Goal: Task Accomplishment & Management: Use online tool/utility

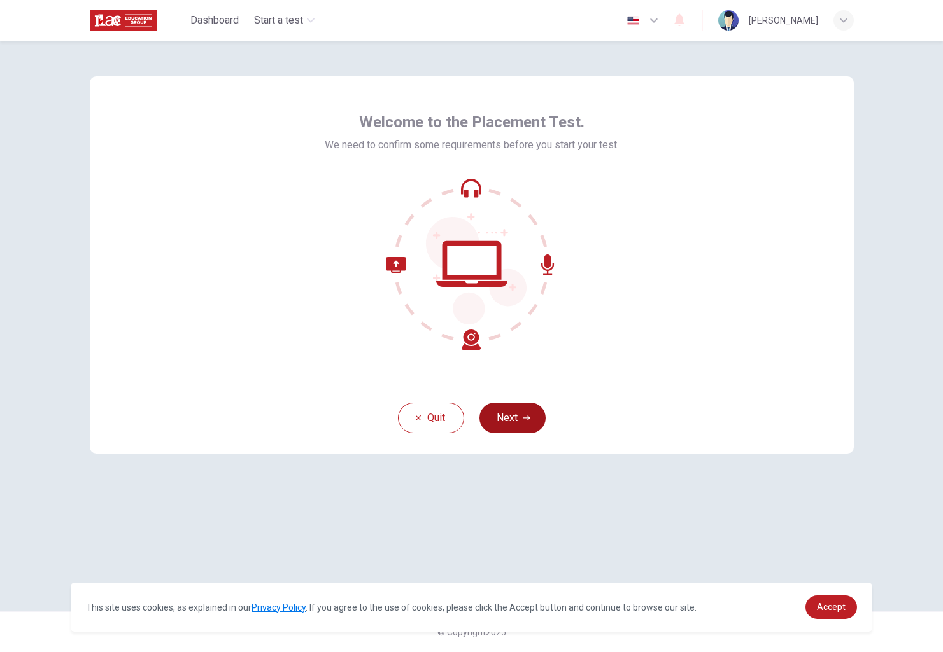
click at [514, 419] on button "Next" at bounding box center [512, 418] width 66 height 31
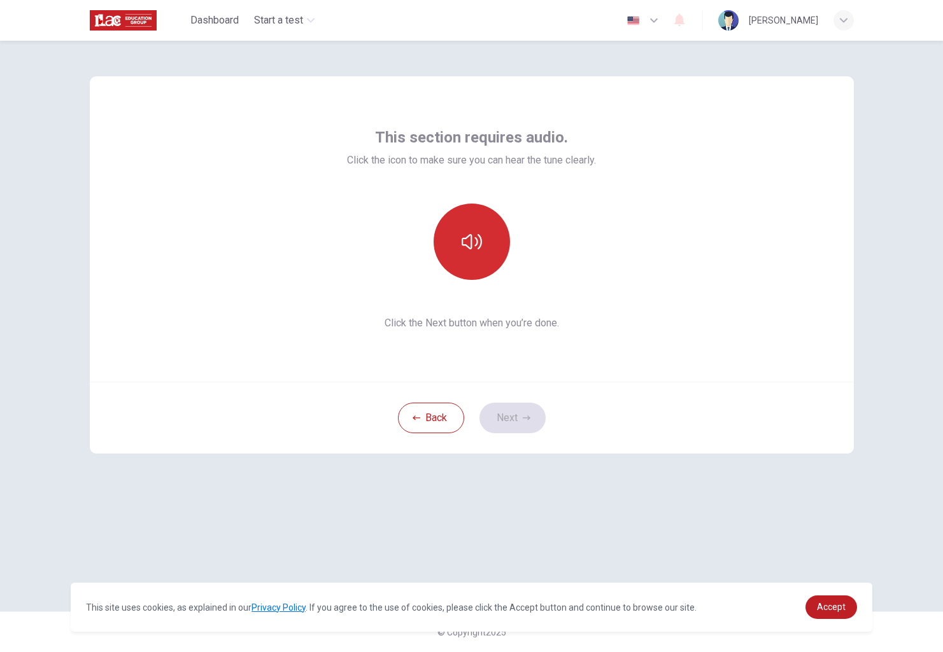
click at [484, 256] on button "button" at bounding box center [472, 242] width 76 height 76
click at [512, 422] on button "Next" at bounding box center [512, 418] width 66 height 31
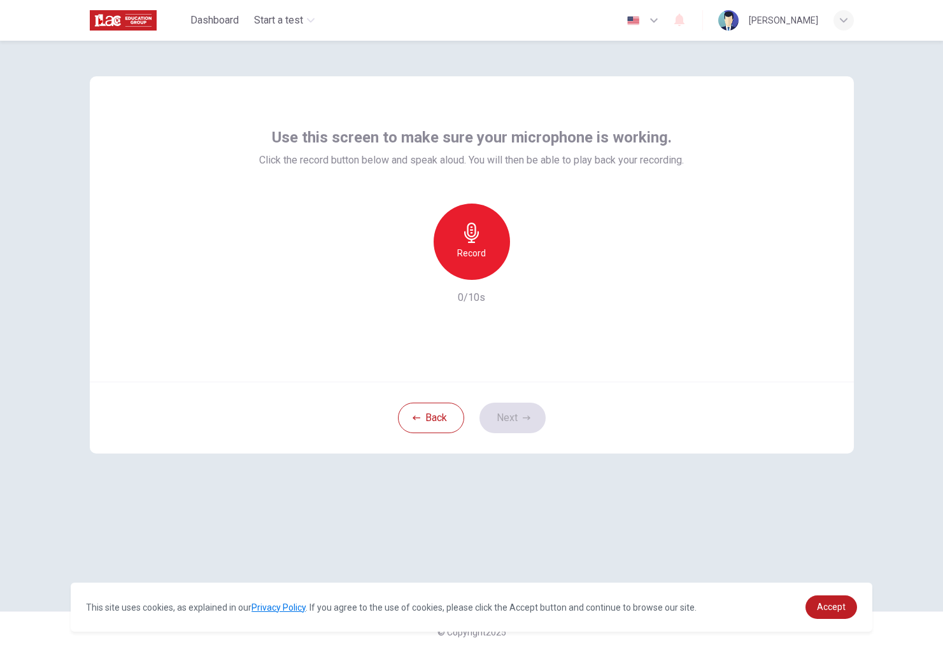
click at [482, 255] on h6 "Record" at bounding box center [471, 253] width 29 height 15
click at [484, 249] on div "Stop" at bounding box center [472, 242] width 76 height 76
click at [521, 271] on div "button" at bounding box center [530, 270] width 20 height 20
click at [540, 407] on button "Next" at bounding box center [512, 418] width 66 height 31
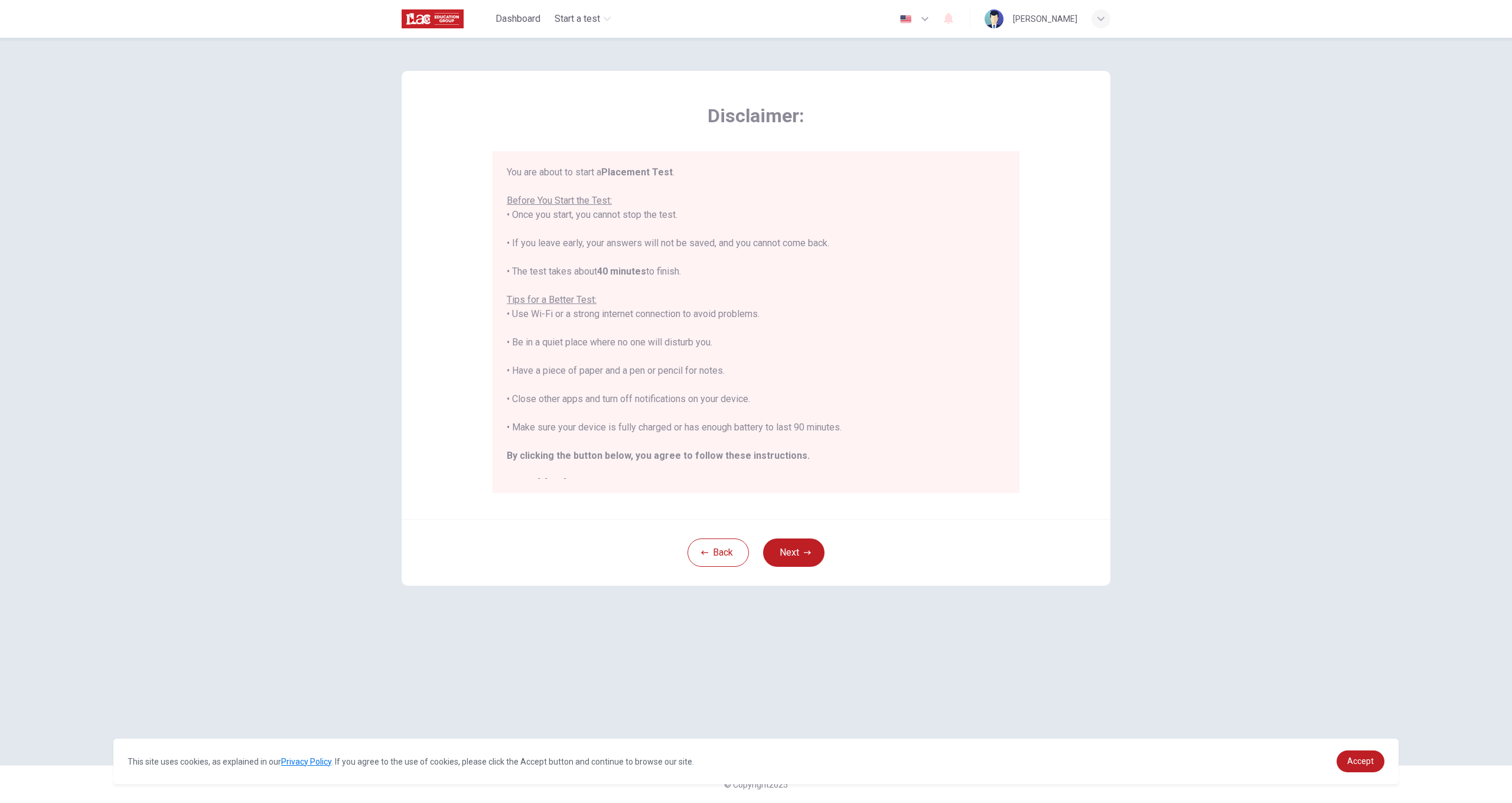
click at [796, 552] on button "Next" at bounding box center [793, 553] width 61 height 29
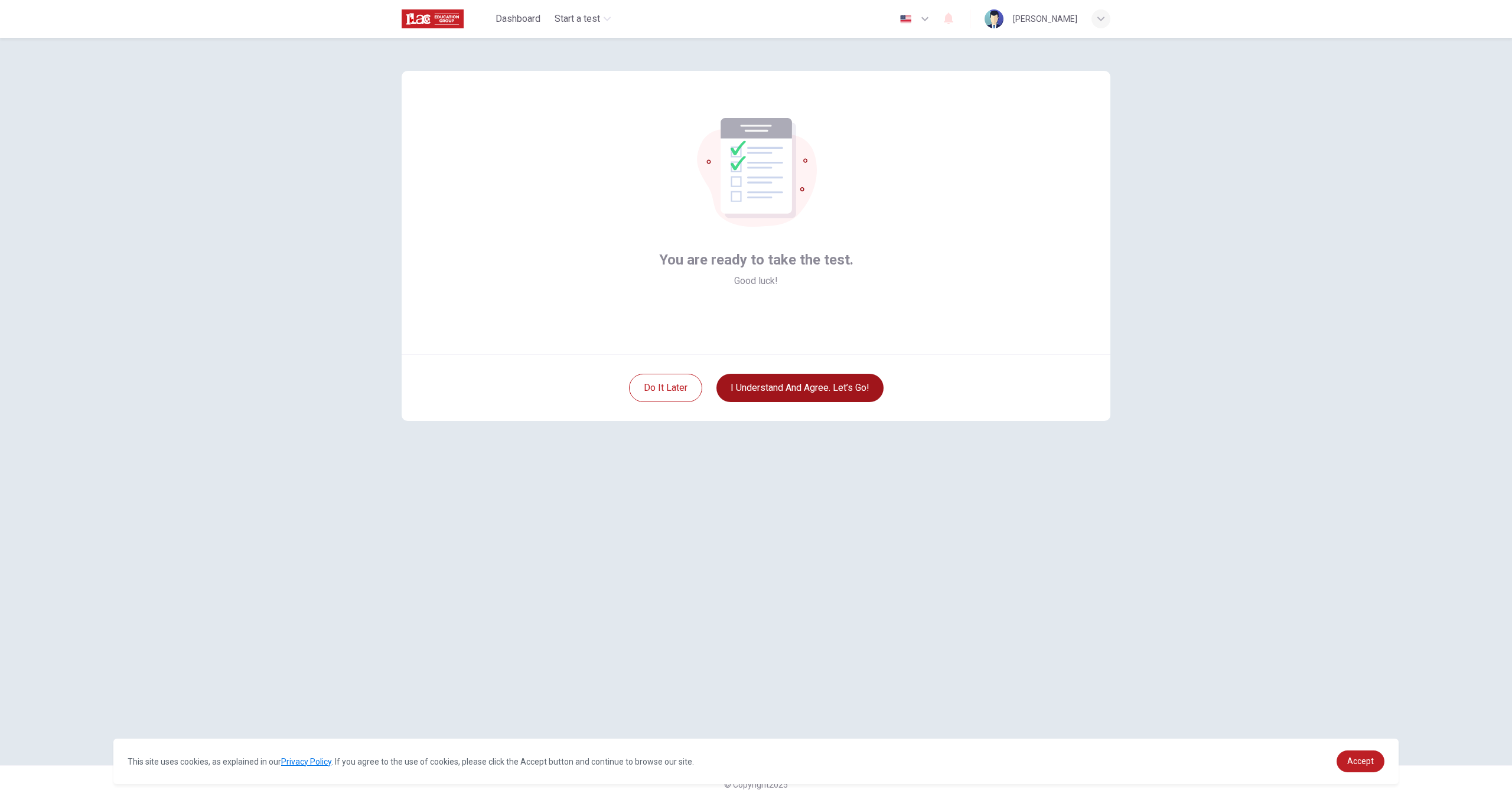
click at [816, 390] on button "I understand and agree. Let’s go!" at bounding box center [800, 388] width 167 height 29
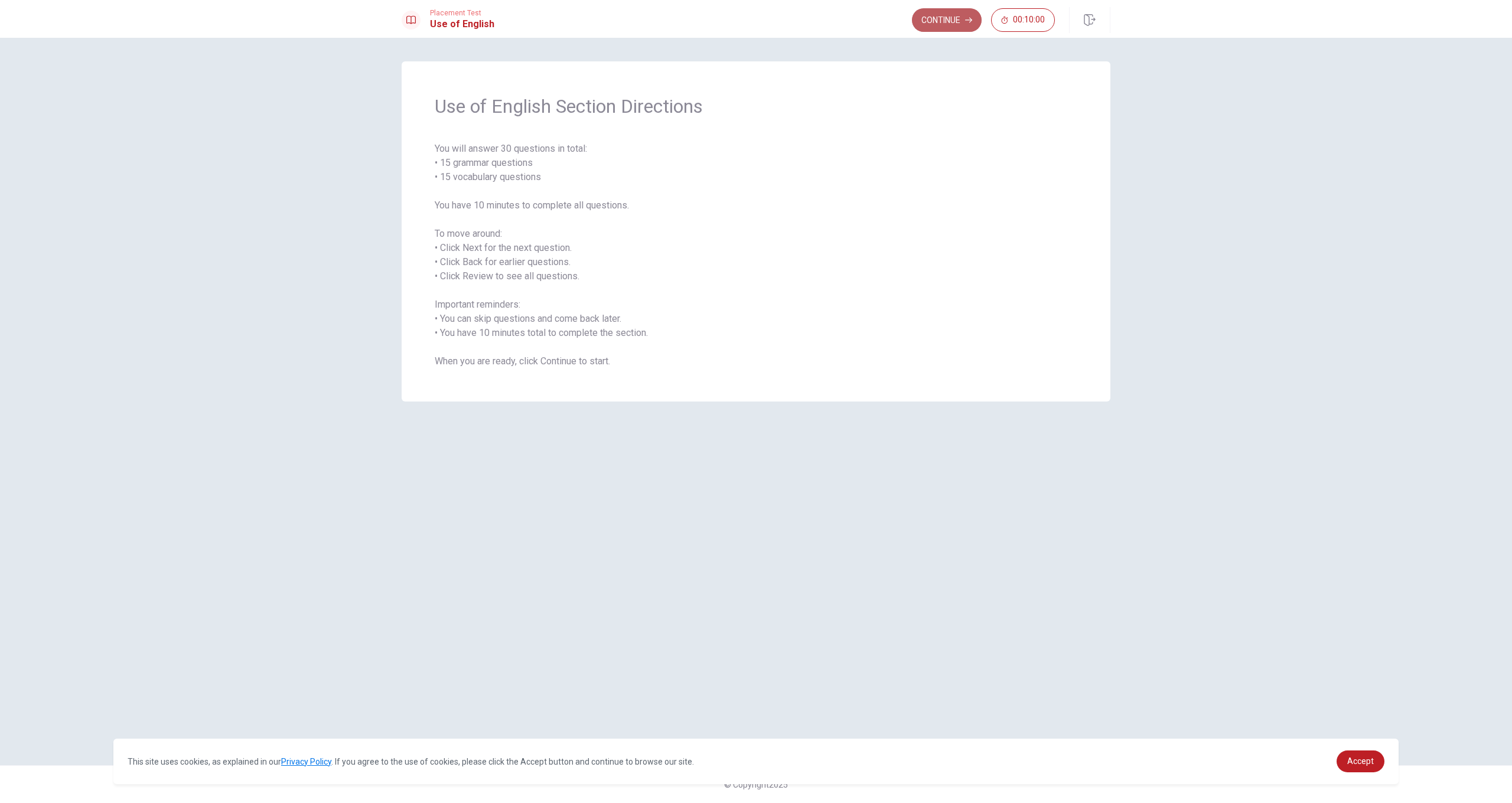
click at [874, 18] on button "Continue" at bounding box center [946, 19] width 70 height 23
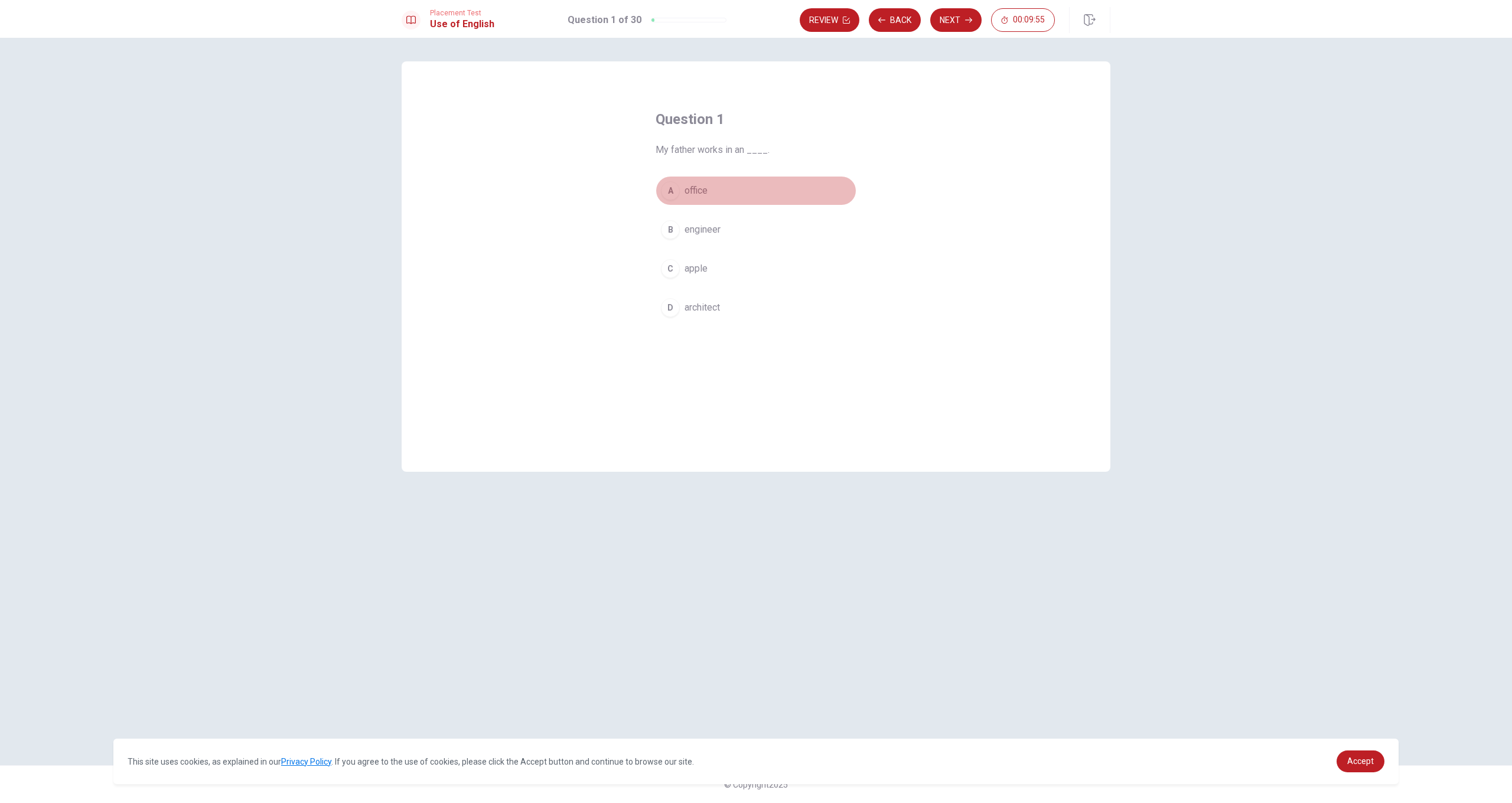
click at [692, 191] on span "office" at bounding box center [696, 190] width 23 height 14
click at [874, 18] on button "Next" at bounding box center [955, 19] width 51 height 23
click at [712, 238] on button "B notebook" at bounding box center [756, 230] width 200 height 30
click at [874, 22] on button "Next" at bounding box center [955, 19] width 51 height 23
drag, startPoint x: 689, startPoint y: 194, endPoint x: 718, endPoint y: 185, distance: 30.4
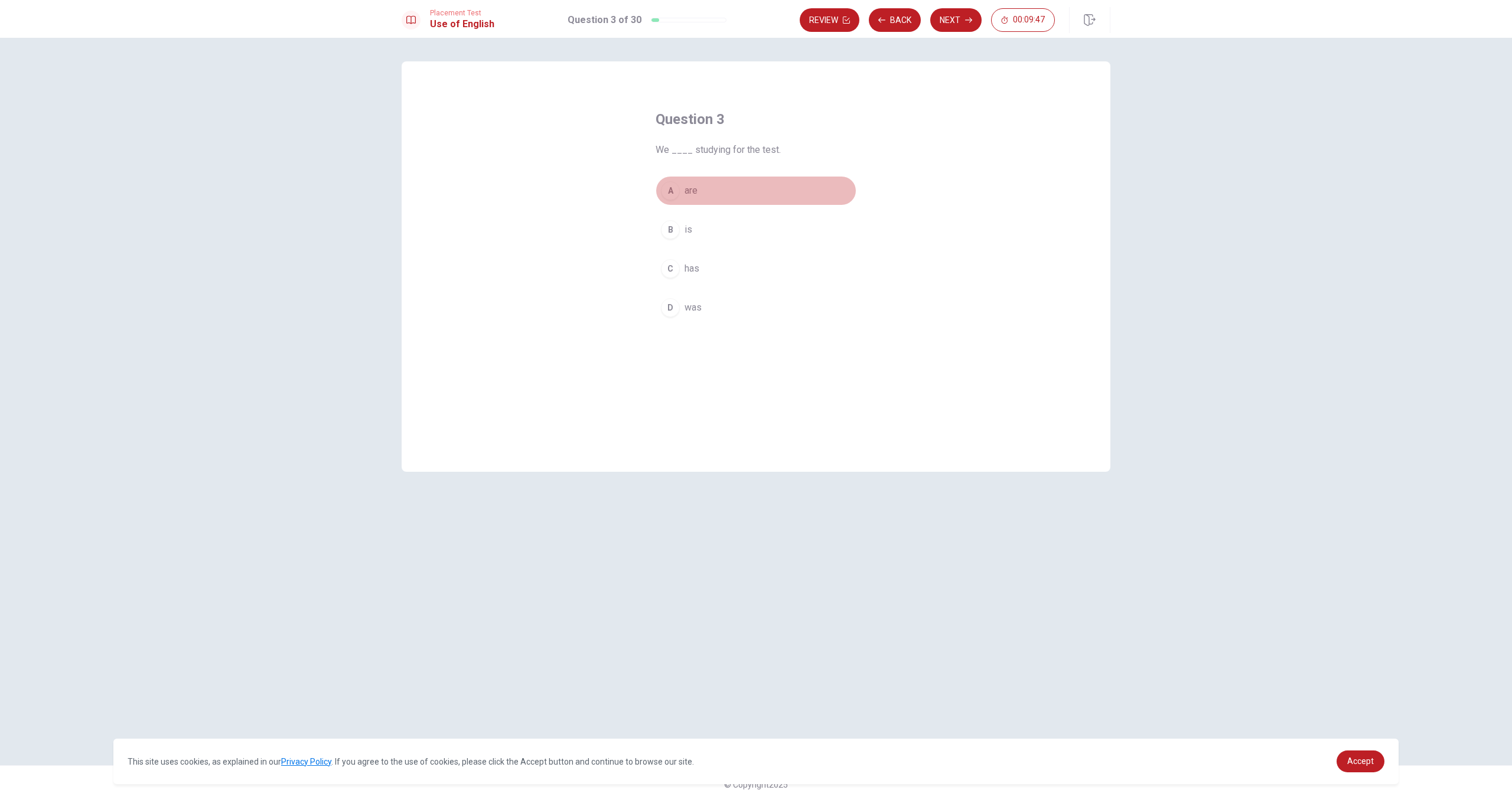
click at [690, 194] on span "are" at bounding box center [691, 190] width 13 height 14
click at [874, 18] on button "Next" at bounding box center [955, 19] width 51 height 23
click at [704, 231] on span "drives" at bounding box center [698, 229] width 26 height 14
click at [874, 20] on button "Next" at bounding box center [955, 19] width 51 height 23
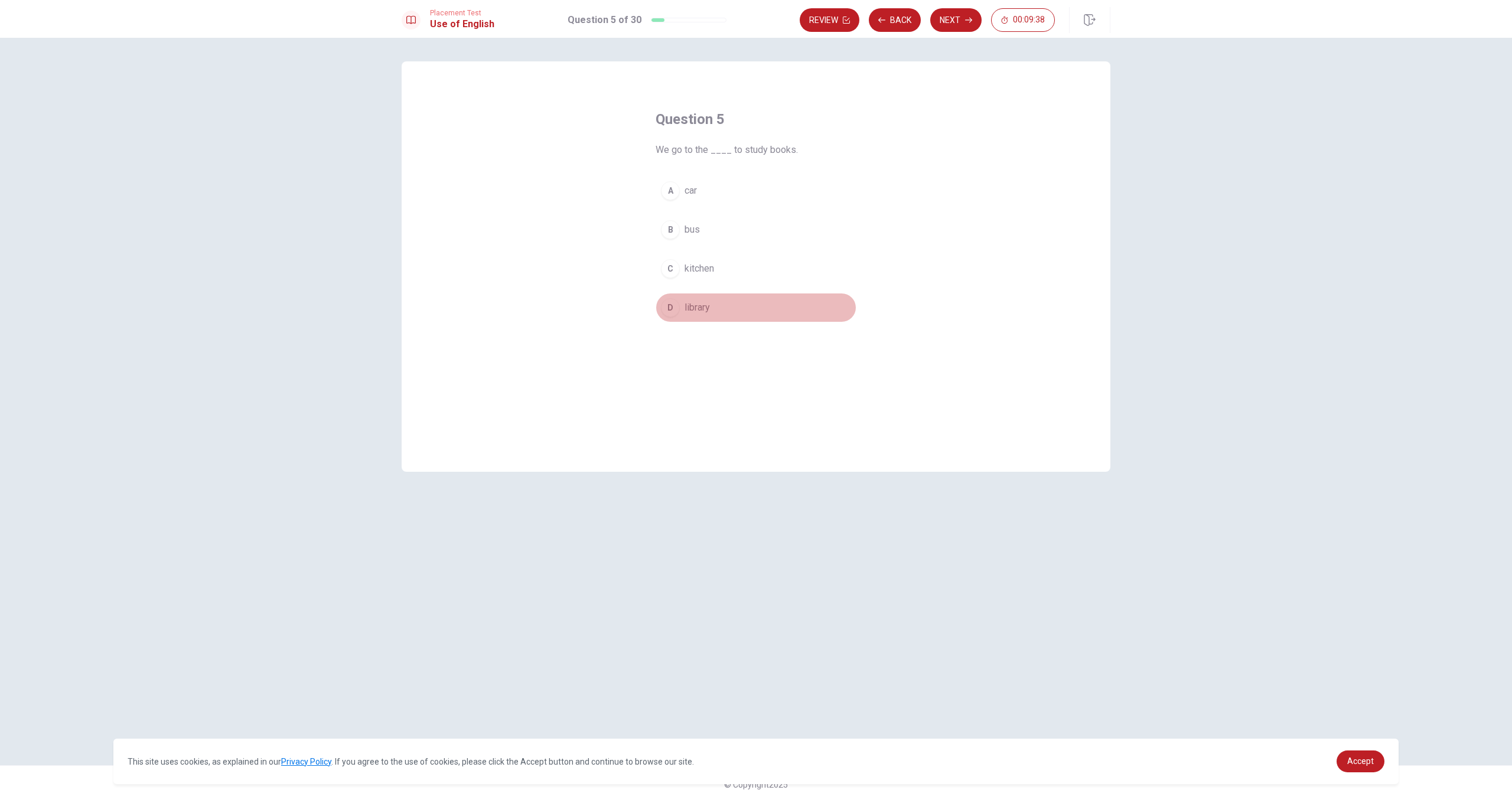
click at [707, 300] on button "D library" at bounding box center [756, 308] width 200 height 30
click at [874, 18] on button "Next" at bounding box center [955, 19] width 51 height 23
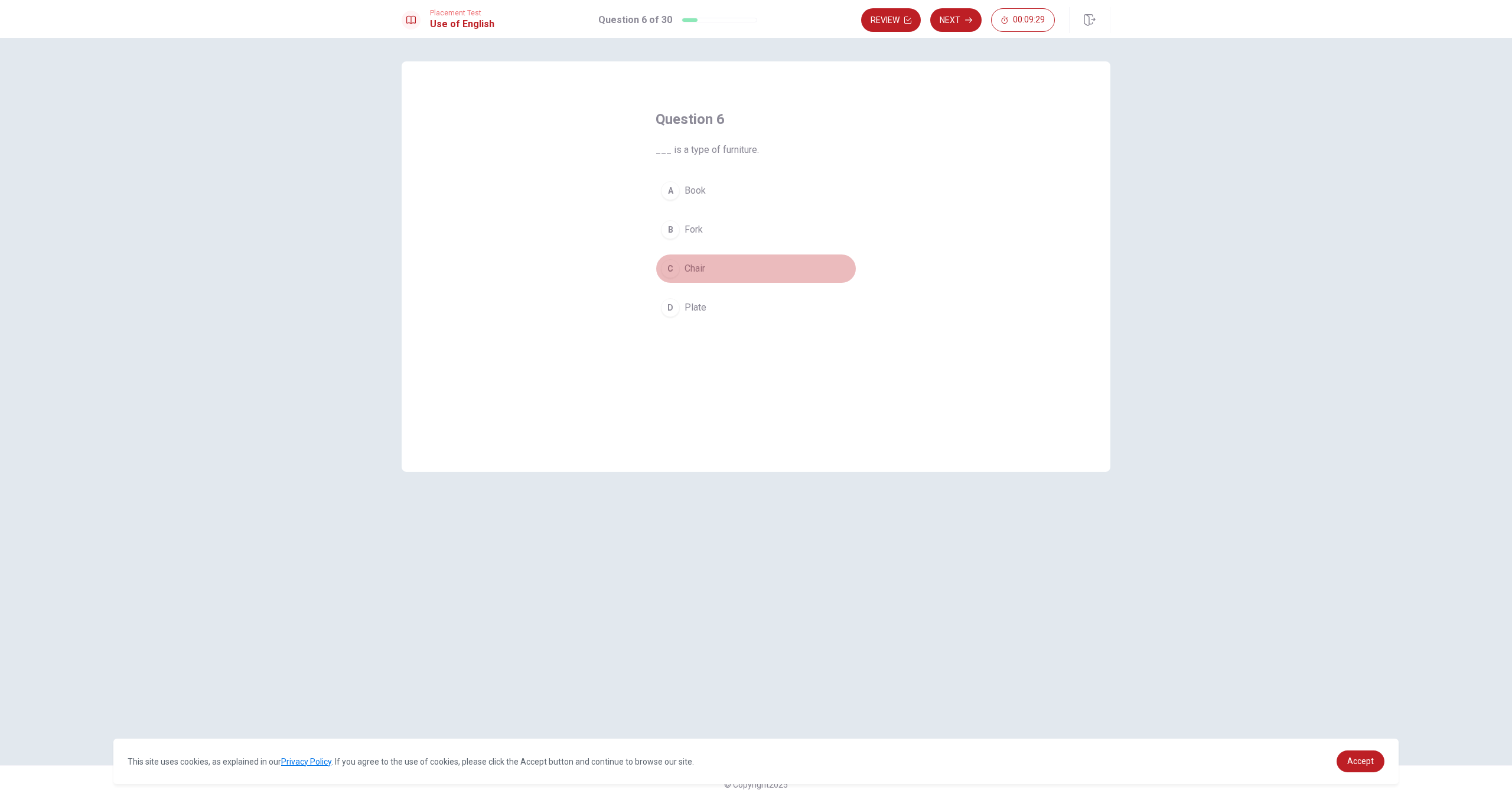
click at [700, 270] on span "Chair" at bounding box center [695, 268] width 20 height 14
click at [874, 21] on button "Next" at bounding box center [955, 19] width 51 height 23
click at [683, 188] on button "A Is" at bounding box center [756, 191] width 200 height 30
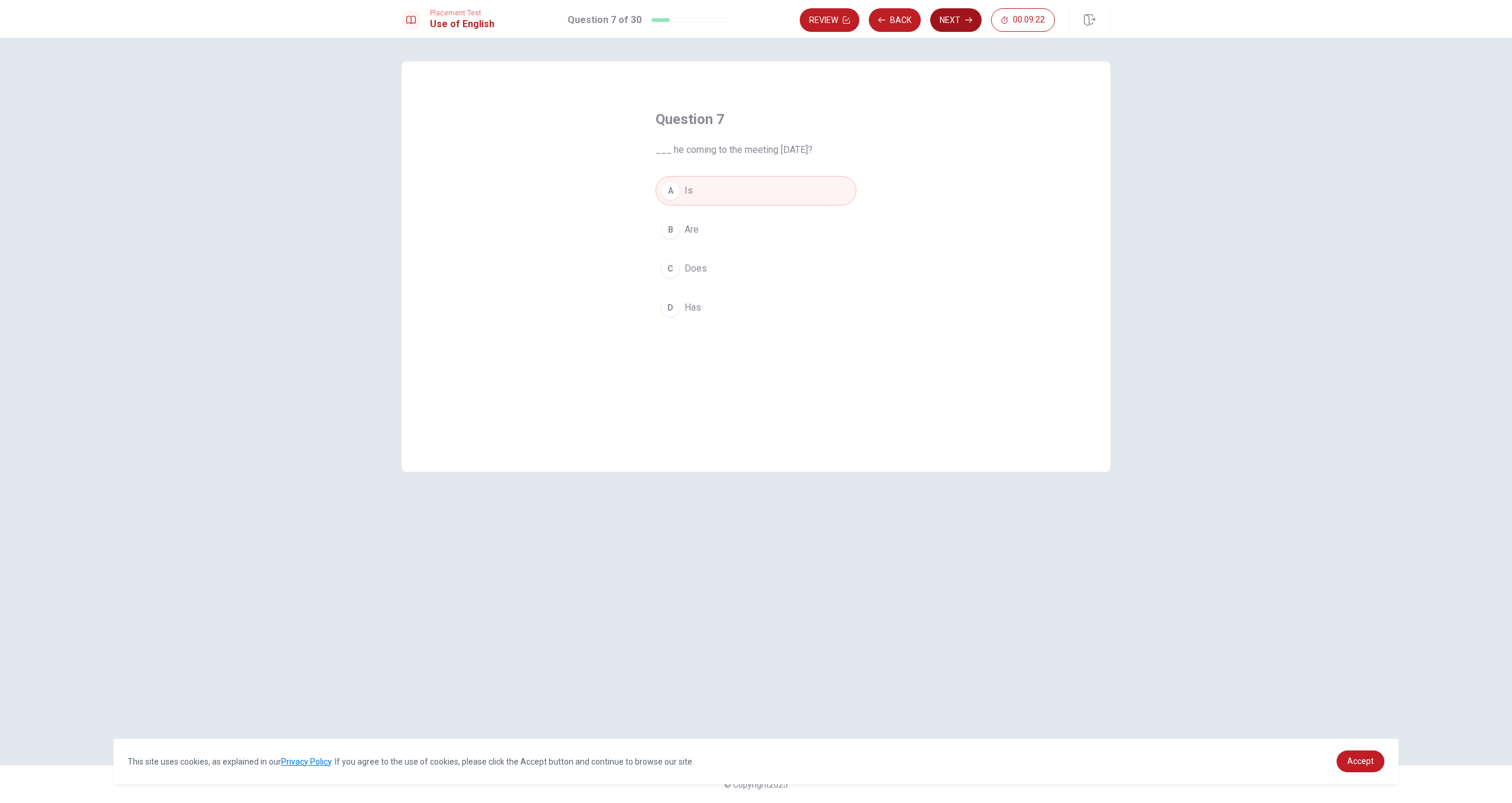
click at [874, 17] on button "Next" at bounding box center [955, 19] width 51 height 23
drag, startPoint x: 704, startPoint y: 304, endPoint x: 712, endPoint y: 303, distance: 8.1
click at [704, 304] on span "unknown" at bounding box center [702, 307] width 36 height 14
click at [874, 24] on button "Next" at bounding box center [955, 19] width 51 height 23
click at [716, 194] on span "turned on" at bounding box center [703, 190] width 38 height 14
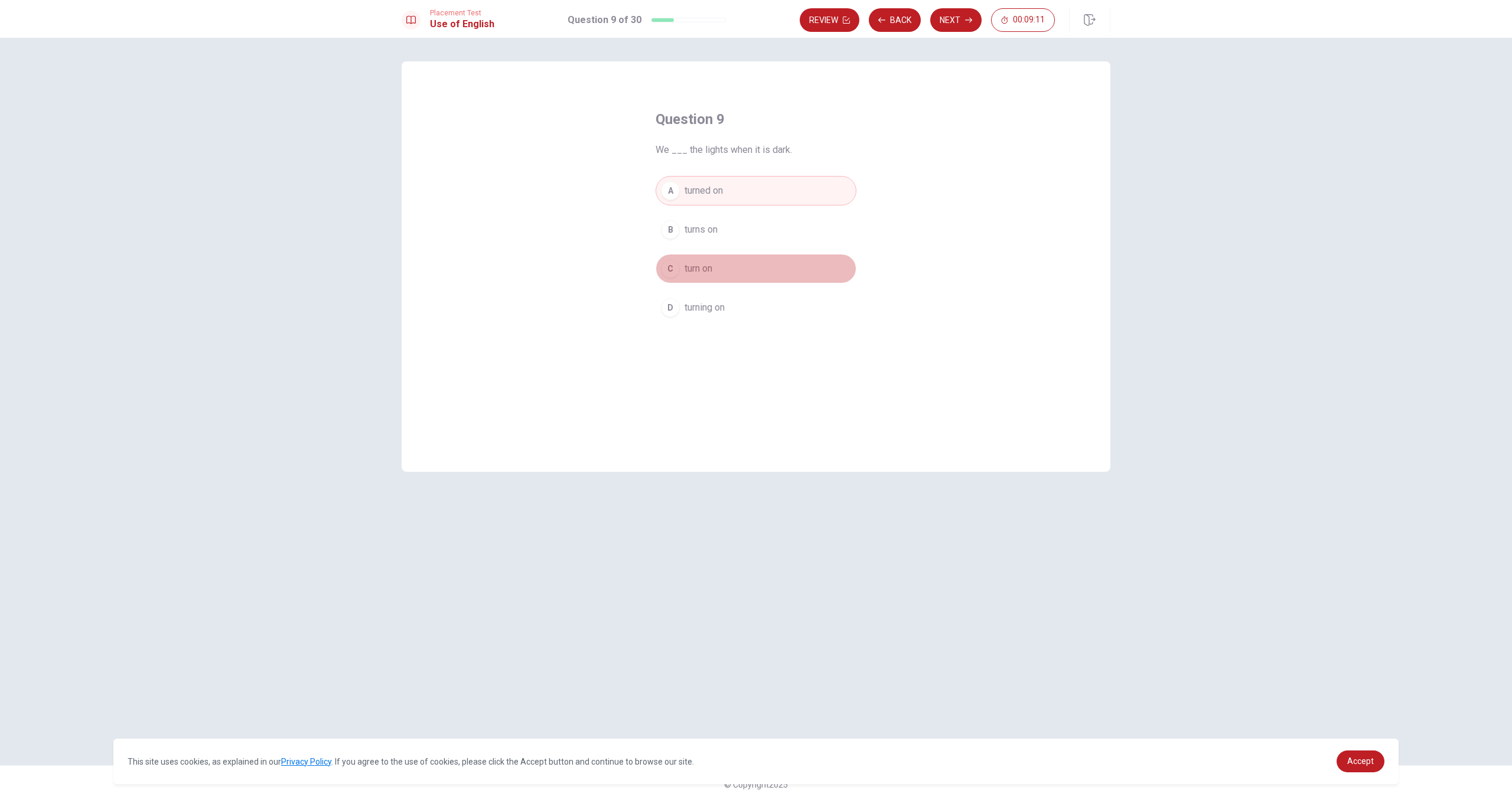
click at [717, 274] on button "C turn on" at bounding box center [756, 269] width 200 height 30
click at [874, 21] on button "Next" at bounding box center [955, 19] width 51 height 23
click at [703, 192] on span "walked" at bounding box center [699, 190] width 30 height 14
click at [874, 23] on button "Next" at bounding box center [955, 19] width 51 height 23
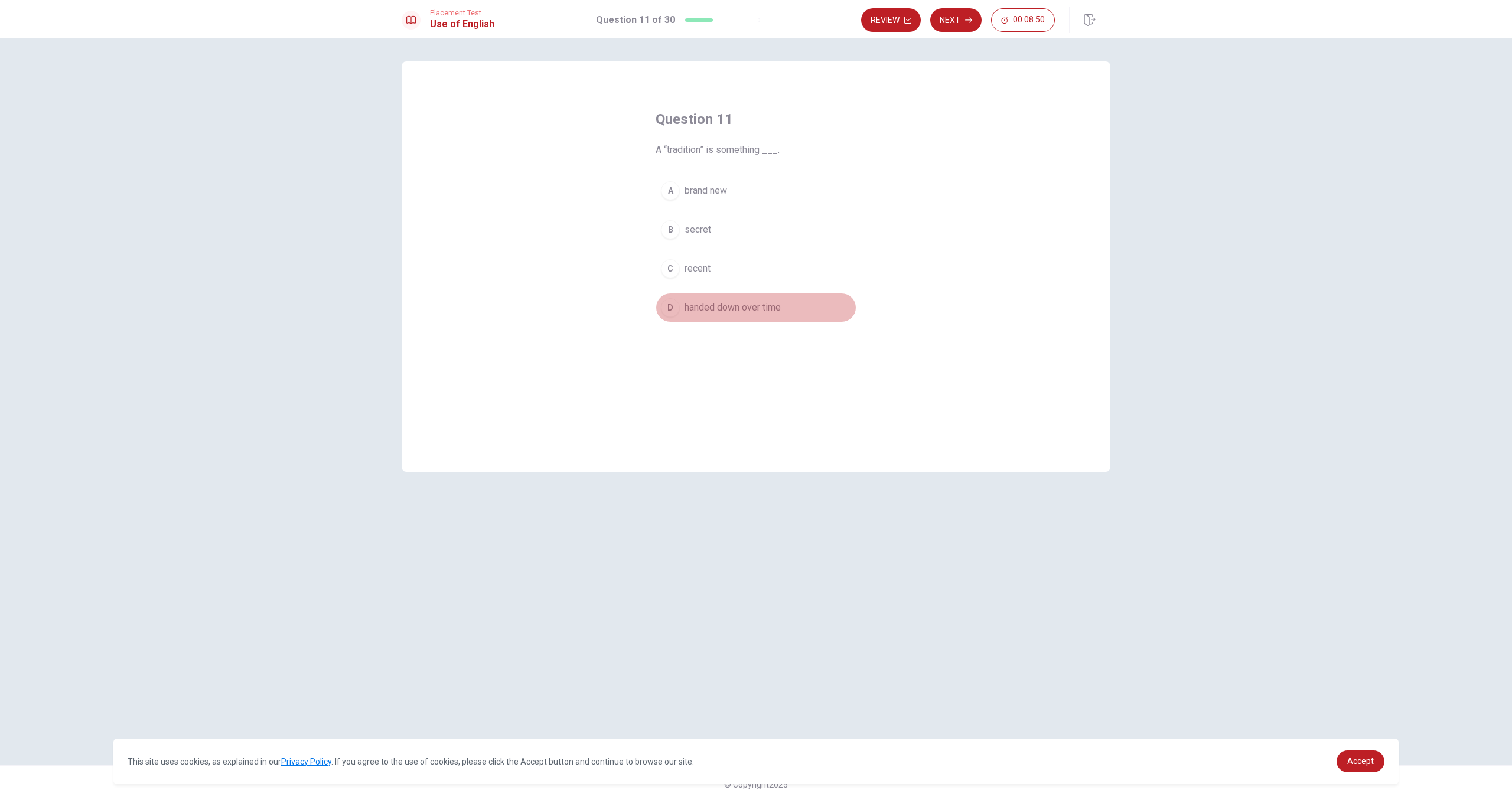
click at [761, 312] on span "handed down over time" at bounding box center [733, 307] width 96 height 14
drag, startPoint x: 961, startPoint y: 24, endPoint x: 981, endPoint y: 4, distance: 28.3
click at [874, 20] on button "Next" at bounding box center [955, 19] width 51 height 23
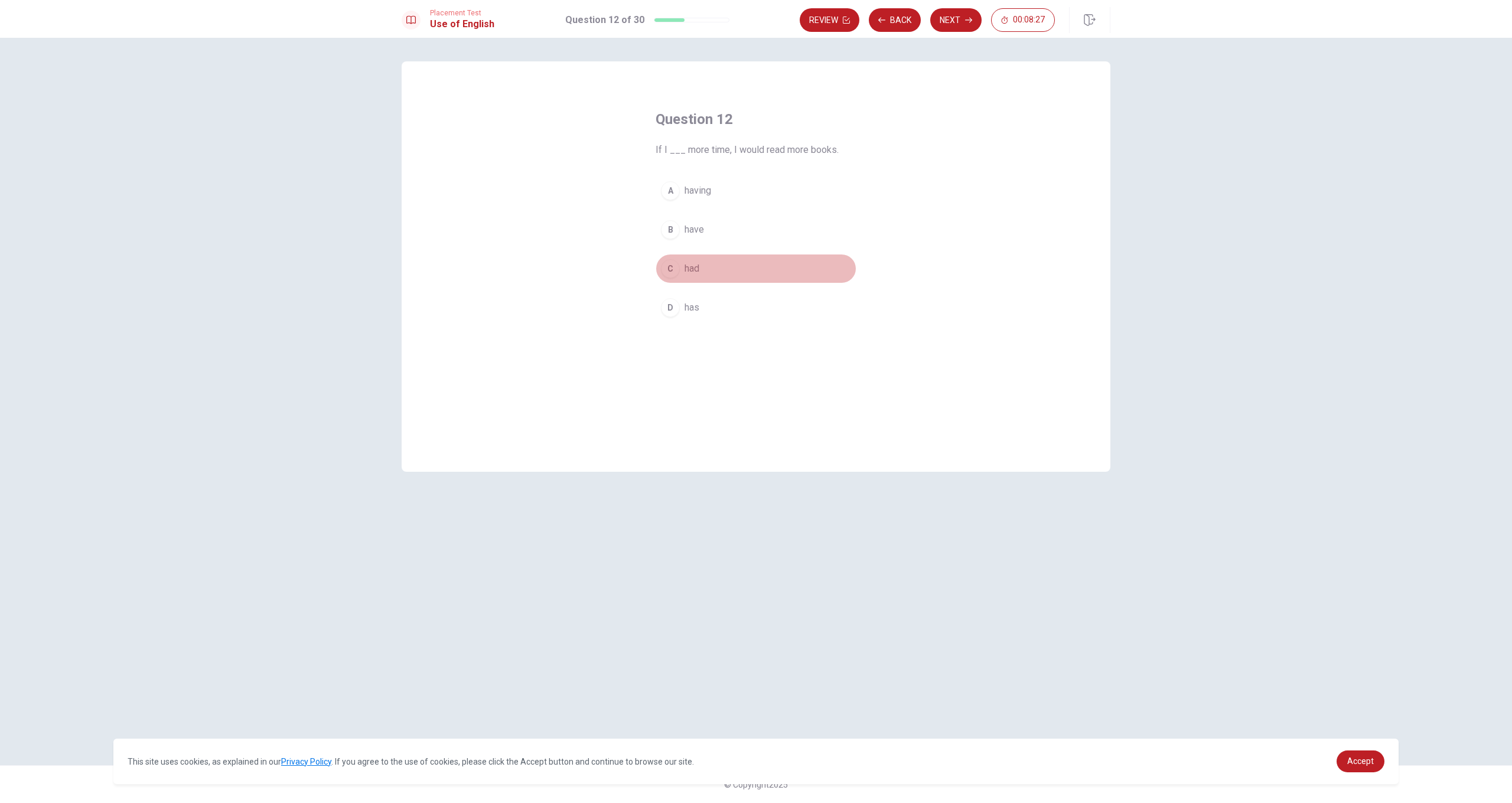
click at [697, 272] on span "had" at bounding box center [692, 268] width 15 height 14
click at [703, 234] on span "have" at bounding box center [694, 229] width 19 height 14
click at [874, 23] on button "Next" at bounding box center [955, 19] width 51 height 23
click at [712, 312] on span "are studying" at bounding box center [710, 307] width 51 height 14
click at [874, 22] on button "Next" at bounding box center [955, 19] width 51 height 23
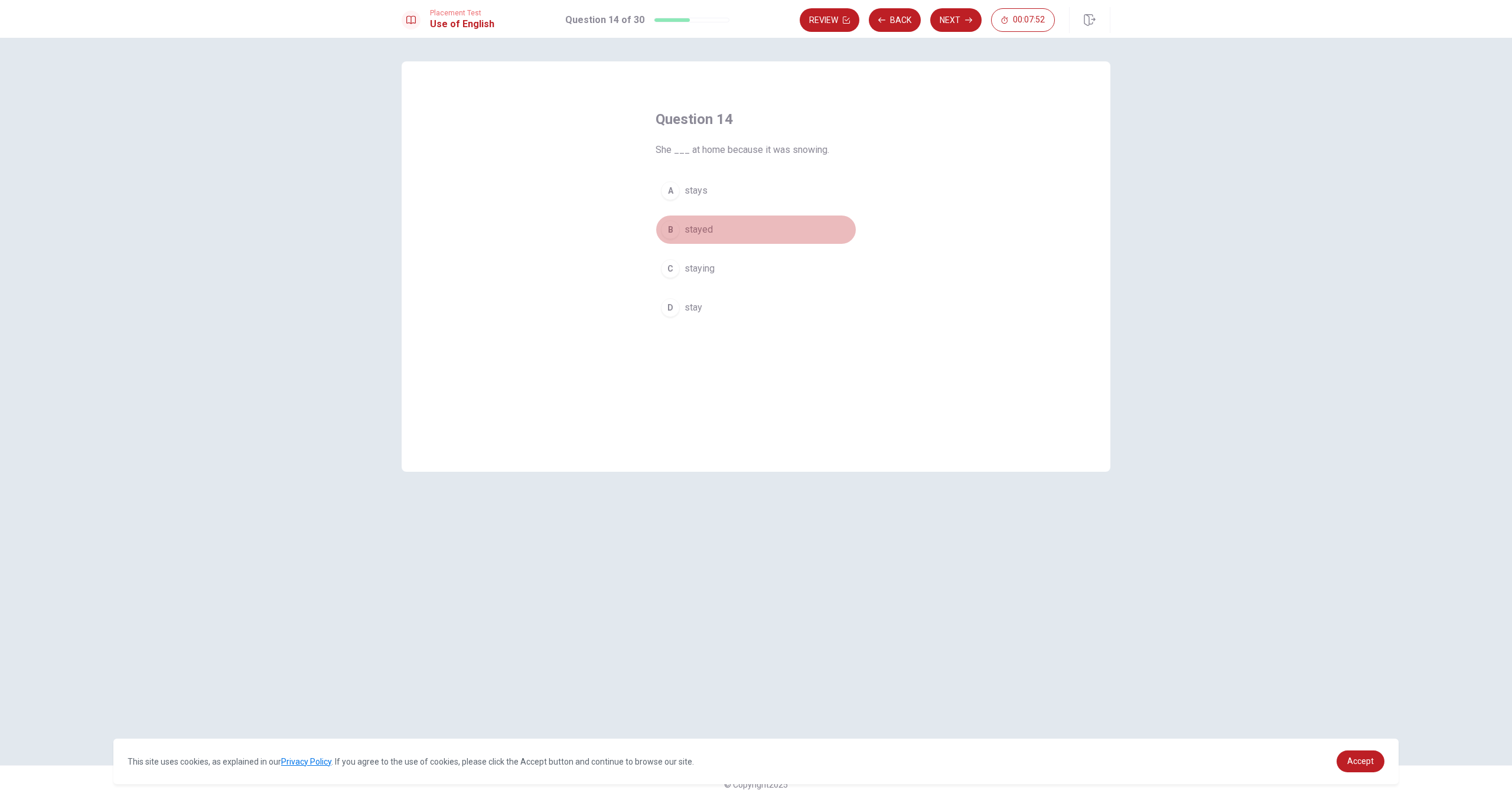
click at [700, 231] on span "stayed" at bounding box center [698, 229] width 29 height 14
click at [874, 25] on button "Next" at bounding box center [955, 19] width 51 height 23
click at [702, 197] on span "Have" at bounding box center [695, 190] width 21 height 14
click at [874, 19] on button "Next" at bounding box center [955, 19] width 51 height 23
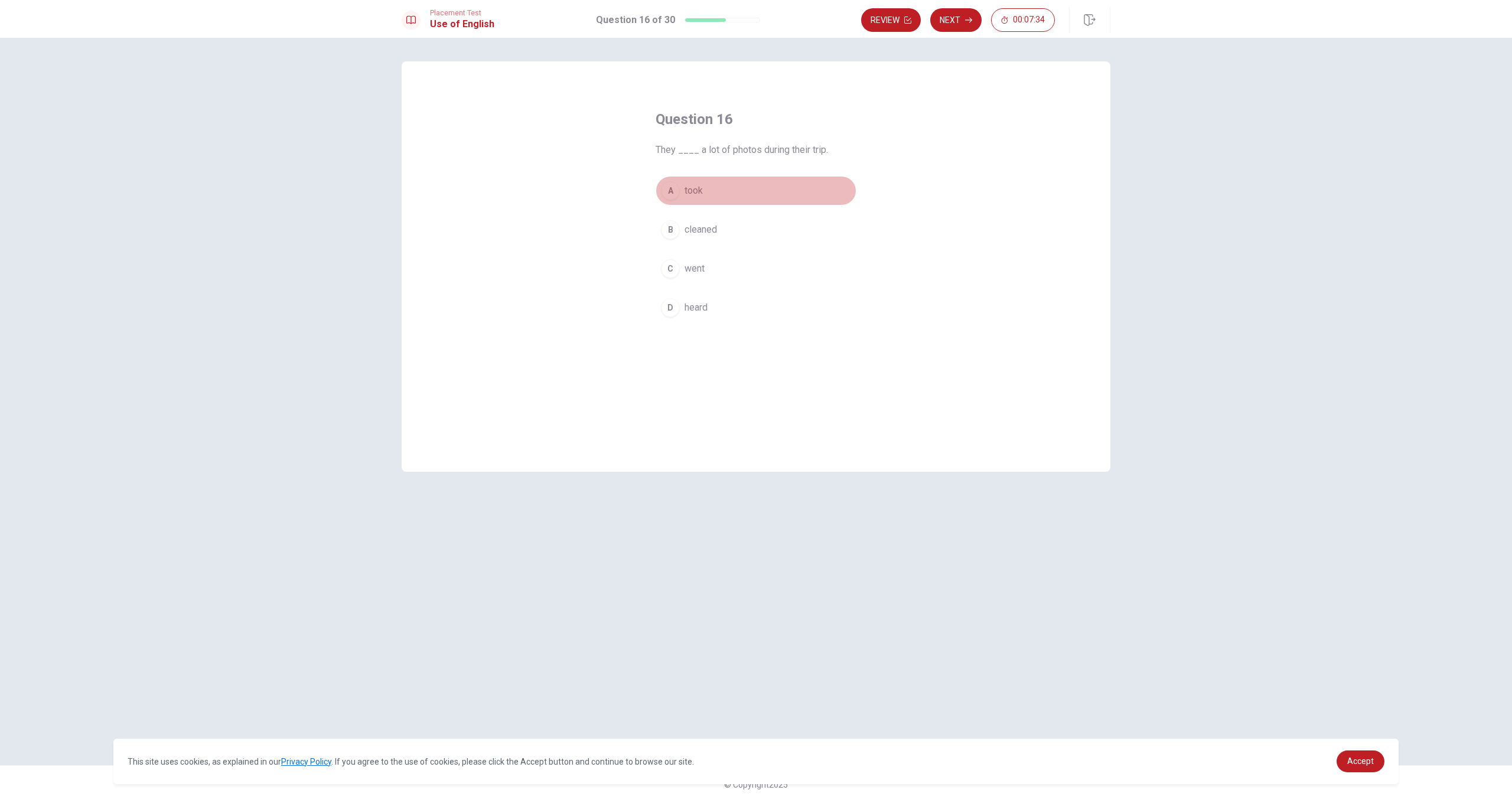
click at [692, 192] on span "took" at bounding box center [694, 190] width 19 height 14
click at [874, 19] on button "Next" at bounding box center [955, 19] width 51 height 23
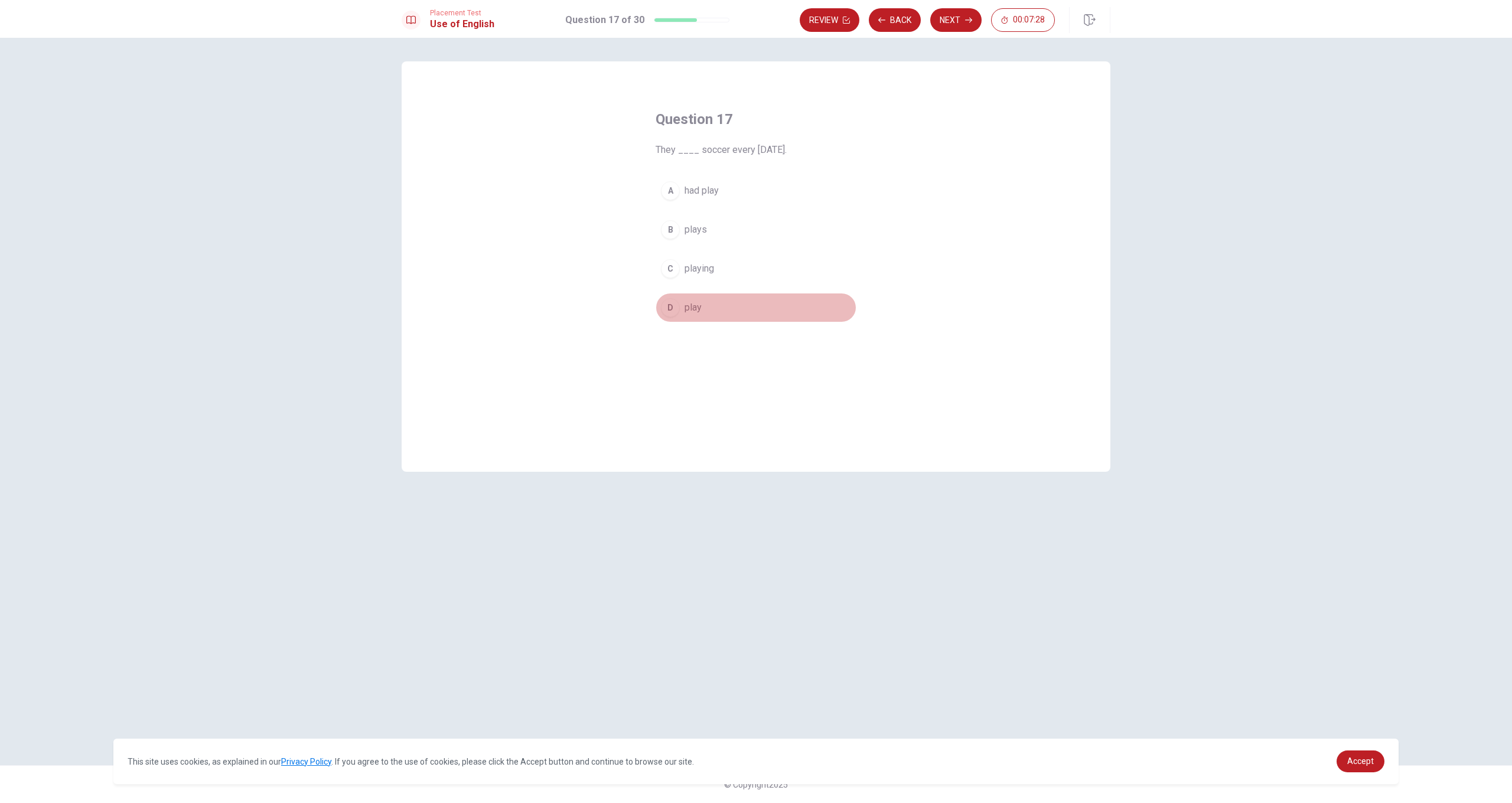
click at [694, 309] on span "play" at bounding box center [693, 307] width 17 height 14
click at [874, 26] on button "Next" at bounding box center [955, 19] width 51 height 23
click at [707, 309] on span "had arrived" at bounding box center [707, 307] width 45 height 14
click at [874, 25] on button "Next" at bounding box center [955, 19] width 51 height 23
click at [707, 195] on span "hadn’t" at bounding box center [696, 190] width 23 height 14
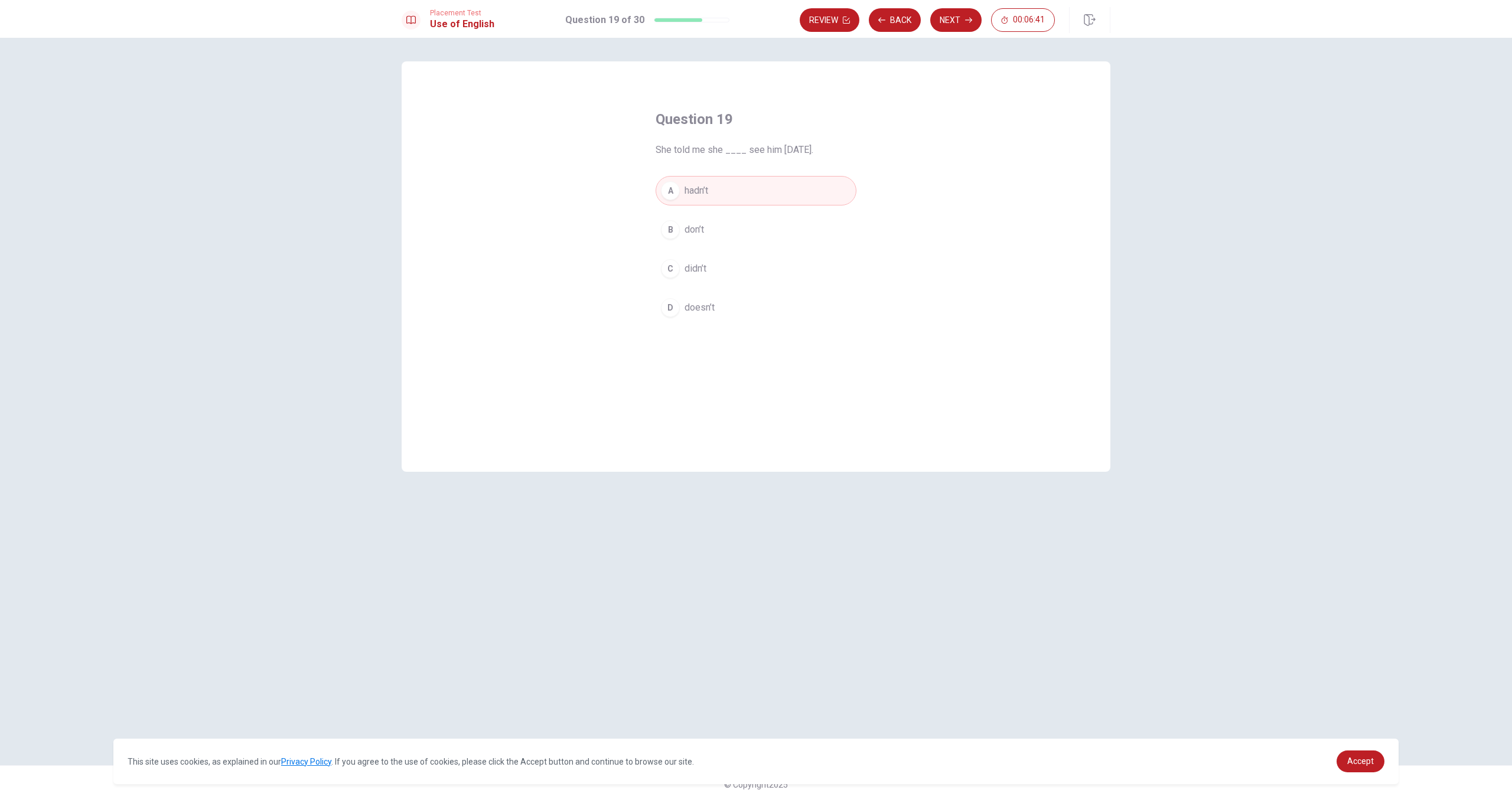
click at [704, 271] on span "didn’t" at bounding box center [696, 268] width 22 height 14
click at [874, 25] on button "Next" at bounding box center [955, 19] width 51 height 23
click at [700, 305] on span "hardworking" at bounding box center [710, 307] width 50 height 14
click at [874, 19] on button "Next" at bounding box center [955, 19] width 51 height 23
click at [693, 232] on span "read" at bounding box center [694, 229] width 19 height 14
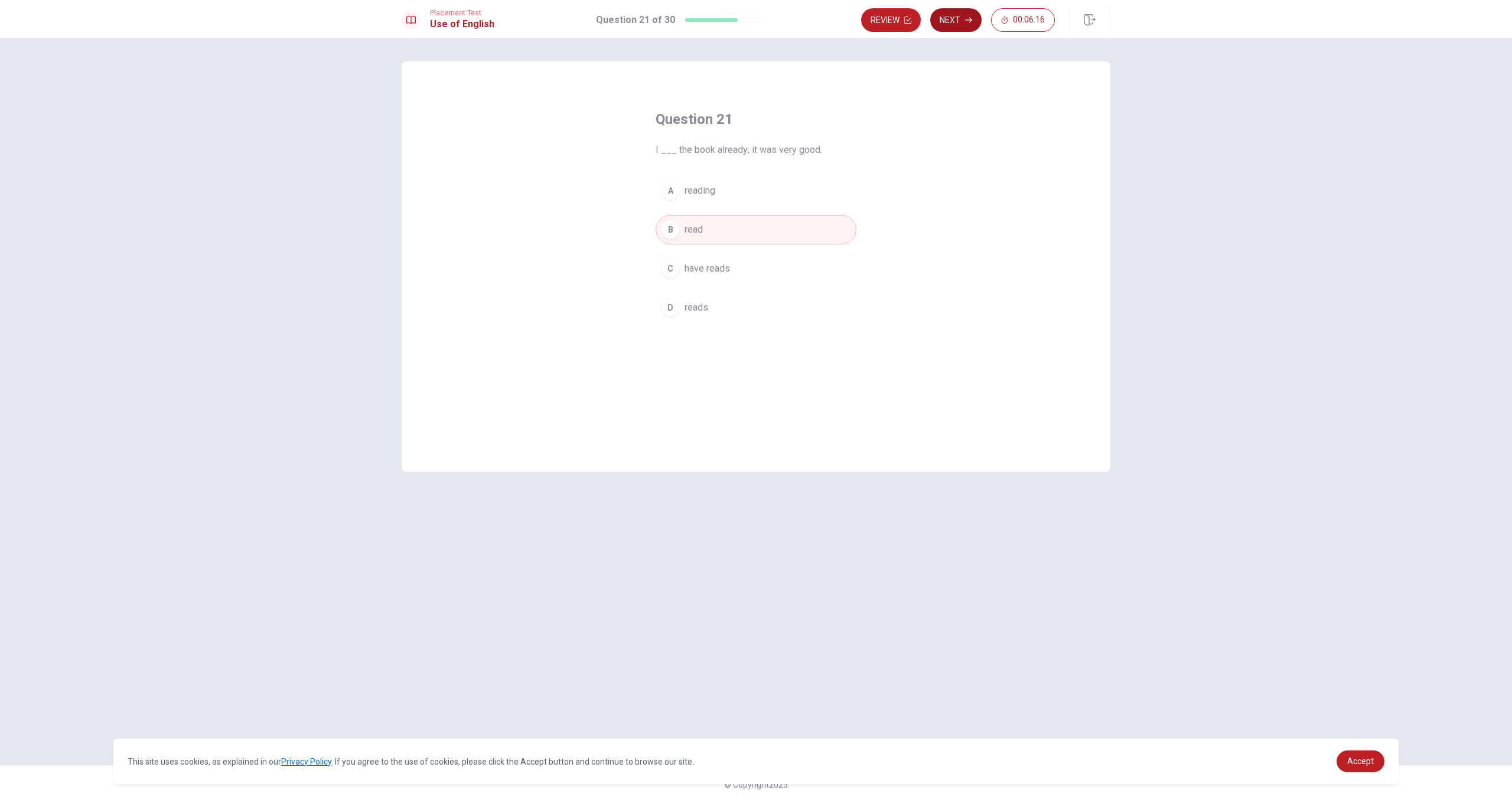
click at [874, 28] on button "Next" at bounding box center [955, 19] width 51 height 23
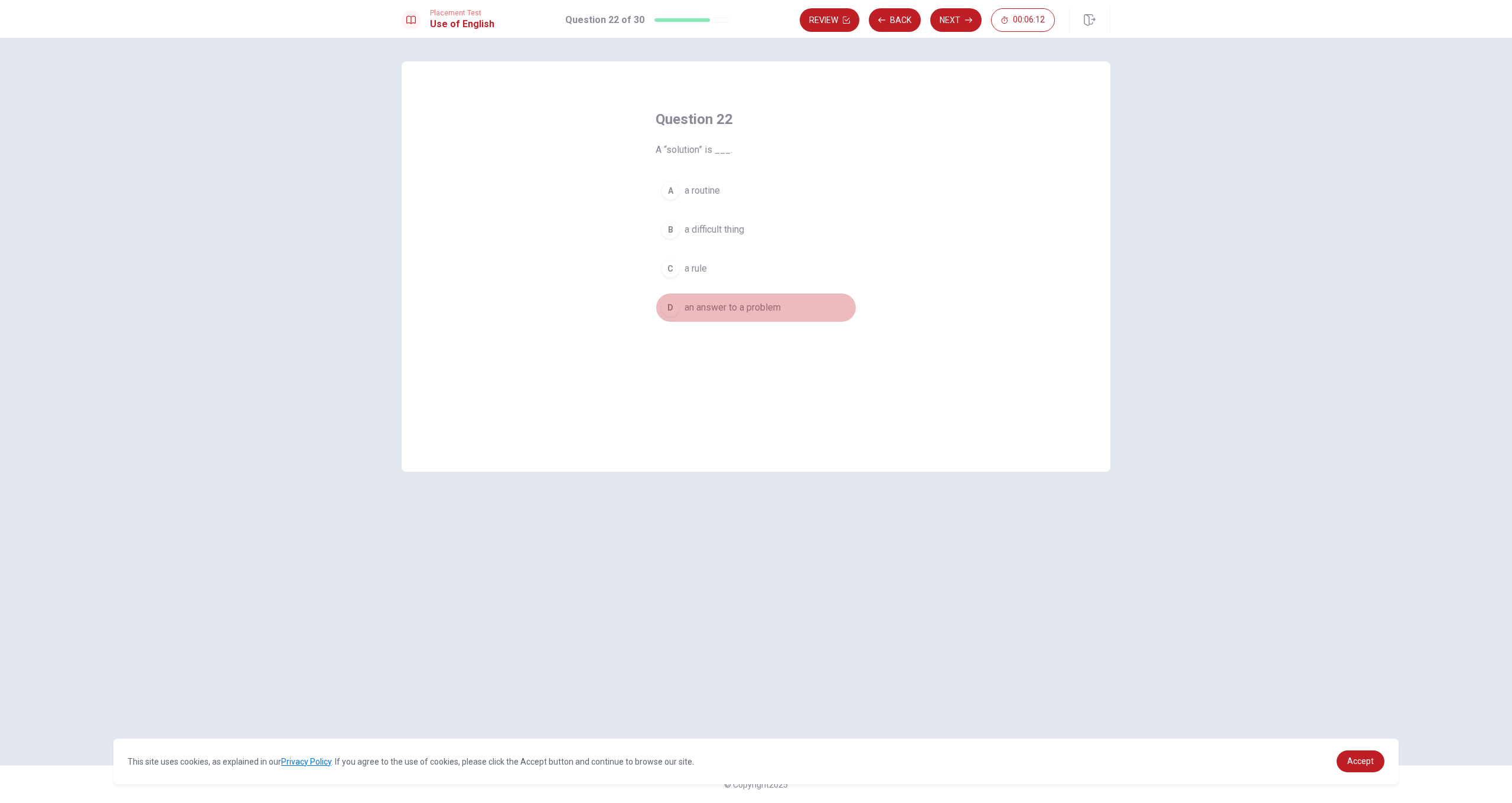
click at [728, 311] on span "an answer to a problem" at bounding box center [733, 307] width 96 height 14
click at [874, 19] on button "Next" at bounding box center [955, 19] width 51 height 23
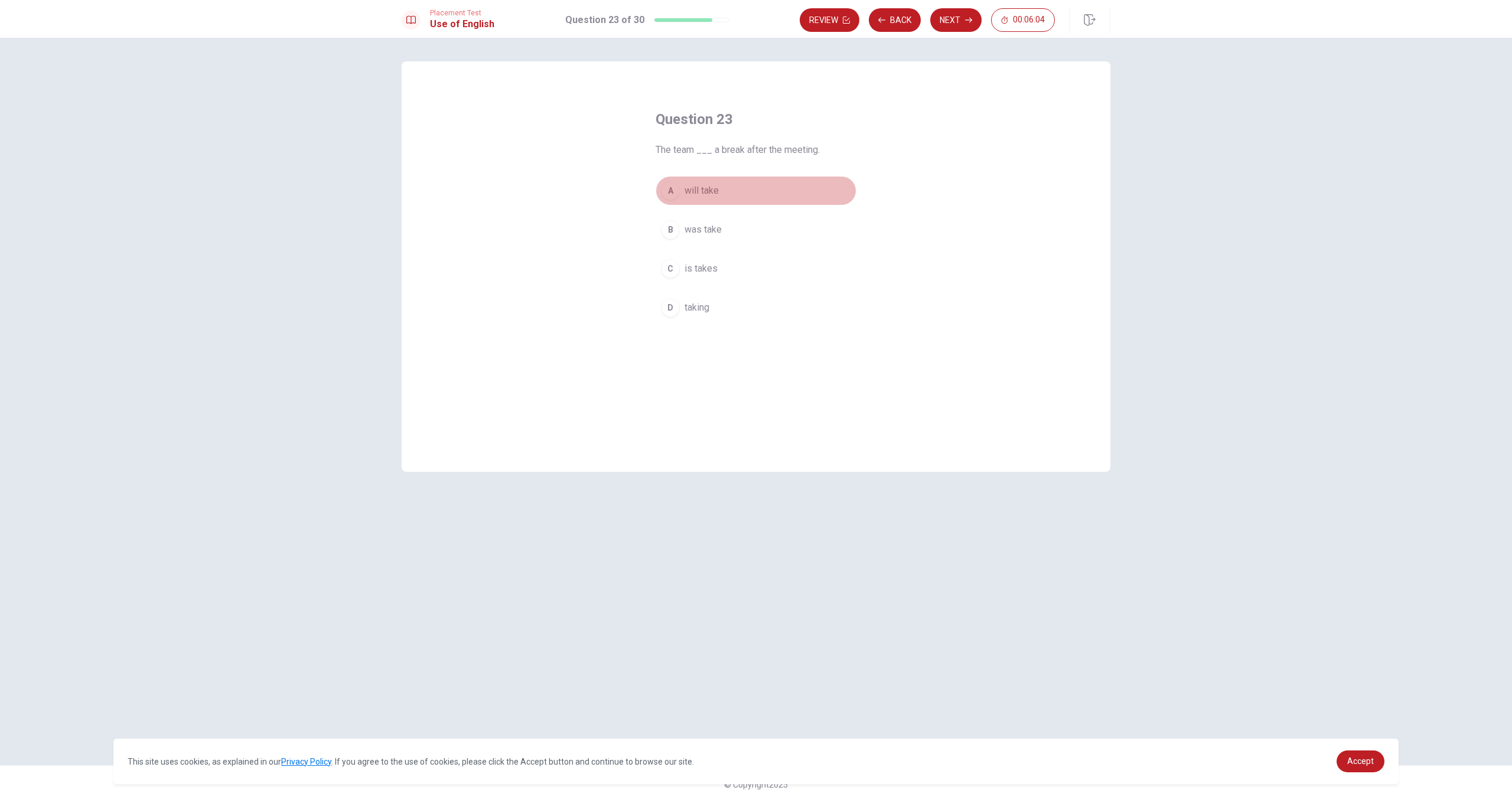
click at [714, 195] on span "will take" at bounding box center [701, 190] width 34 height 14
click at [874, 23] on button "Next" at bounding box center [955, 19] width 51 height 23
click at [701, 199] on button "A used" at bounding box center [756, 191] width 200 height 30
click at [874, 27] on button "Next" at bounding box center [955, 19] width 51 height 23
click at [701, 269] on span "Would" at bounding box center [698, 268] width 26 height 14
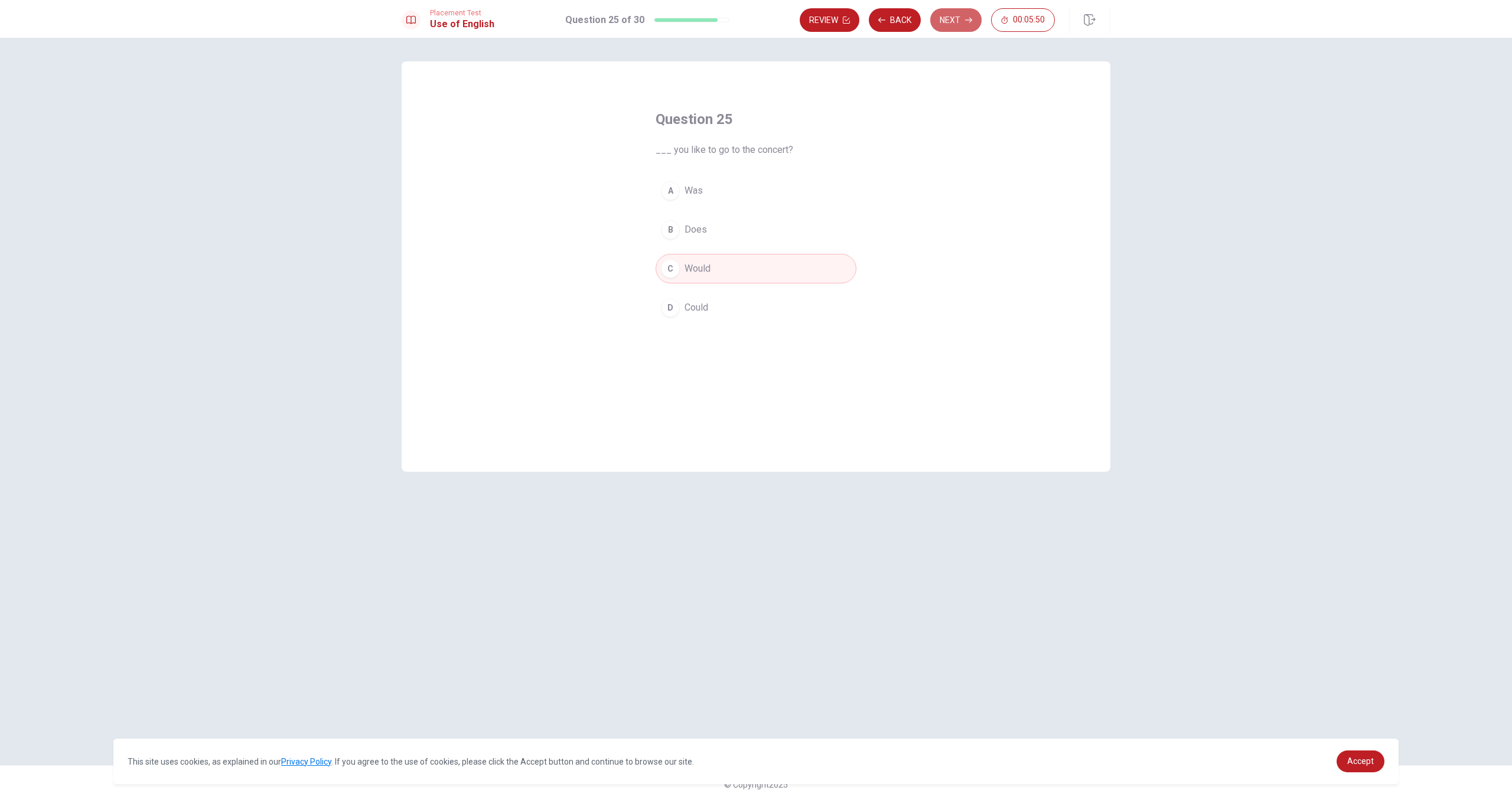
click at [874, 23] on button "Next" at bounding box center [955, 19] width 51 height 23
click at [755, 271] on span "annoying or unpleasant" at bounding box center [732, 268] width 95 height 14
click at [874, 19] on icon "button" at bounding box center [968, 20] width 7 height 7
drag, startPoint x: 724, startPoint y: 236, endPoint x: 745, endPoint y: 217, distance: 28.3
click at [724, 236] on span "explain clearly" at bounding box center [714, 229] width 59 height 14
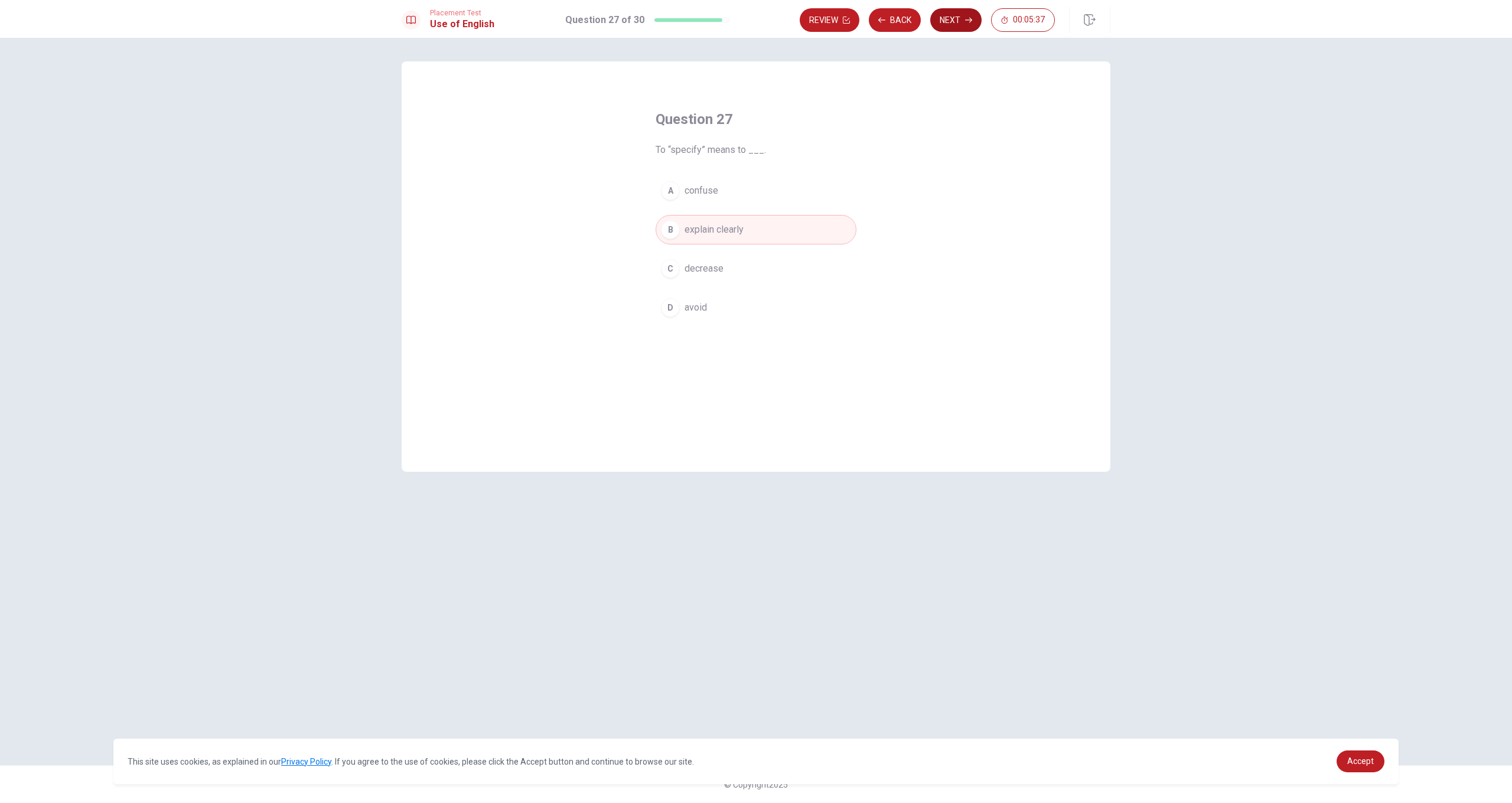
click at [874, 25] on button "Next" at bounding box center [955, 19] width 51 height 23
click at [750, 193] on span "would have come" at bounding box center [721, 190] width 72 height 14
click at [874, 30] on button "Next" at bounding box center [955, 19] width 51 height 23
click at [736, 271] on span "causes disagreement" at bounding box center [729, 268] width 90 height 14
click at [874, 16] on button "Next" at bounding box center [955, 19] width 51 height 23
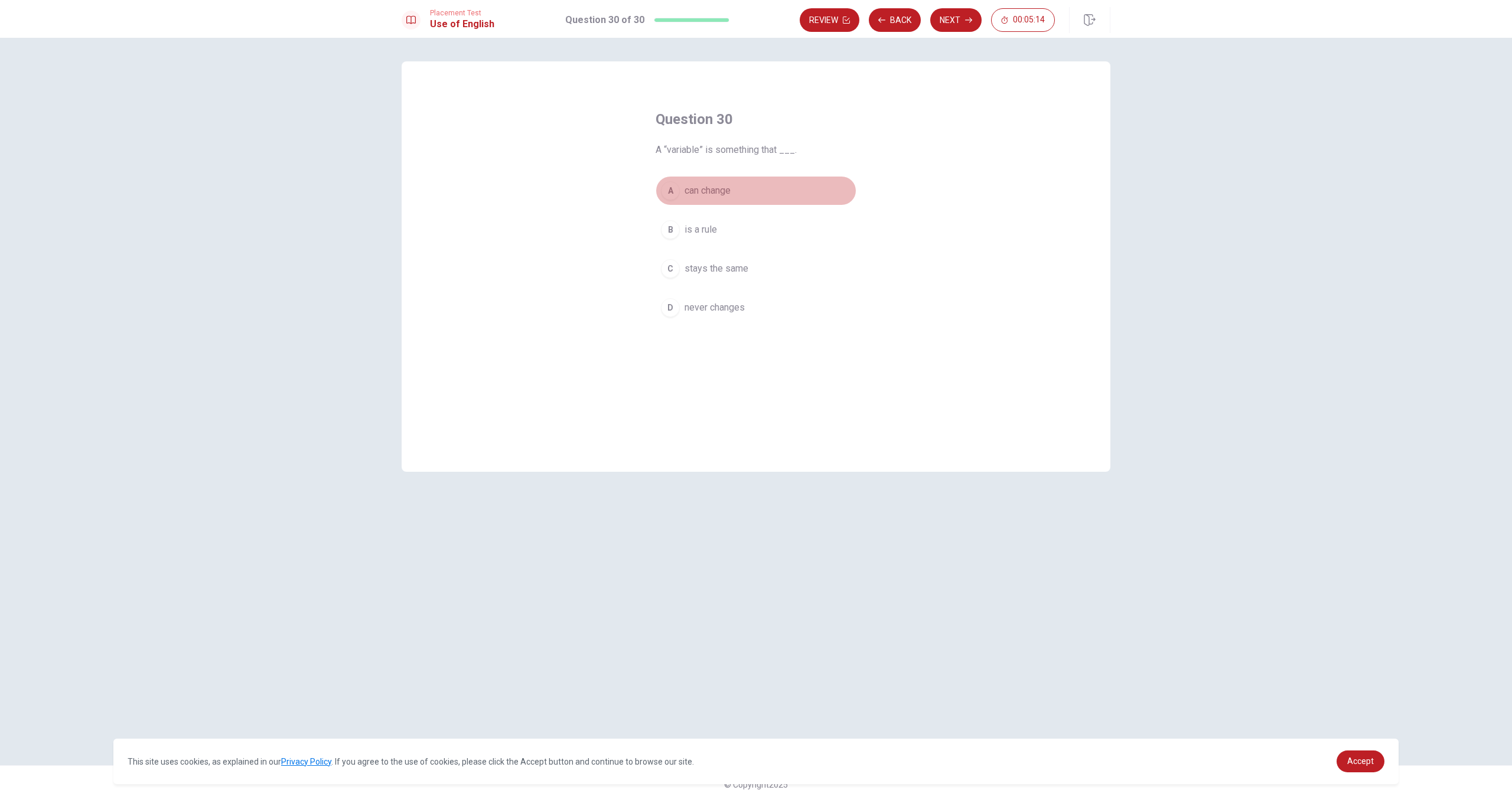
click at [719, 191] on span "can change" at bounding box center [708, 190] width 46 height 14
click at [874, 23] on button "Next" at bounding box center [955, 19] width 51 height 23
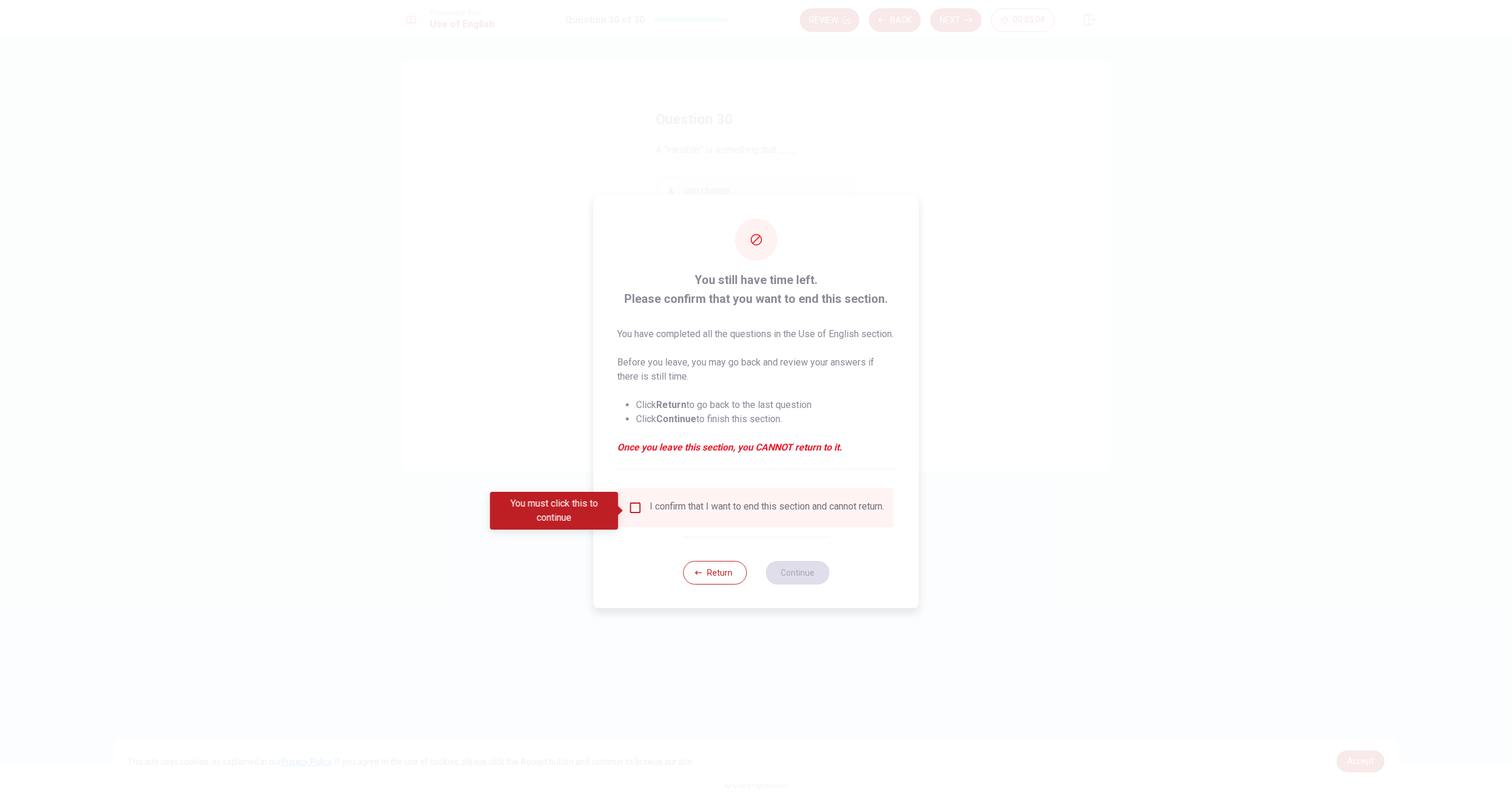
click at [634, 512] on input "You must click this to continue" at bounding box center [634, 507] width 14 height 14
click at [789, 584] on button "Continue" at bounding box center [797, 572] width 64 height 23
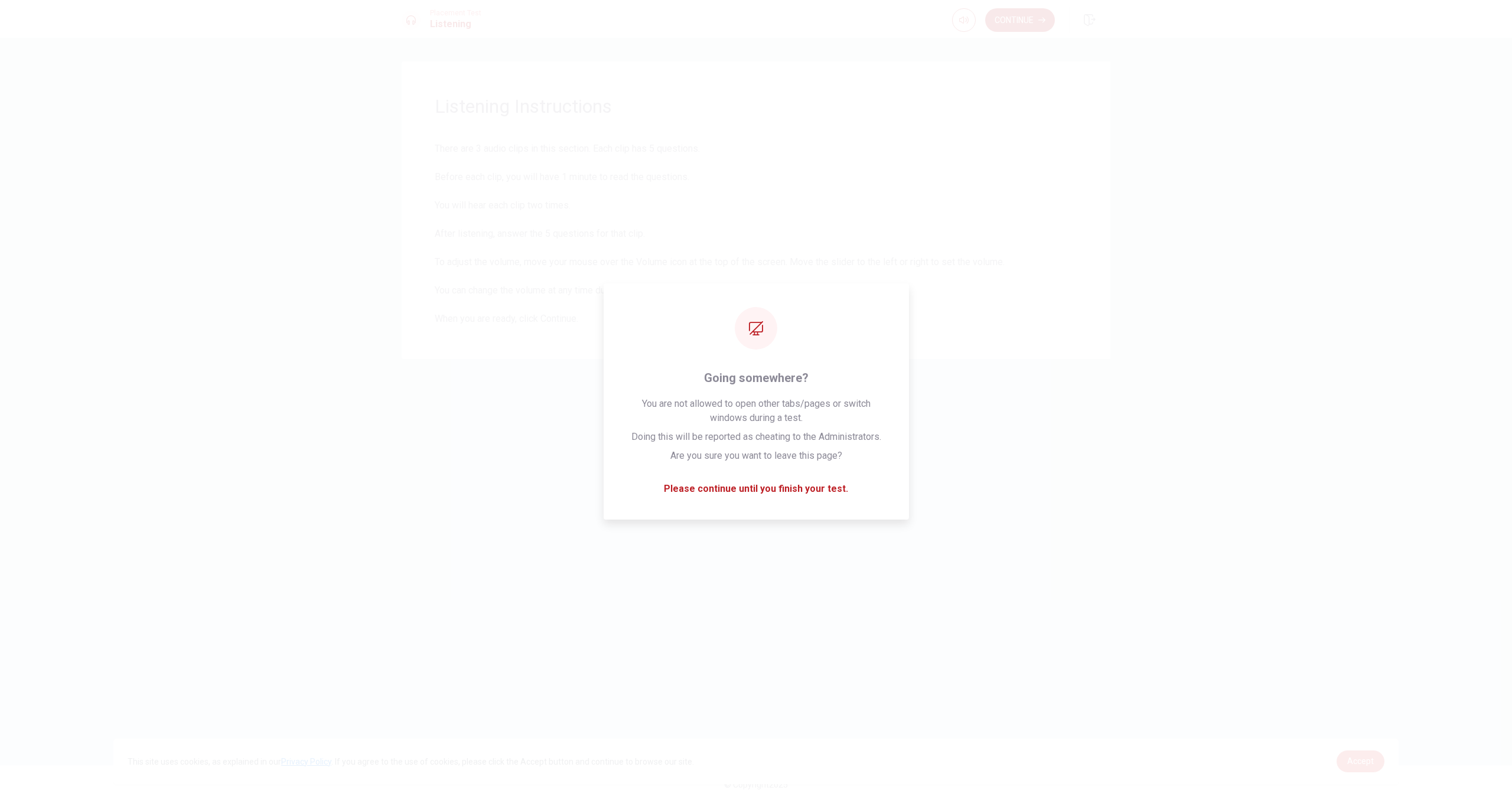
drag, startPoint x: 1365, startPoint y: 764, endPoint x: 1333, endPoint y: 766, distance: 32.1
click at [874, 605] on span "Accept" at bounding box center [1360, 760] width 27 height 9
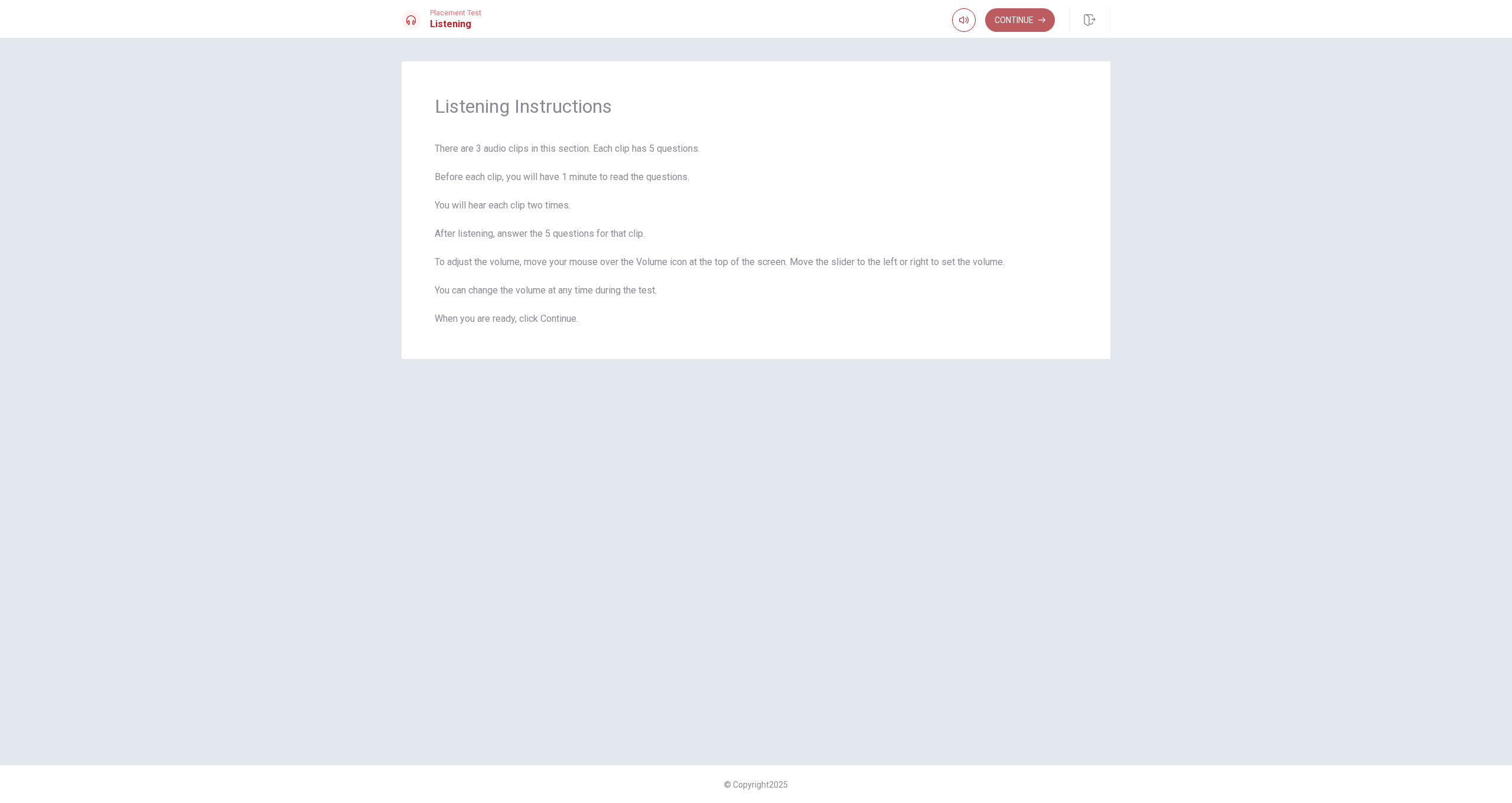
click at [874, 19] on button "Continue" at bounding box center [1019, 19] width 70 height 23
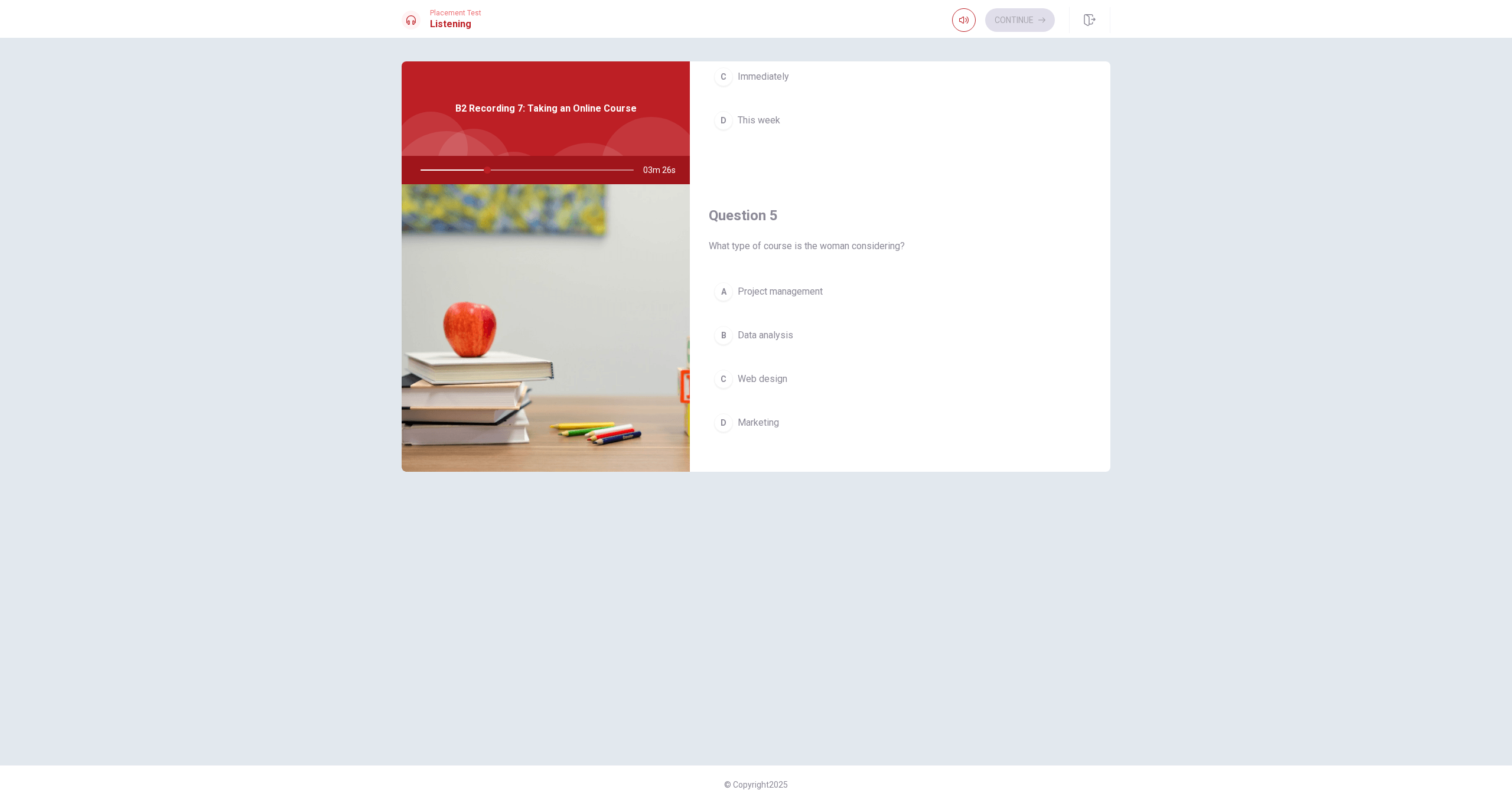
scroll to position [1101, 0]
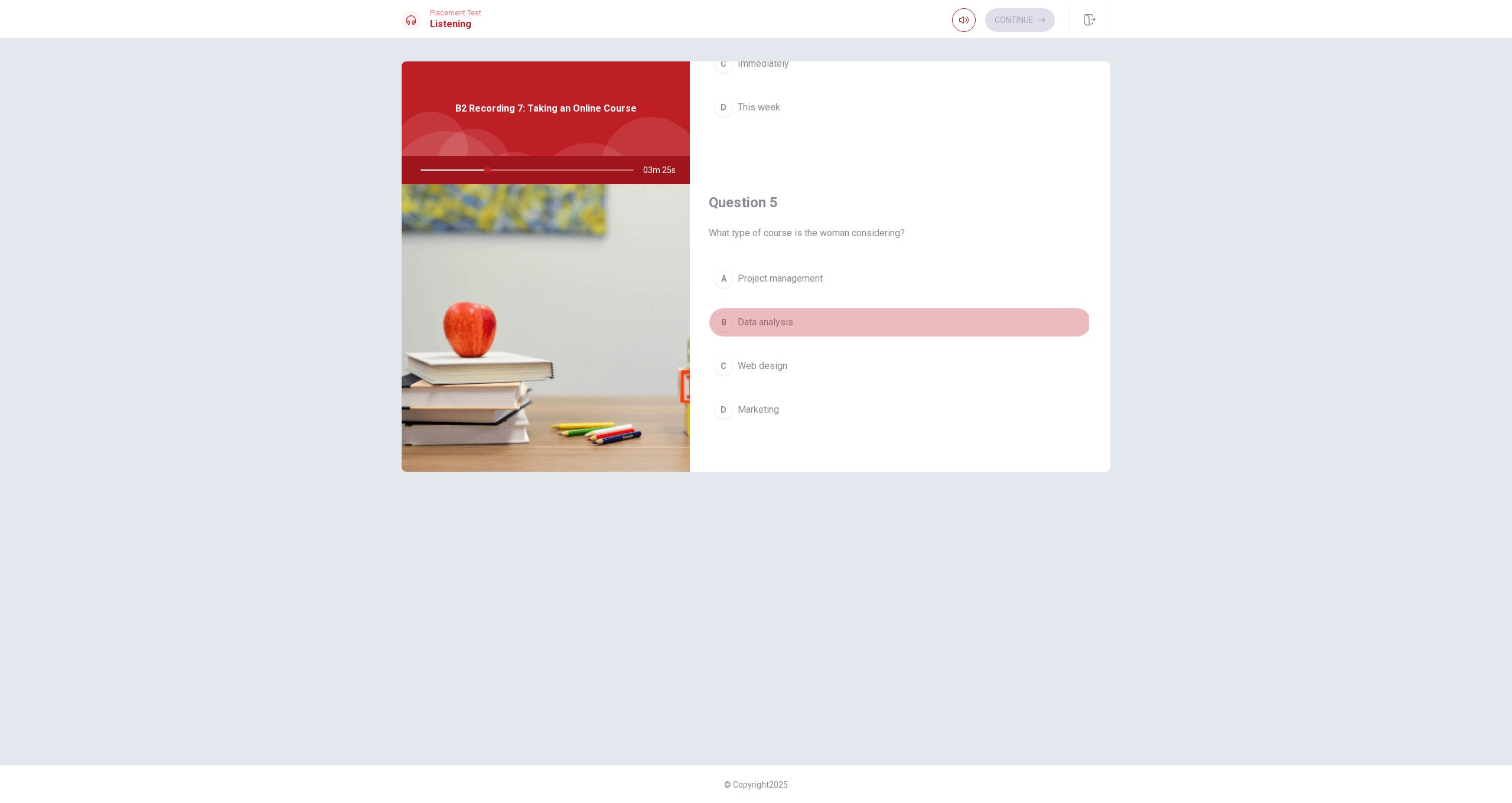
click at [776, 325] on span "Data analysis" at bounding box center [765, 322] width 56 height 14
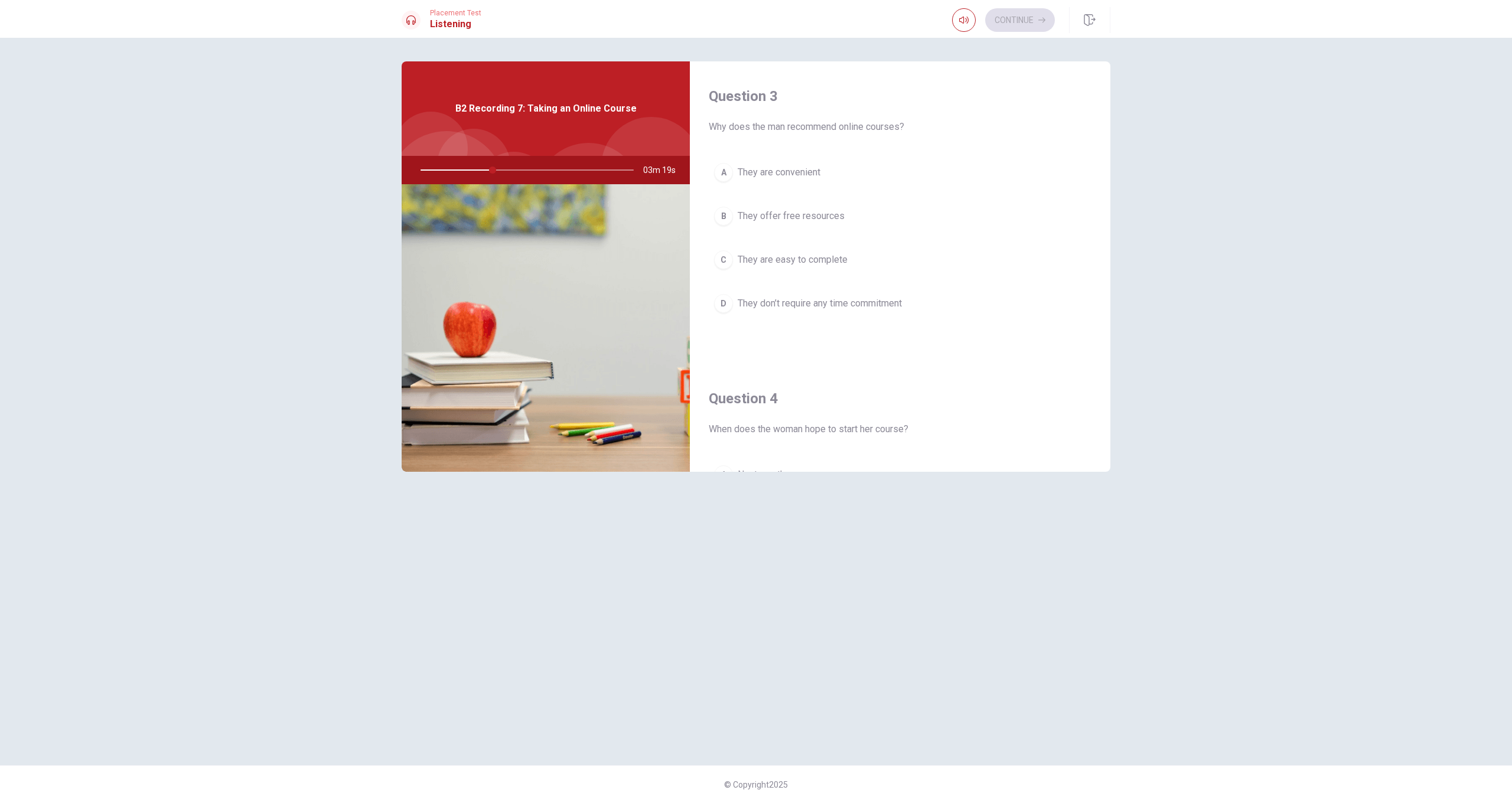
scroll to position [605, 0]
drag, startPoint x: 809, startPoint y: 170, endPoint x: 840, endPoint y: 172, distance: 31.1
click at [828, 170] on button "A They are convenient" at bounding box center [900, 170] width 382 height 30
drag, startPoint x: 1110, startPoint y: 112, endPoint x: 1103, endPoint y: 146, distance: 34.7
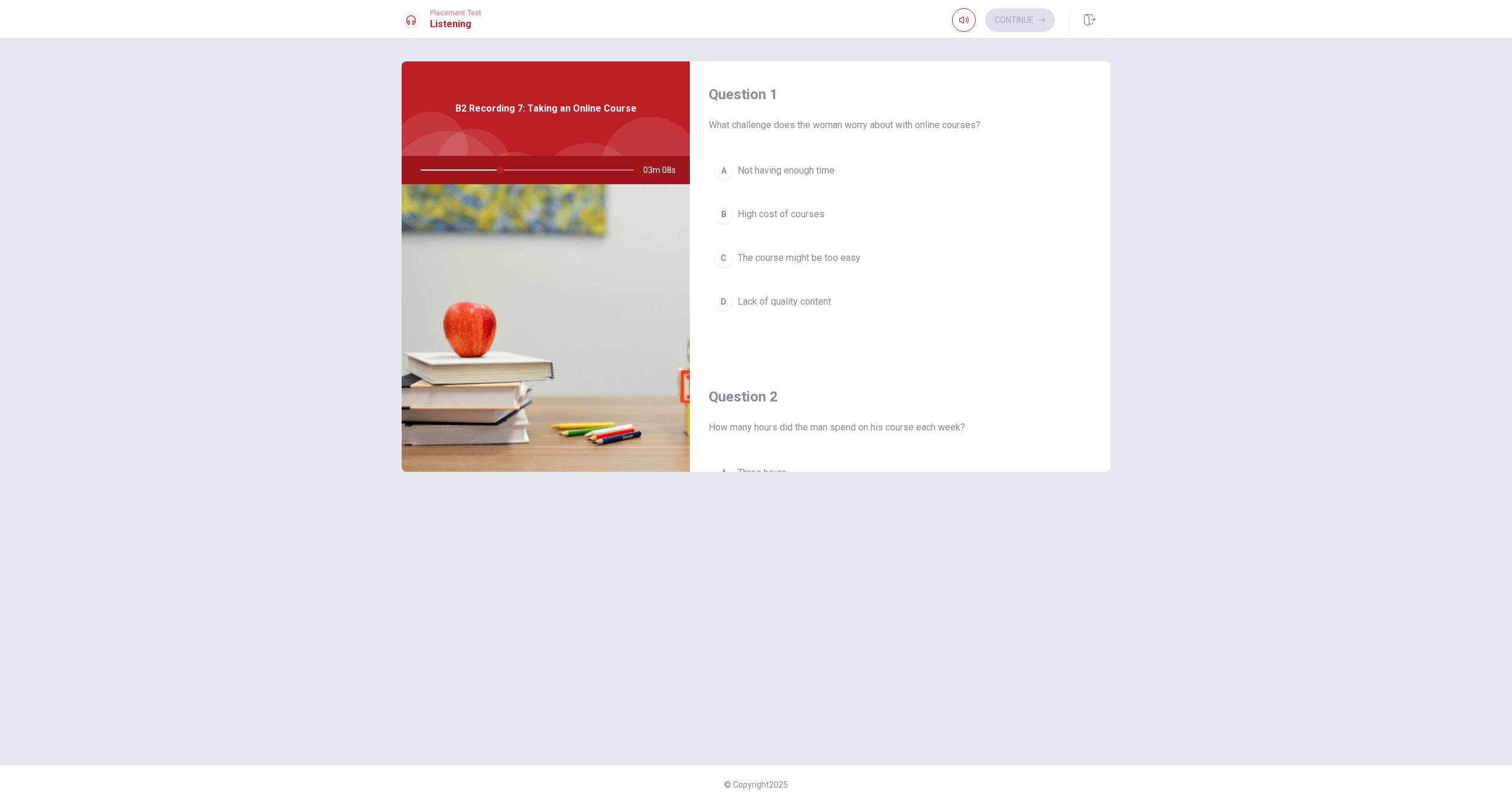
click at [874, 151] on div "Question 1 What challenge does the woman worry about with online courses? A Not…" at bounding box center [755, 401] width 747 height 680
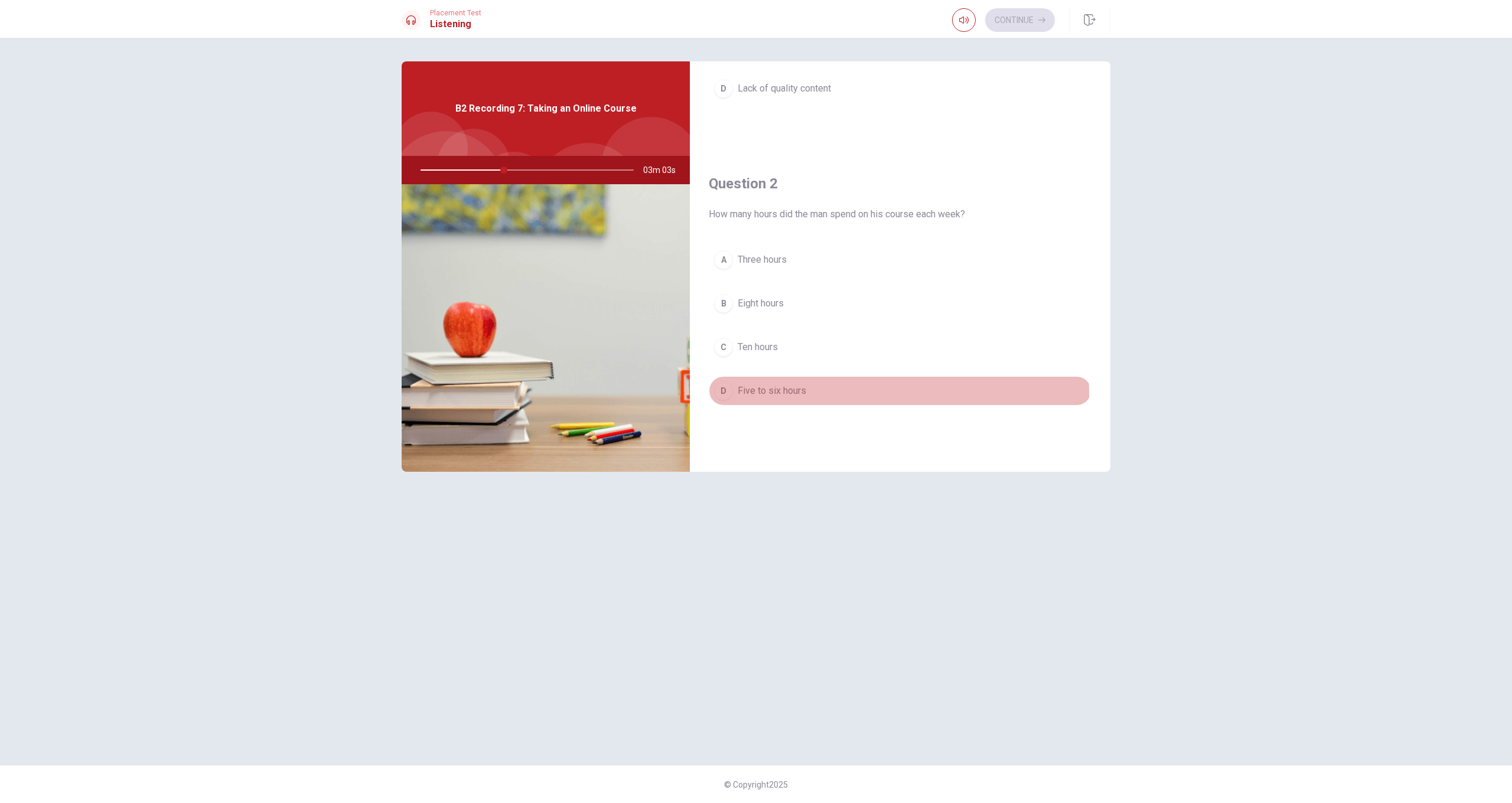
drag, startPoint x: 775, startPoint y: 392, endPoint x: 852, endPoint y: 371, distance: 79.8
click at [778, 392] on span "Five to six hours" at bounding box center [772, 390] width 69 height 14
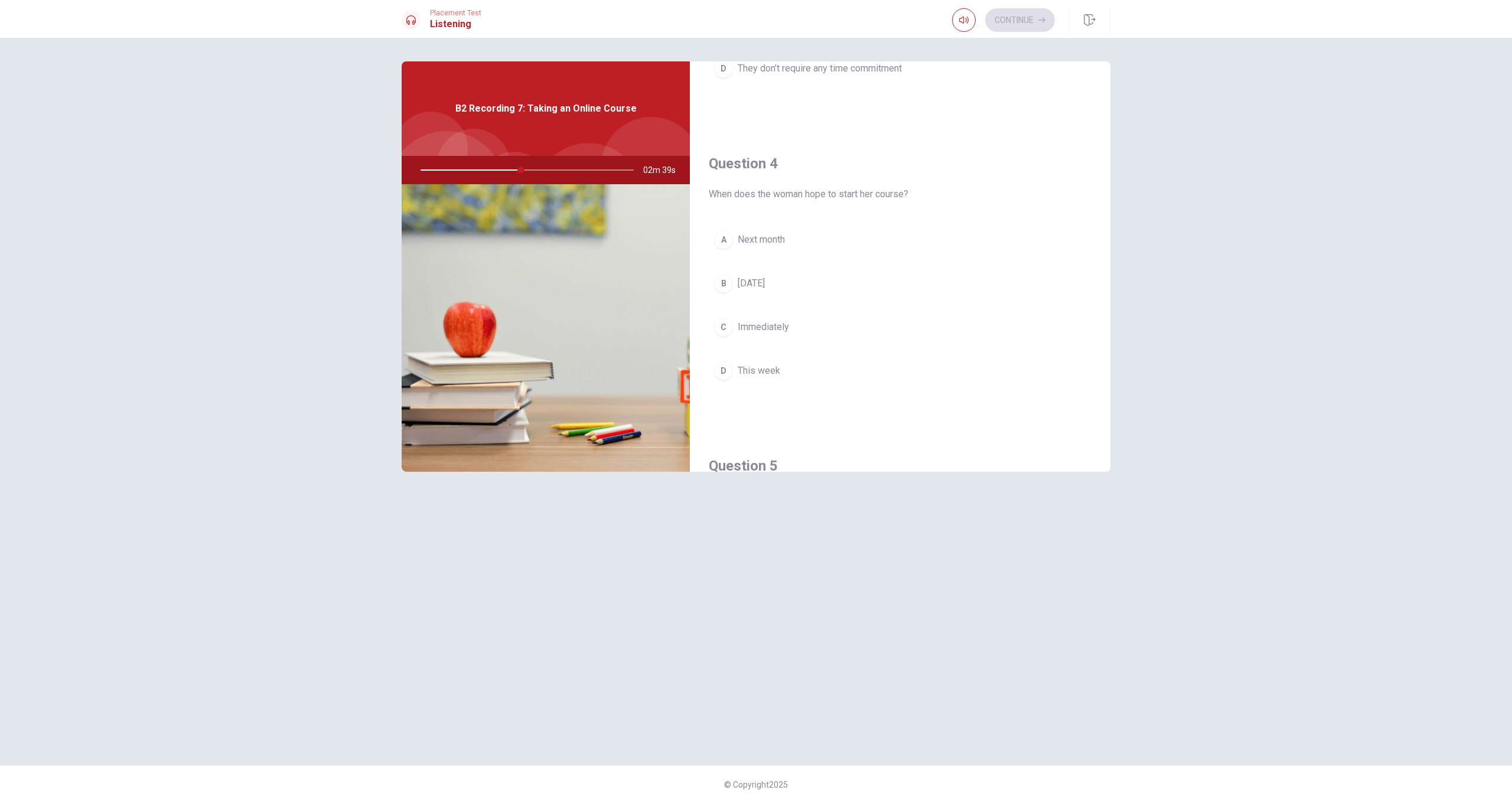
scroll to position [840, 0]
drag, startPoint x: 770, startPoint y: 243, endPoint x: 790, endPoint y: 248, distance: 20.6
click at [773, 242] on span "Next month" at bounding box center [761, 236] width 47 height 14
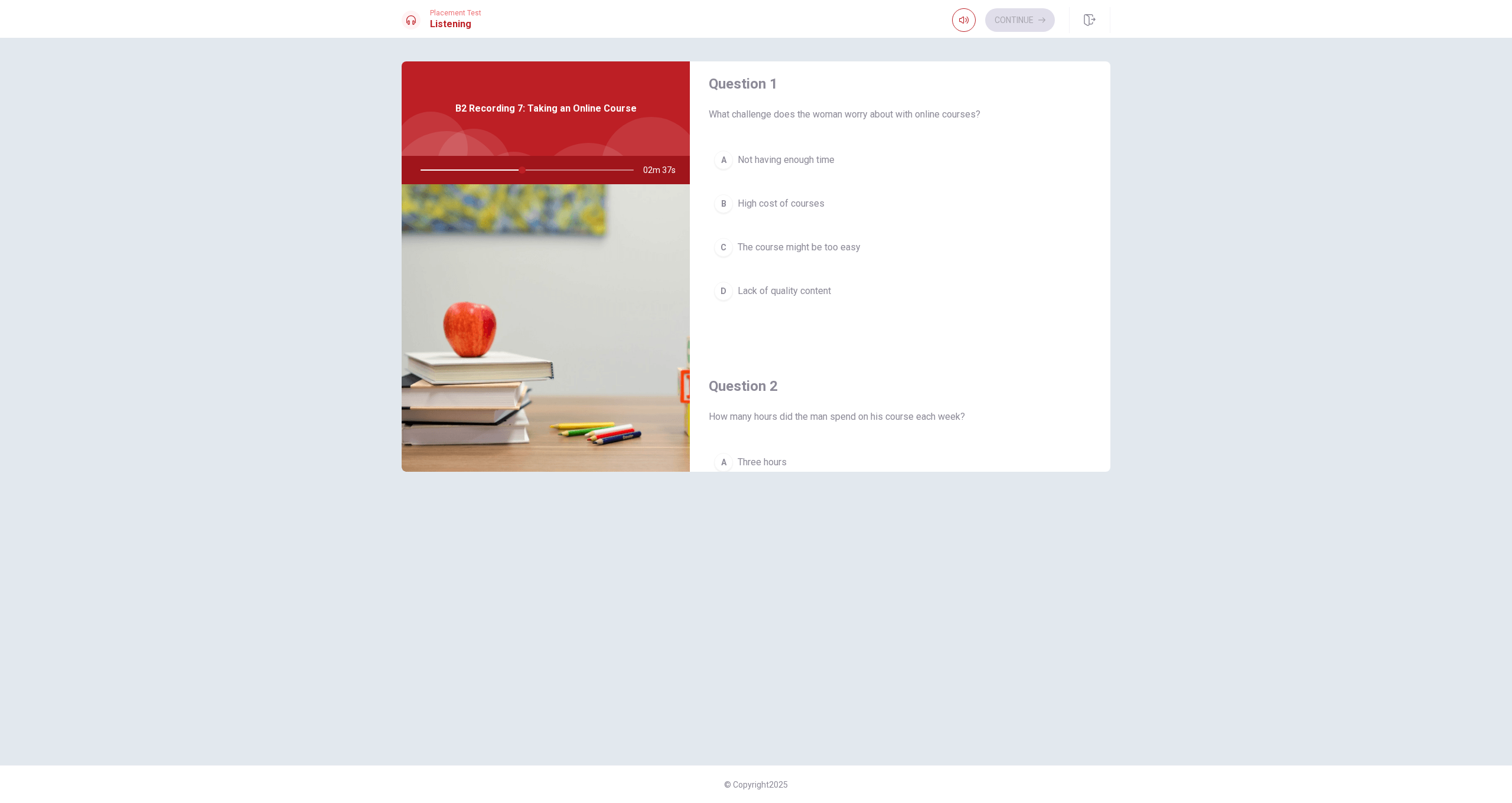
scroll to position [0, 0]
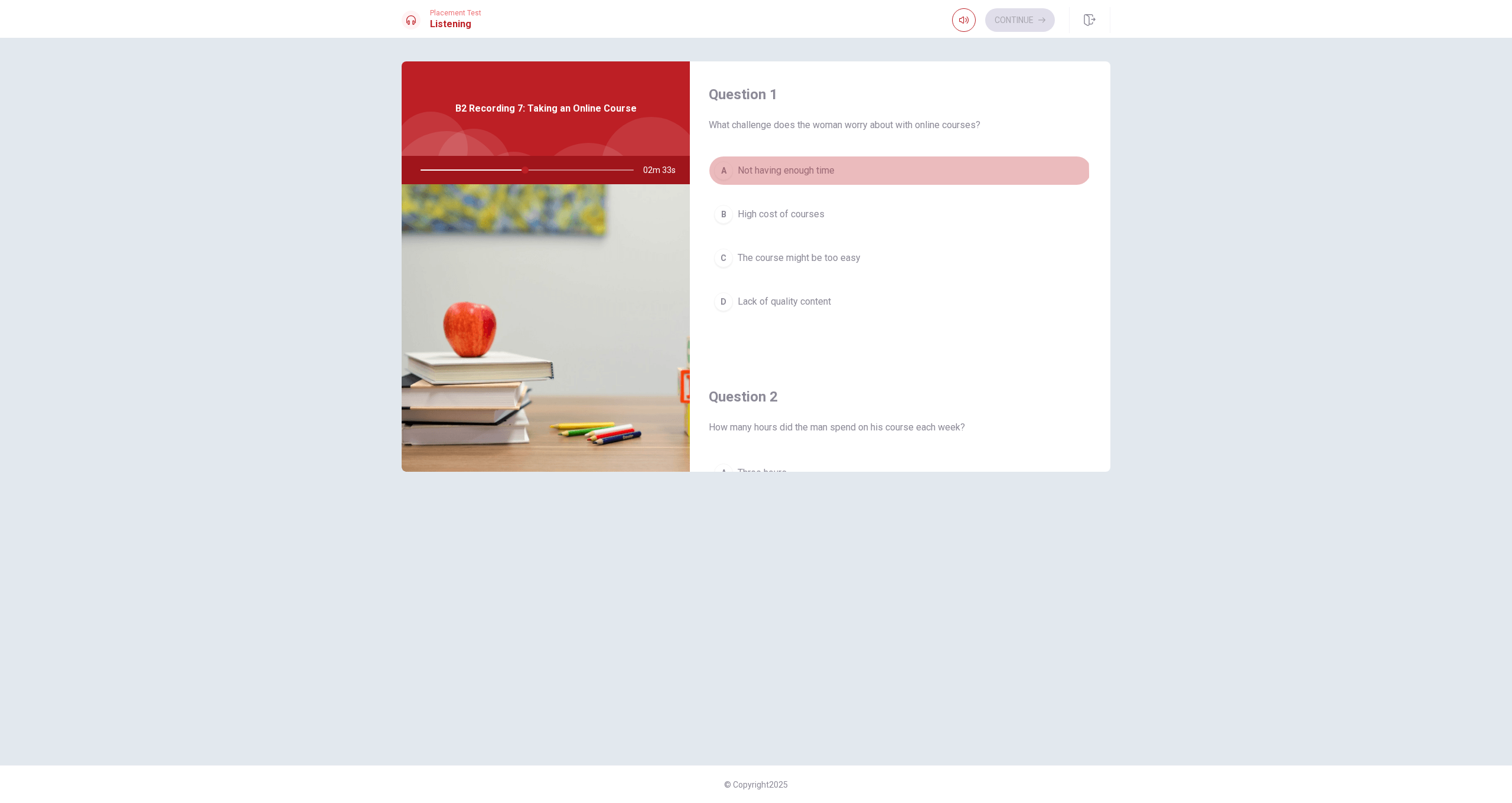
click at [815, 174] on span "Not having enough time" at bounding box center [786, 170] width 96 height 14
click at [874, 19] on button "Continue" at bounding box center [1019, 19] width 70 height 23
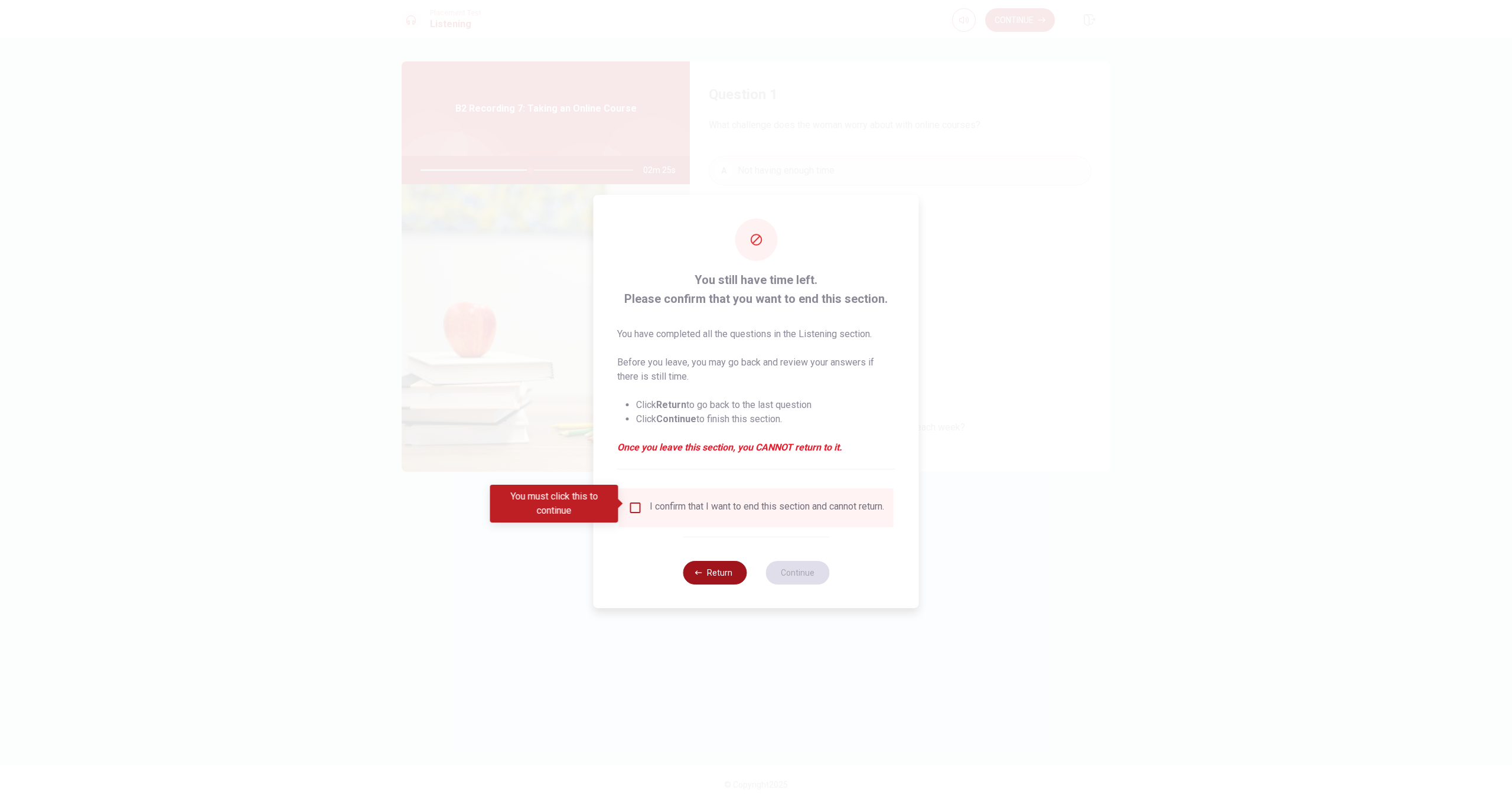
click at [724, 578] on button "Return" at bounding box center [714, 572] width 64 height 23
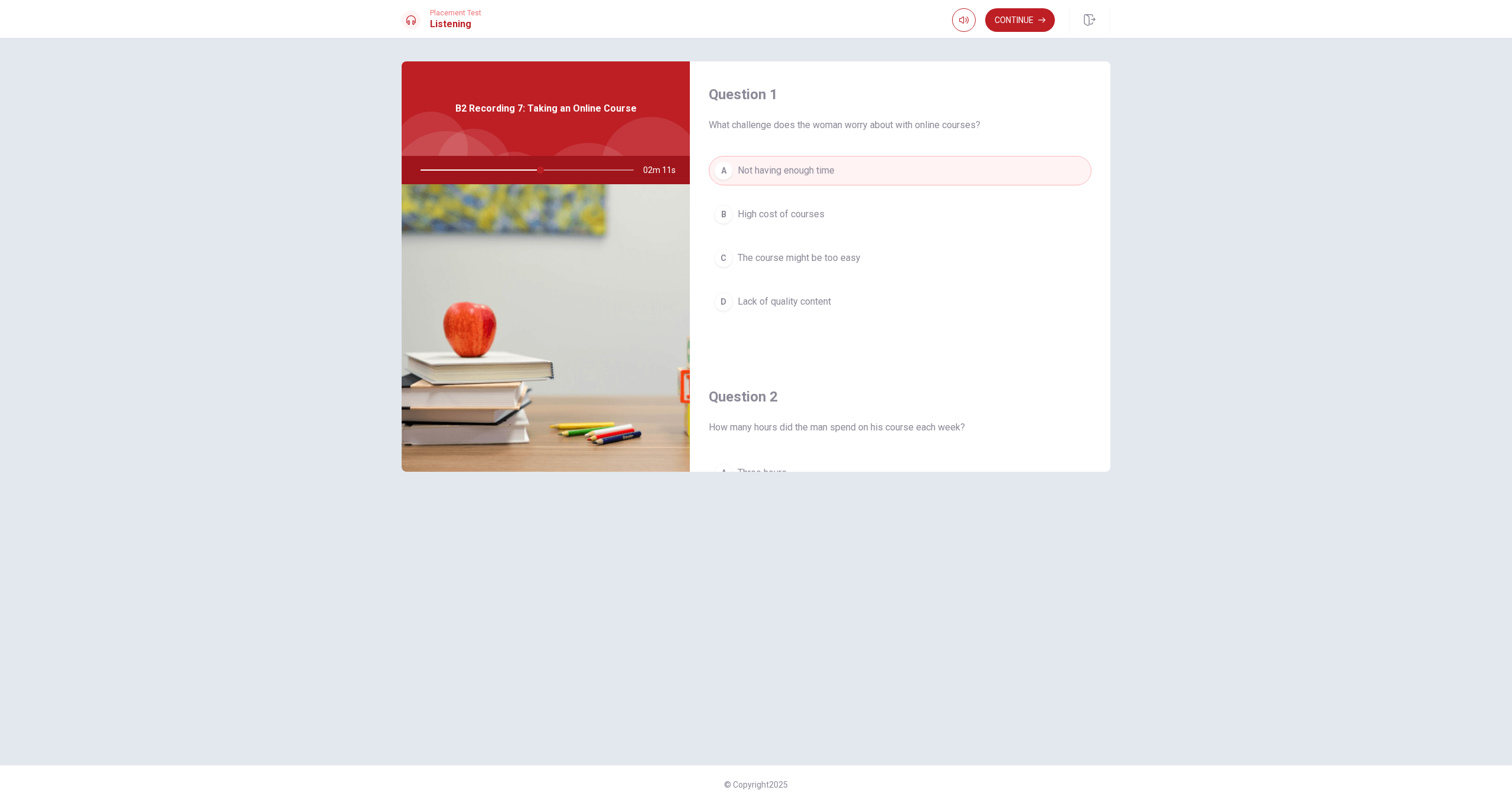
click at [874, 108] on div "Question 1 What challenge does the woman worry about with online courses? A Not…" at bounding box center [900, 212] width 420 height 302
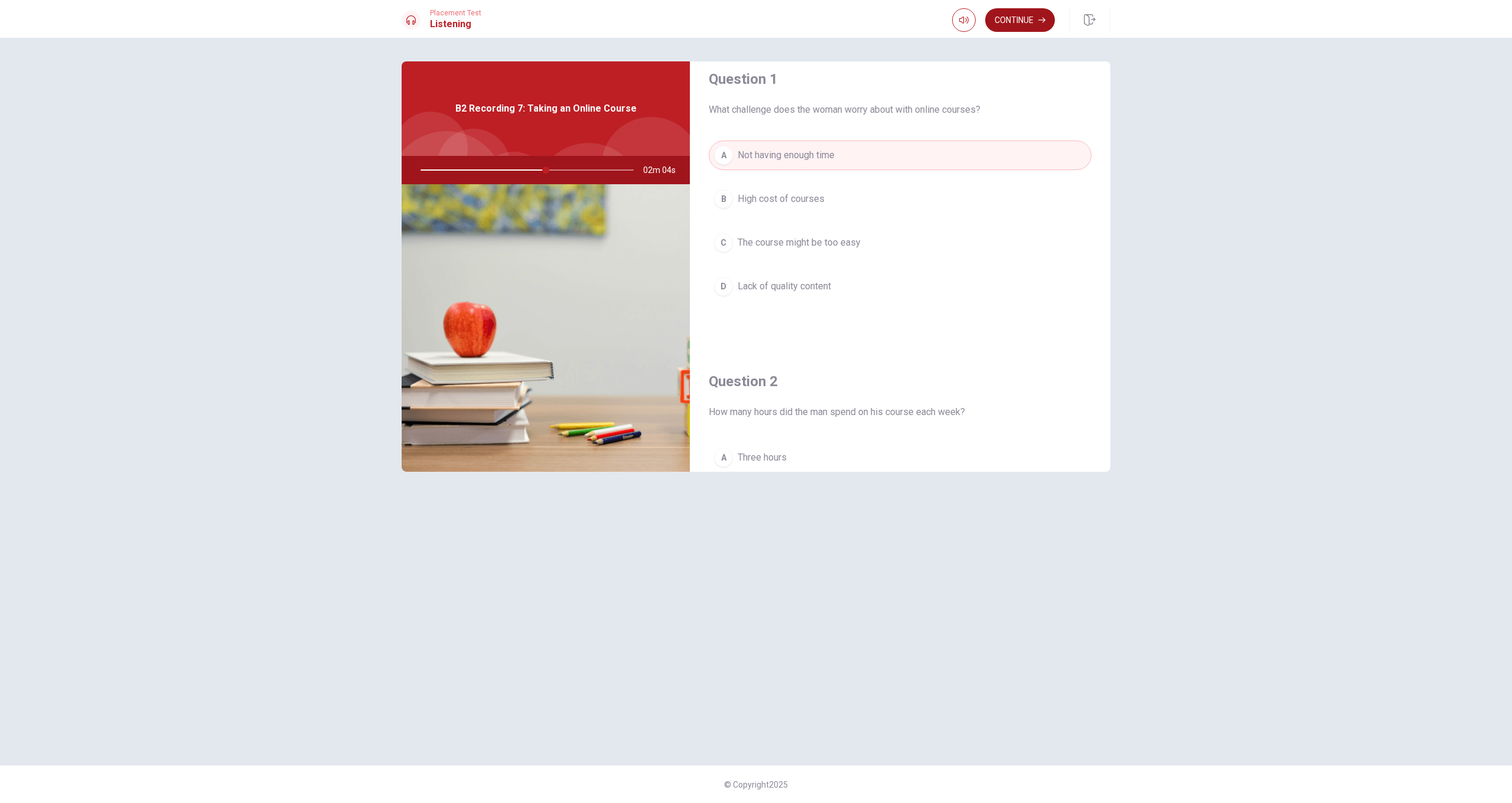
click at [874, 27] on button "Continue" at bounding box center [1019, 19] width 70 height 23
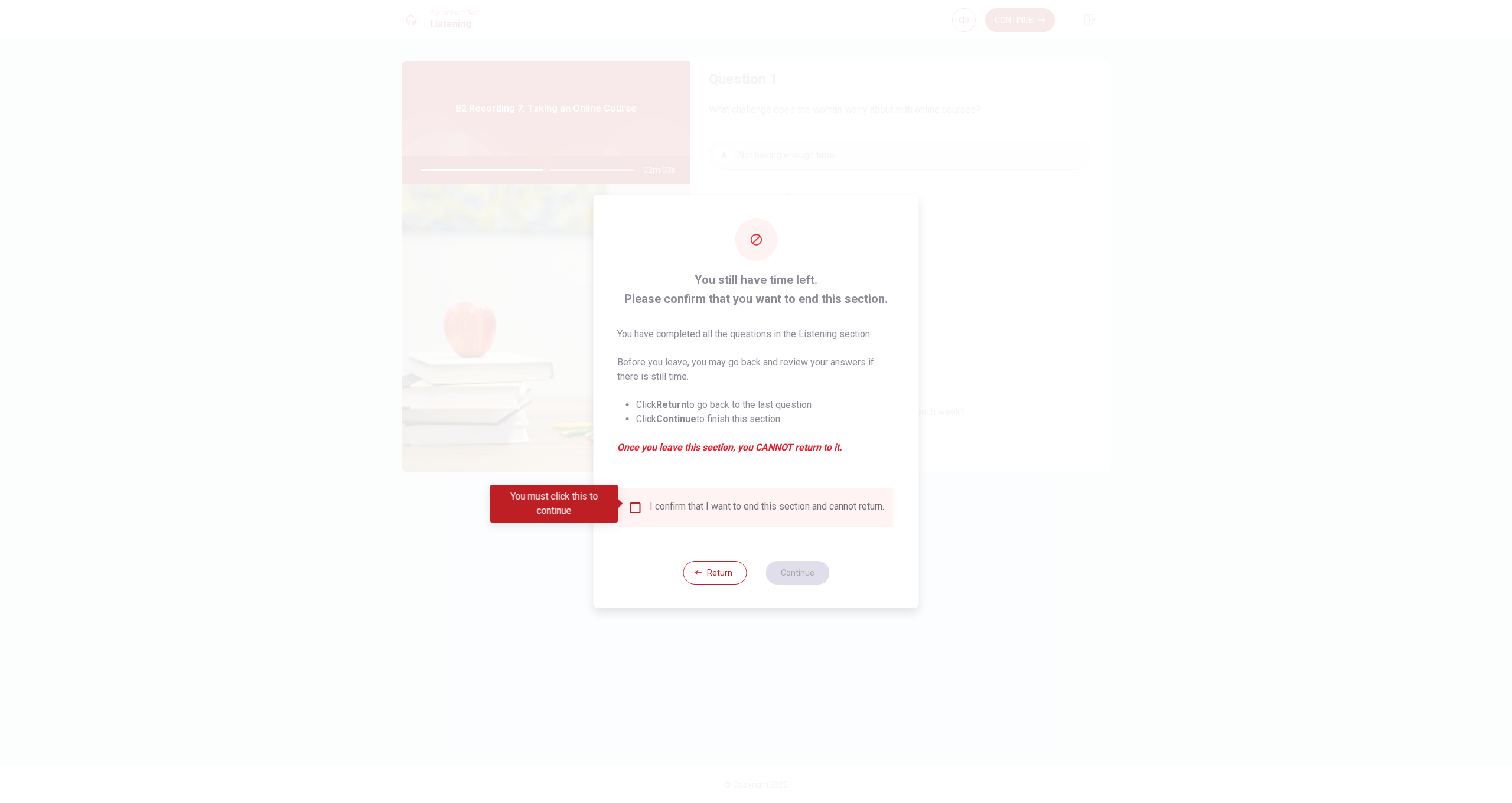
click at [752, 491] on div "I confirm that I want to end this section and cannot return." at bounding box center [756, 507] width 275 height 39
click at [751, 503] on div "I confirm that I want to end this section and cannot return." at bounding box center [766, 507] width 235 height 14
click at [640, 504] on input "You must click this to continue" at bounding box center [634, 507] width 14 height 14
click at [798, 577] on button "Continue" at bounding box center [797, 572] width 64 height 23
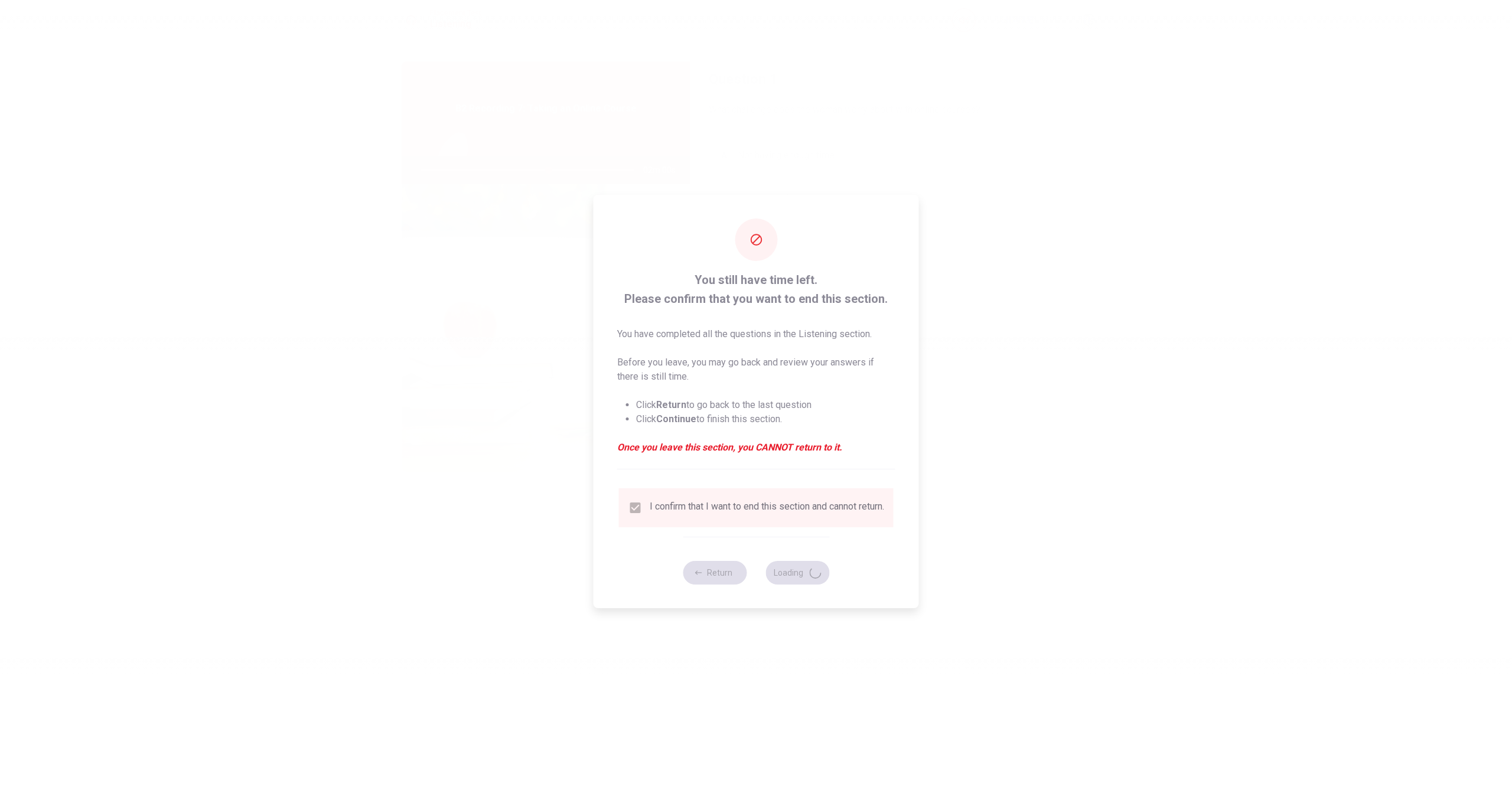
type input "60"
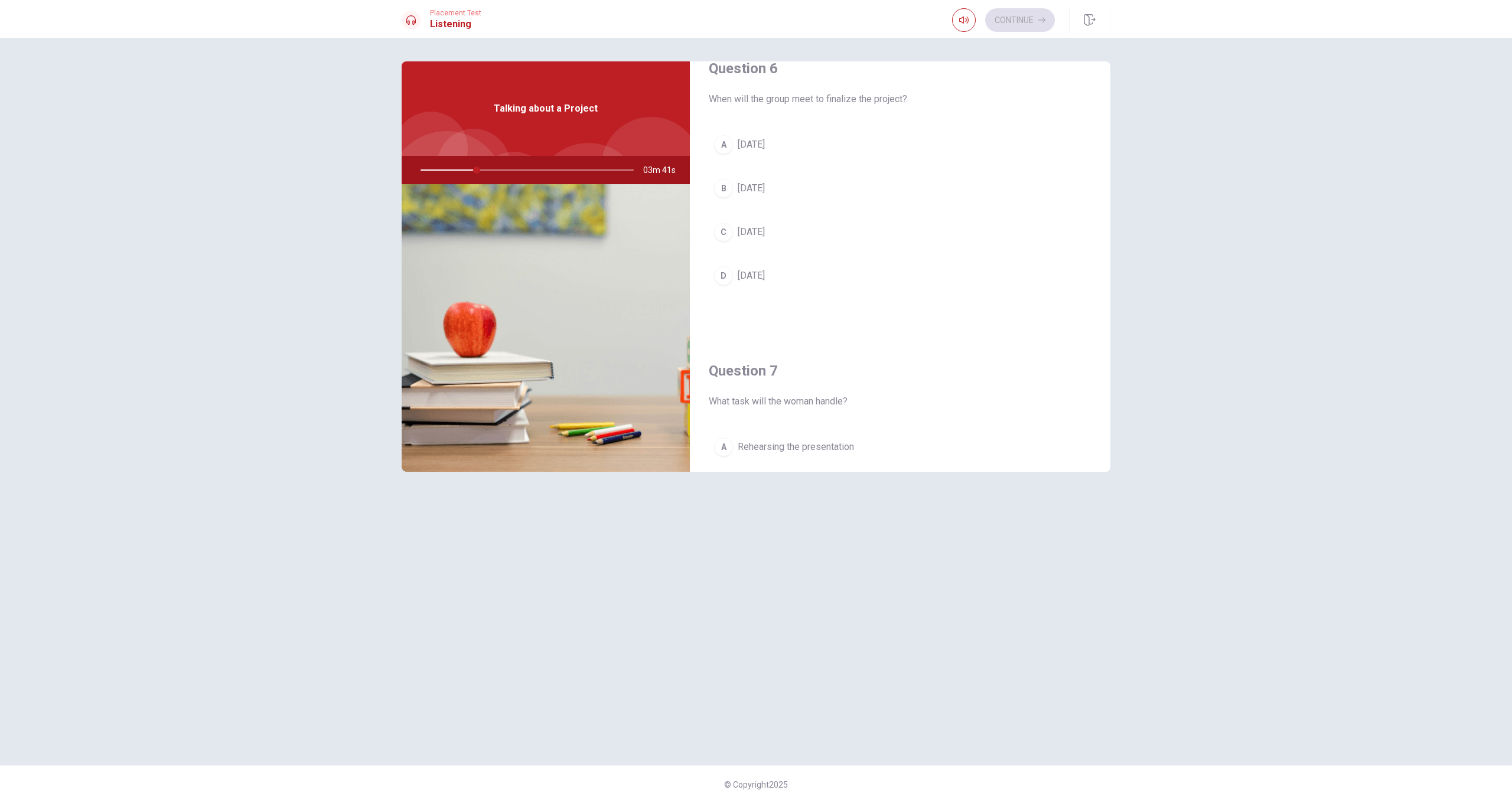
scroll to position [0, 0]
drag, startPoint x: 731, startPoint y: 306, endPoint x: 766, endPoint y: 299, distance: 35.7
click at [732, 307] on button "D [DATE]" at bounding box center [900, 301] width 382 height 30
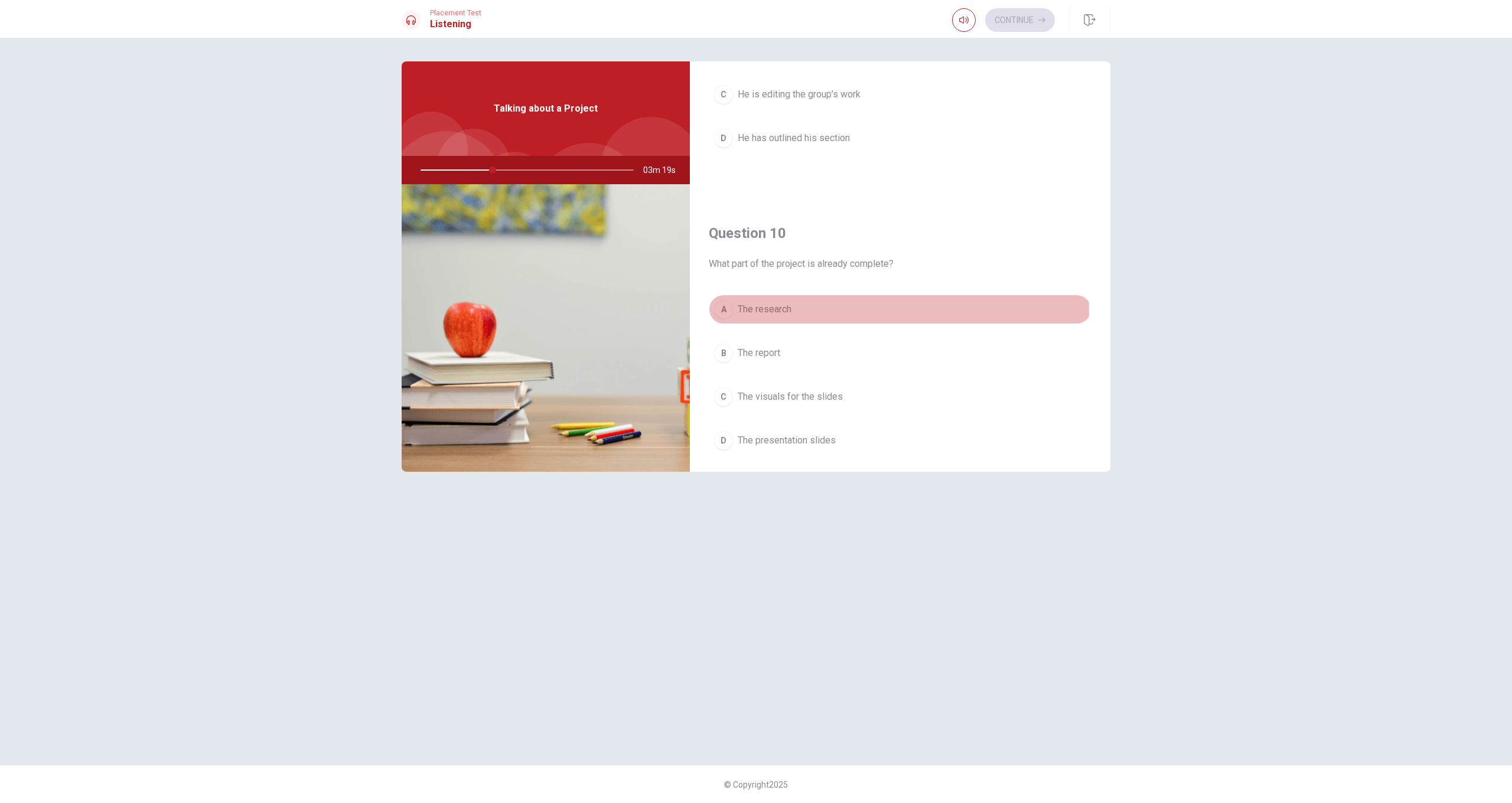
drag, startPoint x: 775, startPoint y: 314, endPoint x: 928, endPoint y: 355, distance: 158.4
click at [775, 314] on span "The research" at bounding box center [764, 309] width 54 height 14
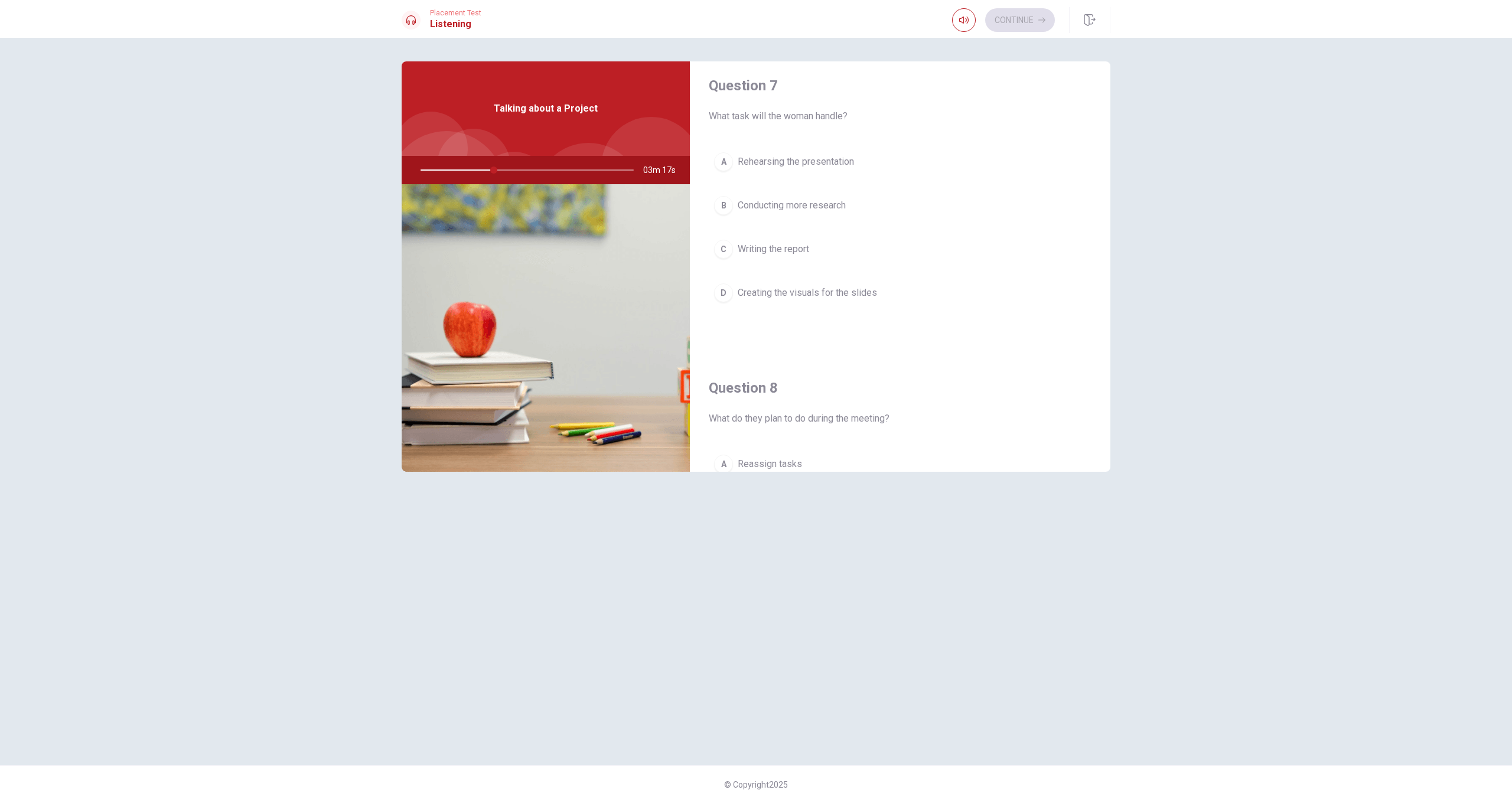
scroll to position [304, 0]
drag, startPoint x: 1106, startPoint y: 195, endPoint x: 1108, endPoint y: 243, distance: 48.0
click at [874, 248] on div "Question 6 When will the group meet to finalize the project? A [DATE] B [DATE] …" at bounding box center [900, 266] width 420 height 410
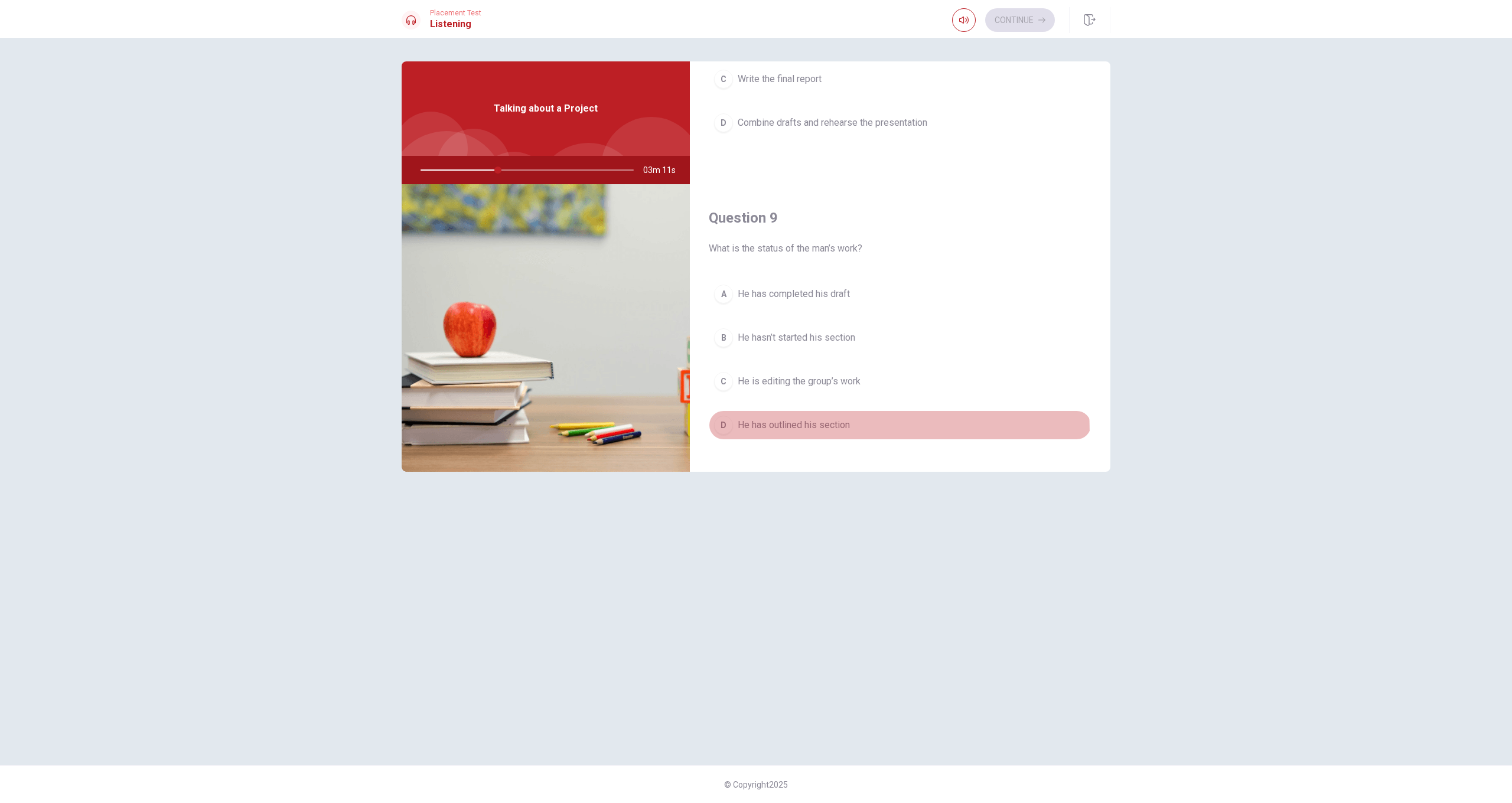
drag, startPoint x: 825, startPoint y: 433, endPoint x: 857, endPoint y: 434, distance: 32.0
click at [827, 433] on button "D He has outlined his section" at bounding box center [900, 425] width 382 height 30
drag, startPoint x: 1112, startPoint y: 338, endPoint x: 1113, endPoint y: 325, distance: 13.0
click at [874, 325] on div "Question 6 When will the group meet to finalize the project? A [DATE] B [DATE] …" at bounding box center [755, 401] width 747 height 680
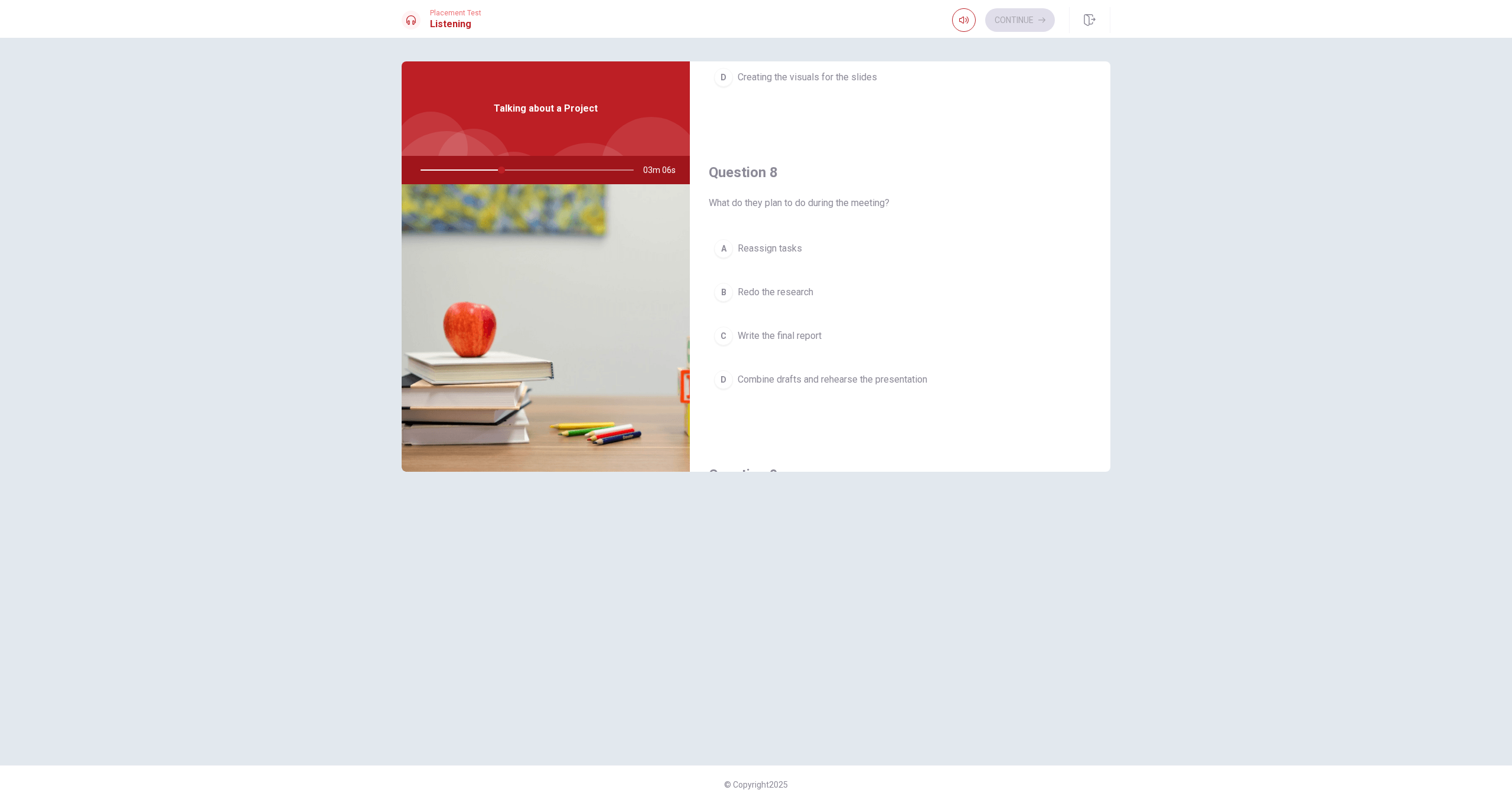
scroll to position [524, 0]
drag, startPoint x: 906, startPoint y: 384, endPoint x: 955, endPoint y: 374, distance: 50.0
click at [874, 383] on span "Combine drafts and rehearse the presentation" at bounding box center [832, 381] width 189 height 14
click at [874, 259] on div "Question 6 When will the group meet to finalize the project? A [DATE] B [DATE] …" at bounding box center [755, 401] width 747 height 680
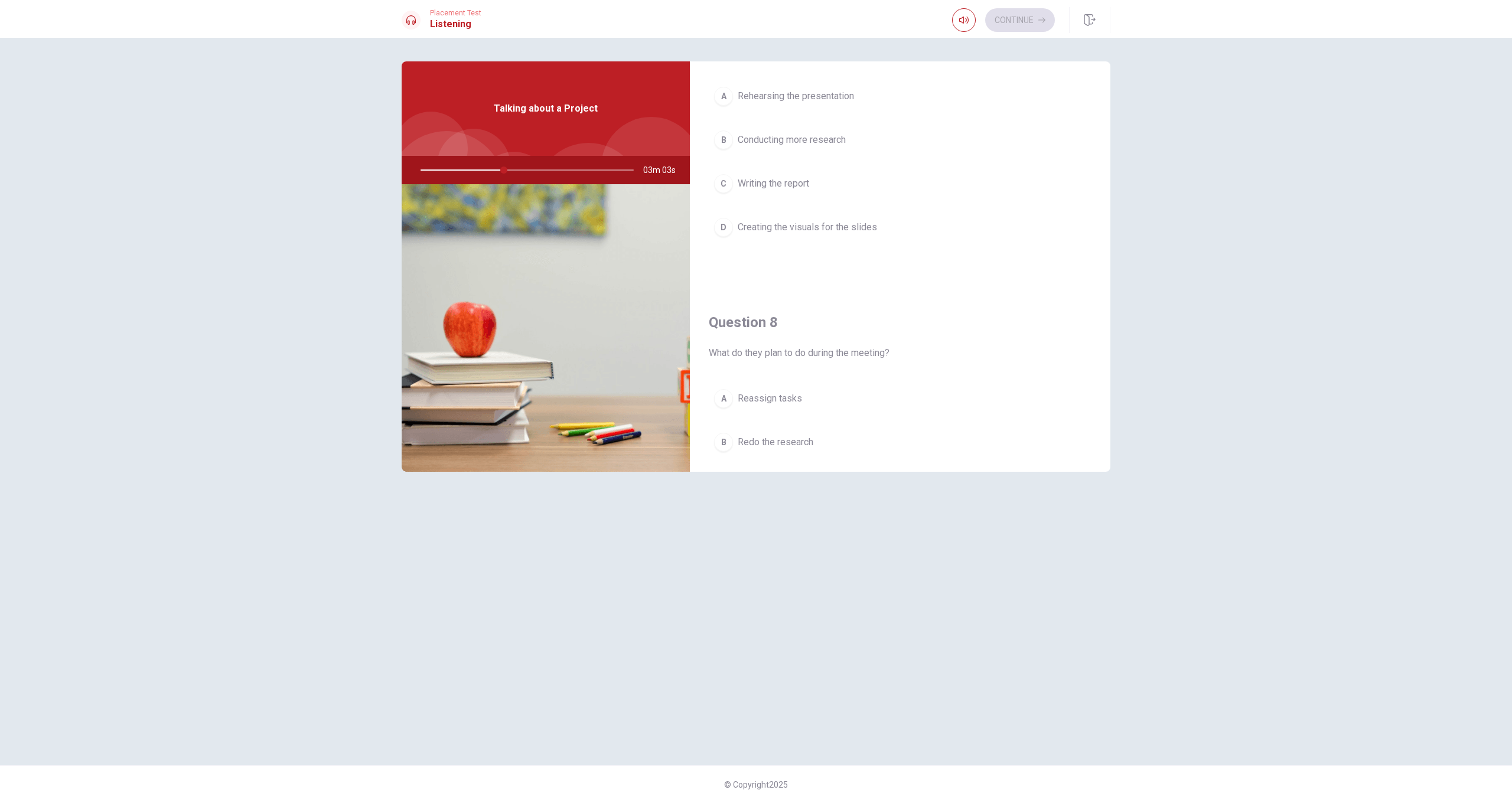
scroll to position [365, 0]
click at [874, 183] on div "Question 6 When will the group meet to finalize the project? A [DATE] B [DATE] …" at bounding box center [755, 401] width 747 height 680
drag, startPoint x: 873, startPoint y: 236, endPoint x: 867, endPoint y: 222, distance: 15.2
click at [874, 235] on span "Creating the visuals for the slides" at bounding box center [807, 238] width 139 height 14
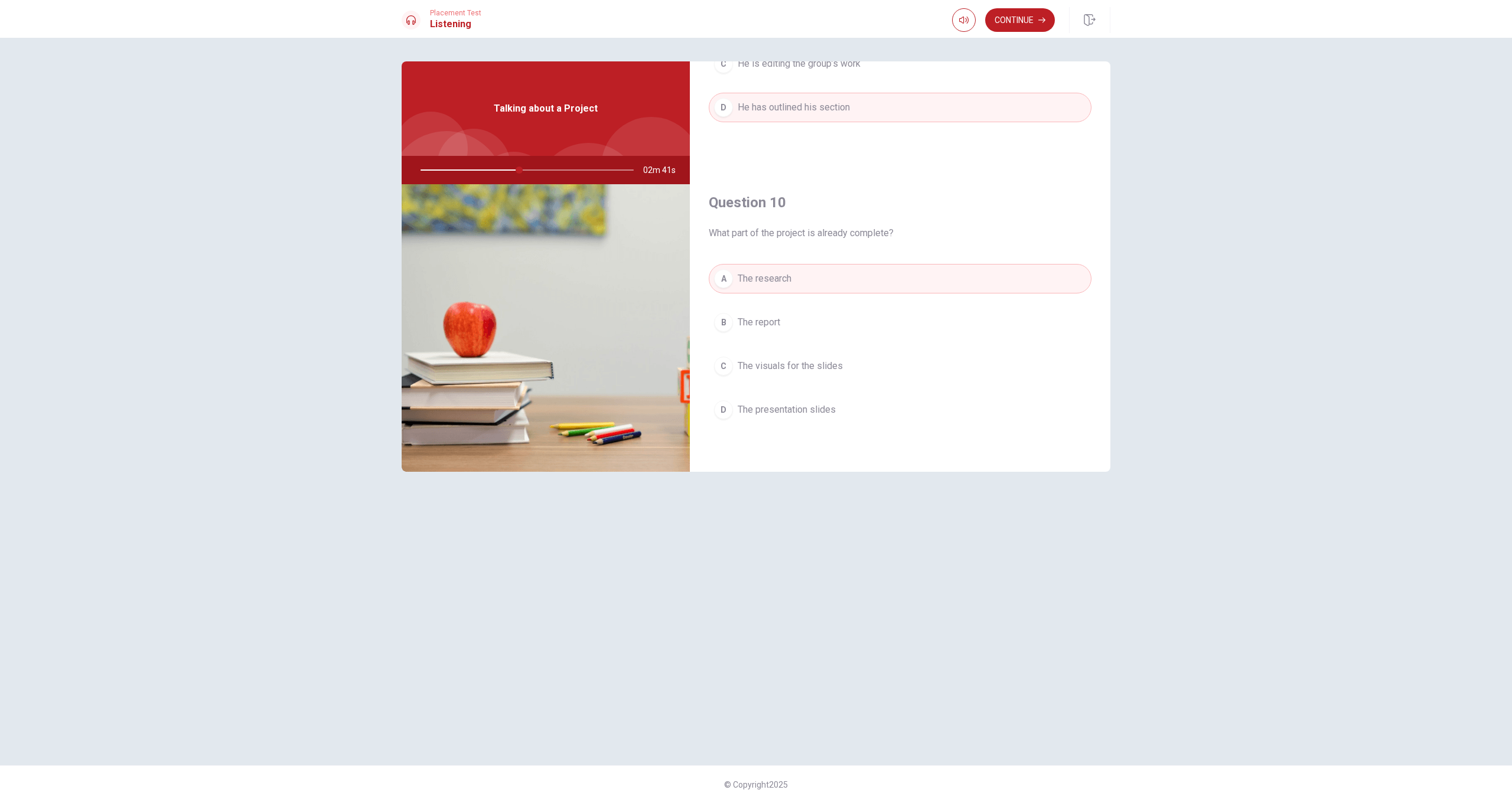
scroll to position [1081, 0]
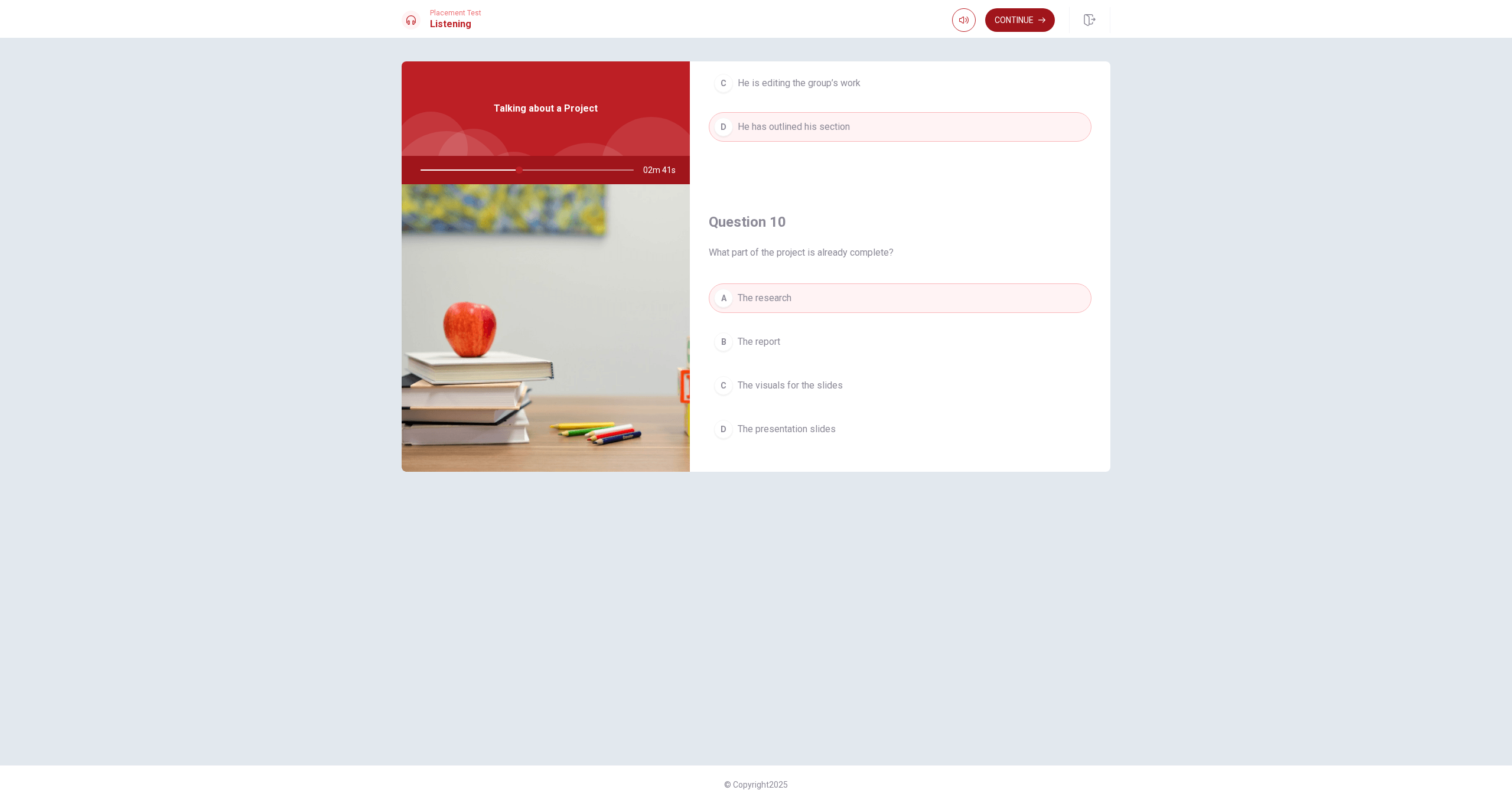
click at [874, 22] on button "Continue" at bounding box center [1019, 19] width 70 height 23
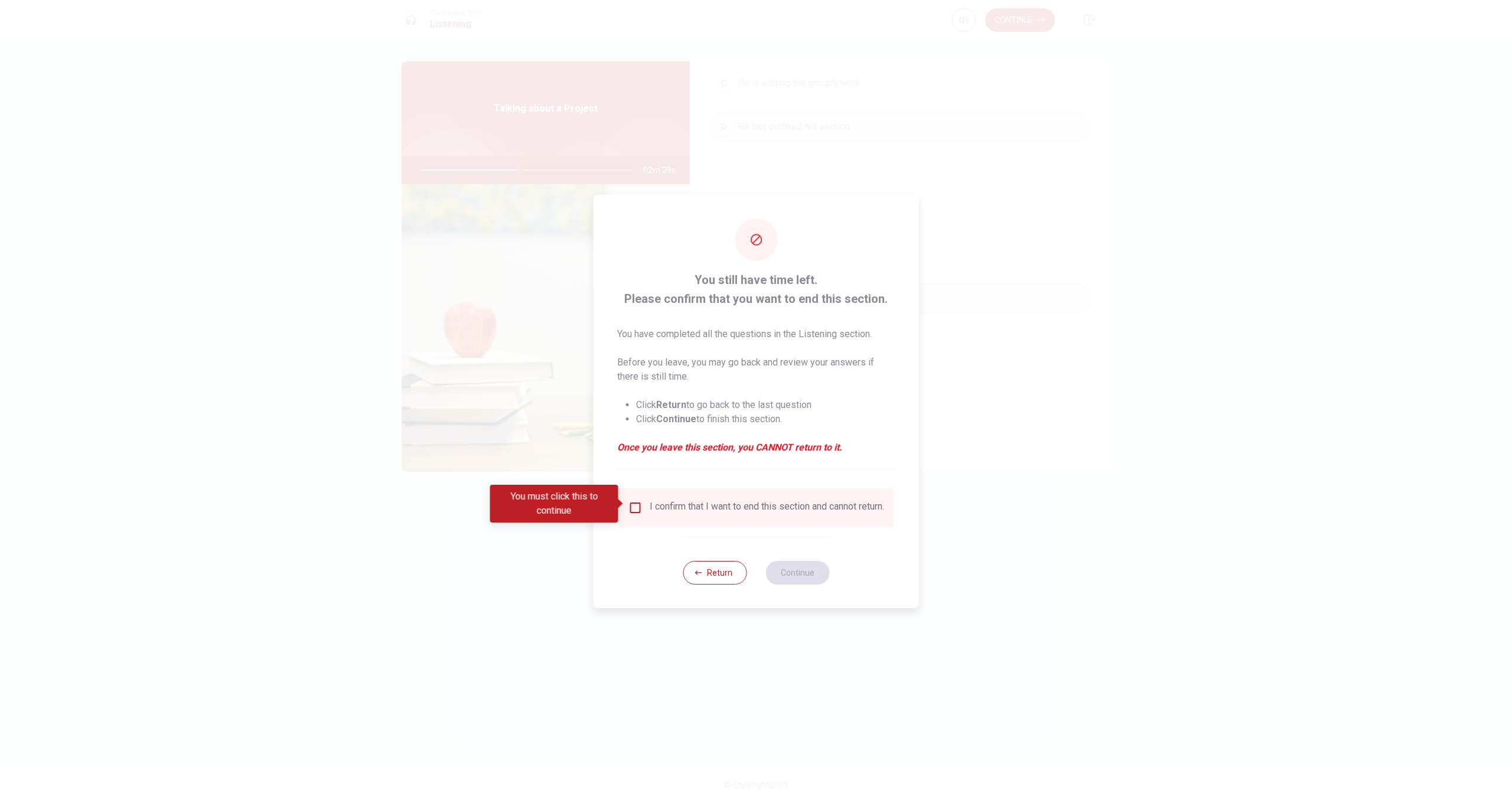
drag, startPoint x: 672, startPoint y: 521, endPoint x: 698, endPoint y: 514, distance: 26.9
click at [675, 520] on div "I confirm that I want to end this section and cannot return." at bounding box center [756, 507] width 275 height 39
drag, startPoint x: 629, startPoint y: 516, endPoint x: 647, endPoint y: 511, distance: 18.7
click at [636, 515] on div "I confirm that I want to end this section and cannot return." at bounding box center [756, 507] width 256 height 14
click at [634, 508] on input "You must click this to continue" at bounding box center [634, 507] width 14 height 14
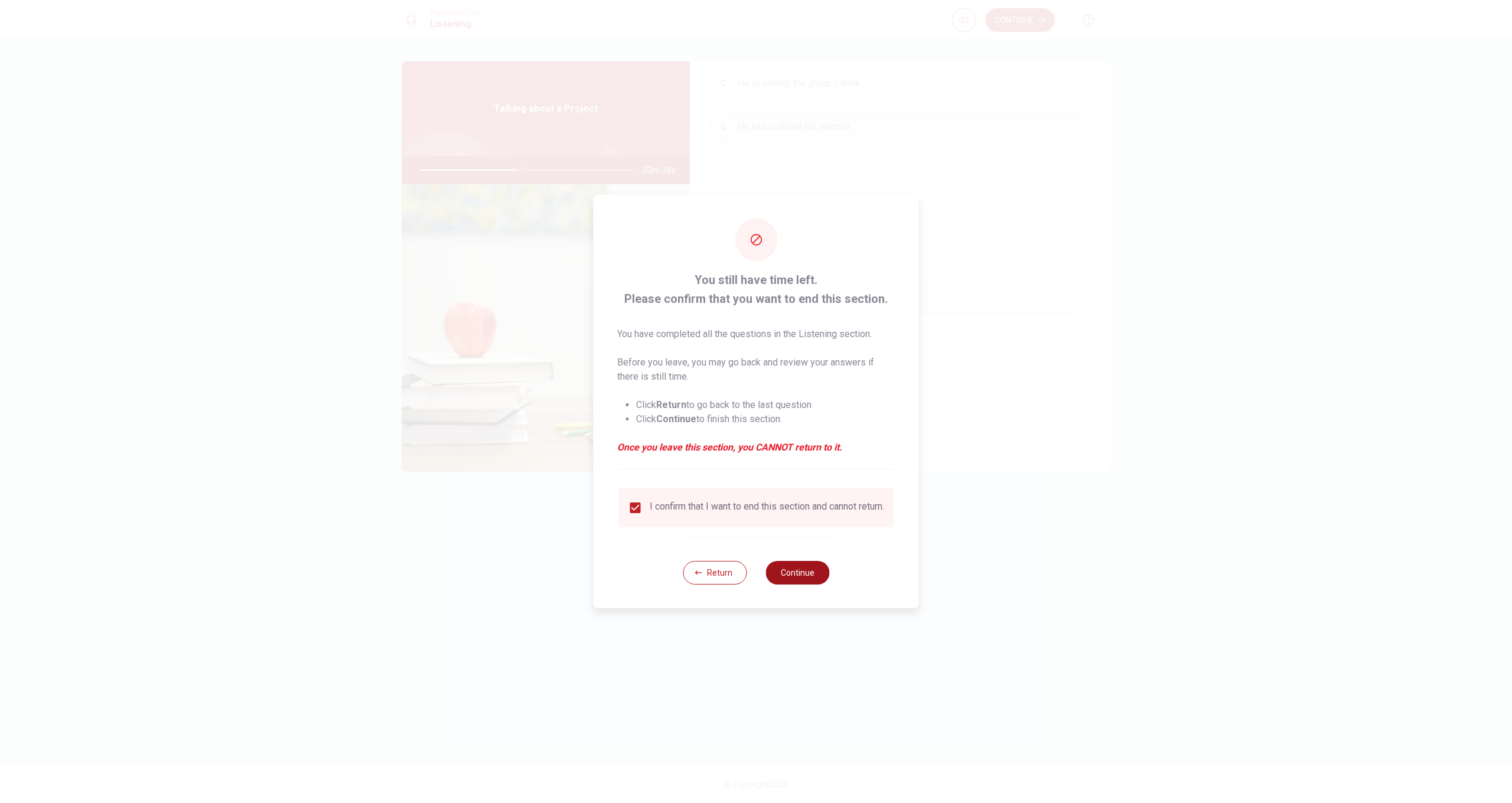
click at [812, 572] on button "Continue" at bounding box center [797, 572] width 64 height 23
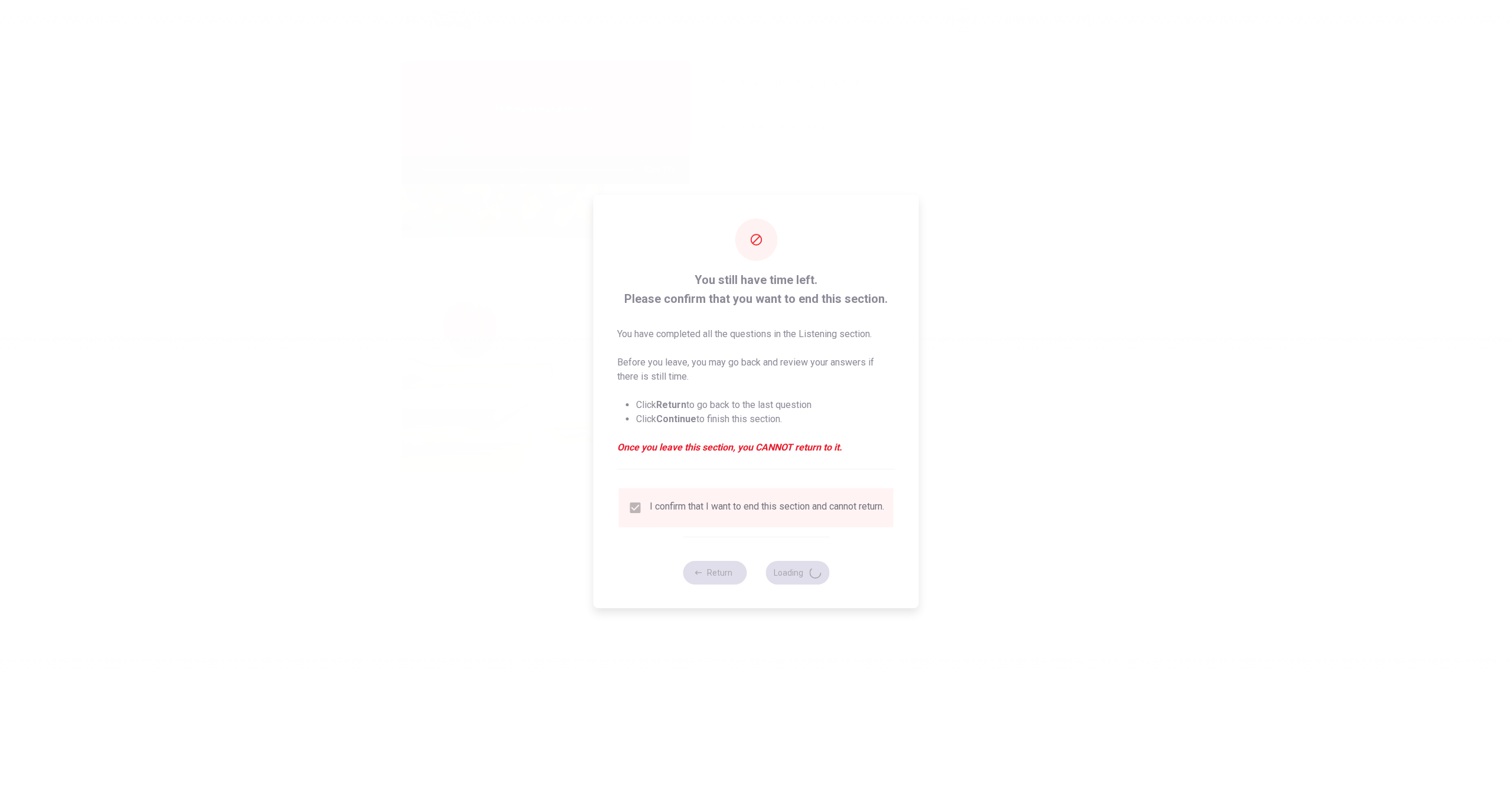
type input "48"
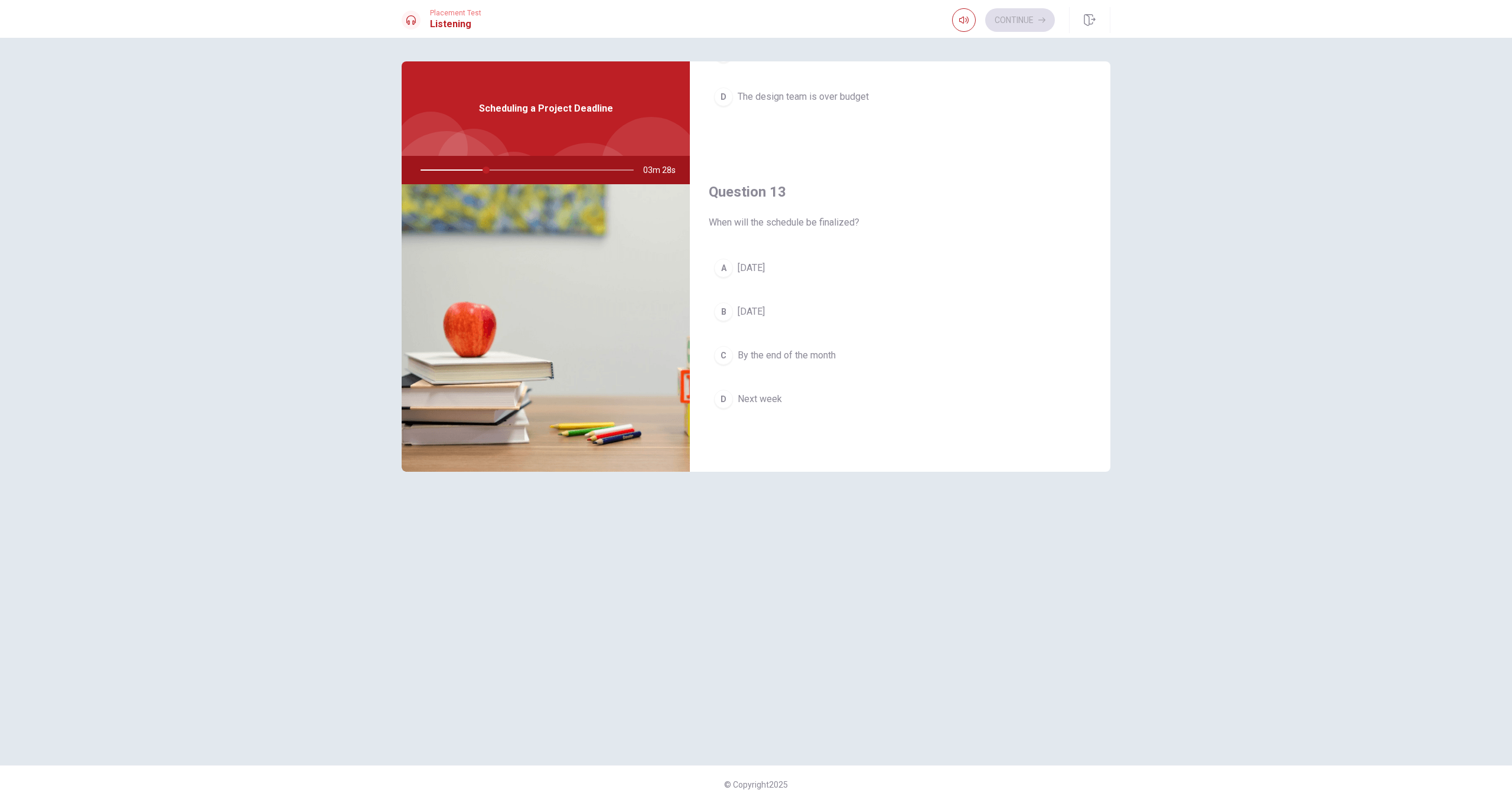
scroll to position [509, 0]
click at [755, 395] on span "Next week" at bounding box center [760, 397] width 45 height 14
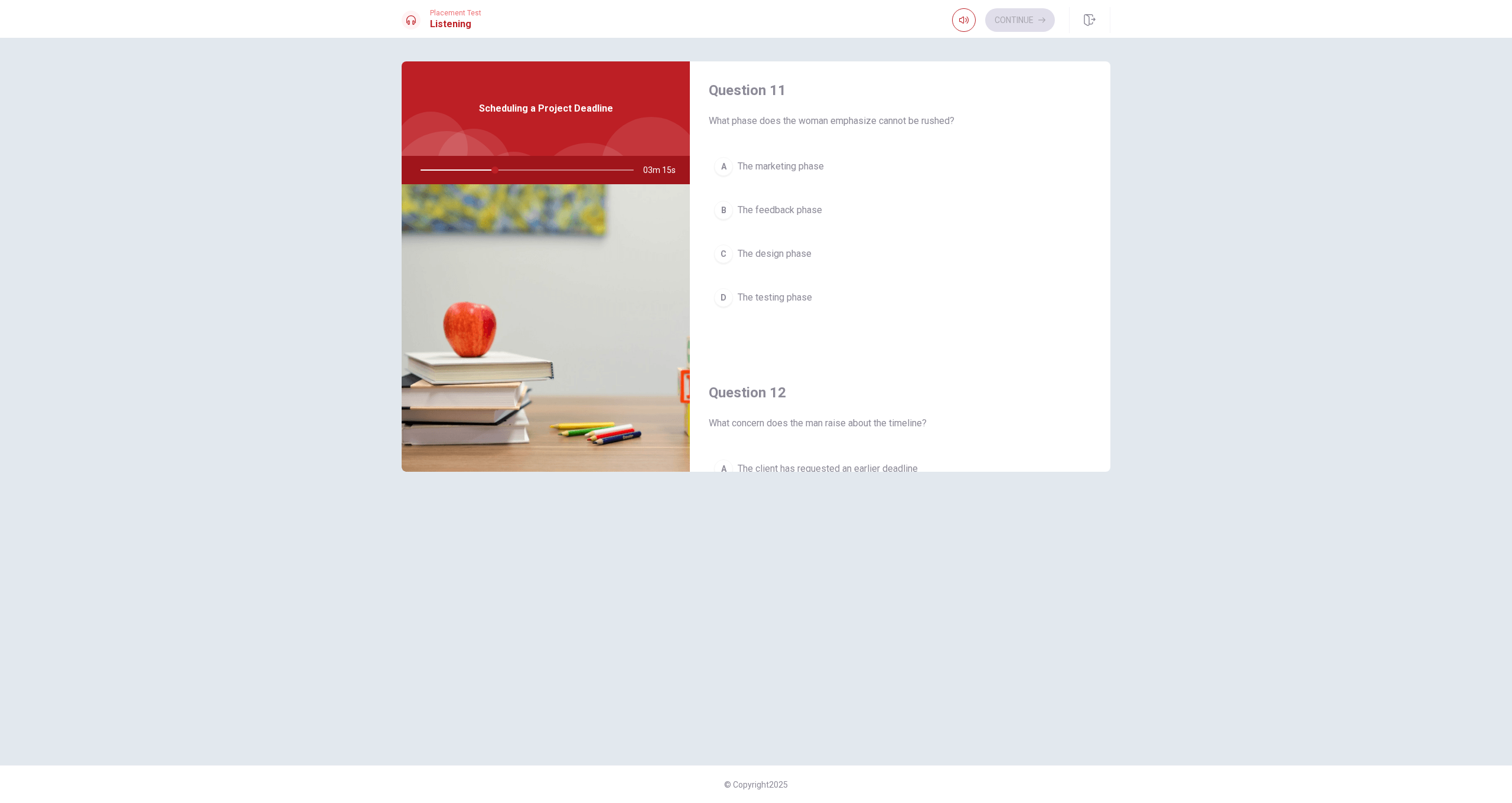
click at [782, 251] on span "The design phase" at bounding box center [775, 253] width 74 height 14
drag, startPoint x: 1106, startPoint y: 120, endPoint x: 1107, endPoint y: 170, distance: 50.0
click at [874, 170] on div "Question 11 What phase does the woman emphasize cannot be rushed? A The marketi…" at bounding box center [900, 209] width 420 height 302
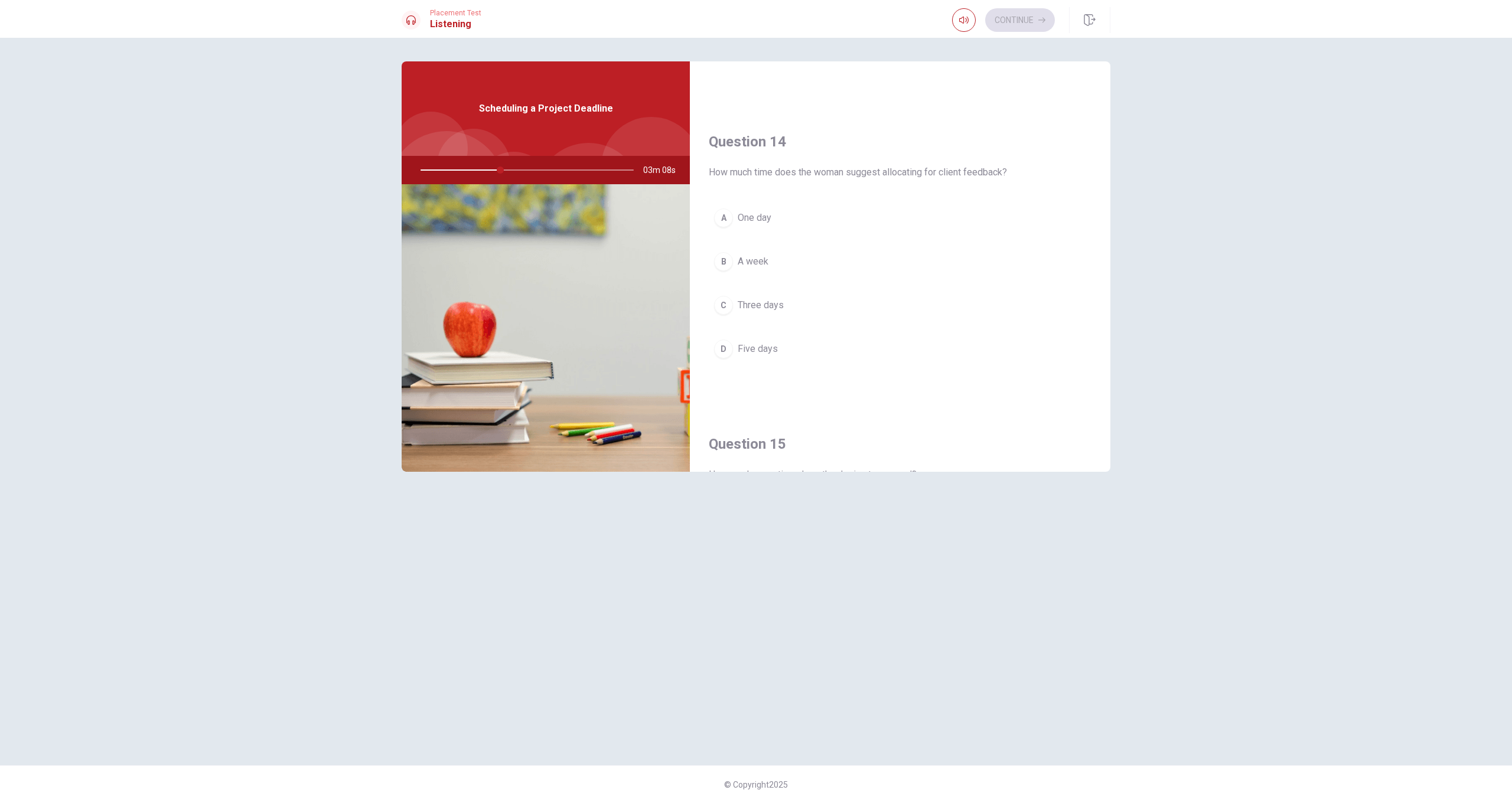
scroll to position [863, 0]
drag, startPoint x: 766, startPoint y: 308, endPoint x: 833, endPoint y: 317, distance: 67.6
click at [771, 308] on button "C Three days" at bounding box center [900, 301] width 382 height 30
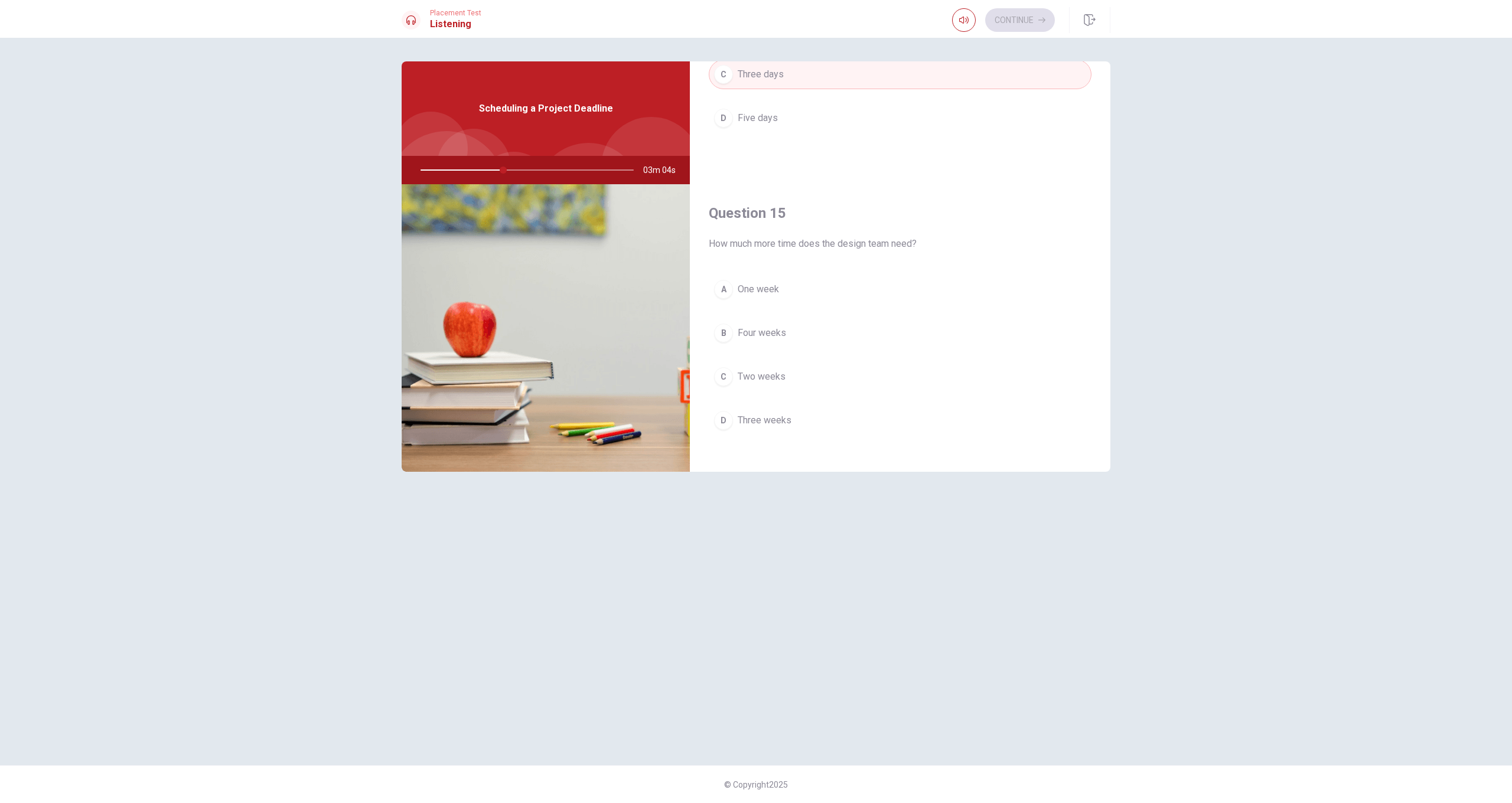
scroll to position [1101, 0]
click at [755, 367] on span "Two weeks" at bounding box center [762, 365] width 48 height 14
click at [874, 402] on div "Question 11 What phase does the woman emphasize cannot be rushed? A The marketi…" at bounding box center [900, 266] width 420 height 410
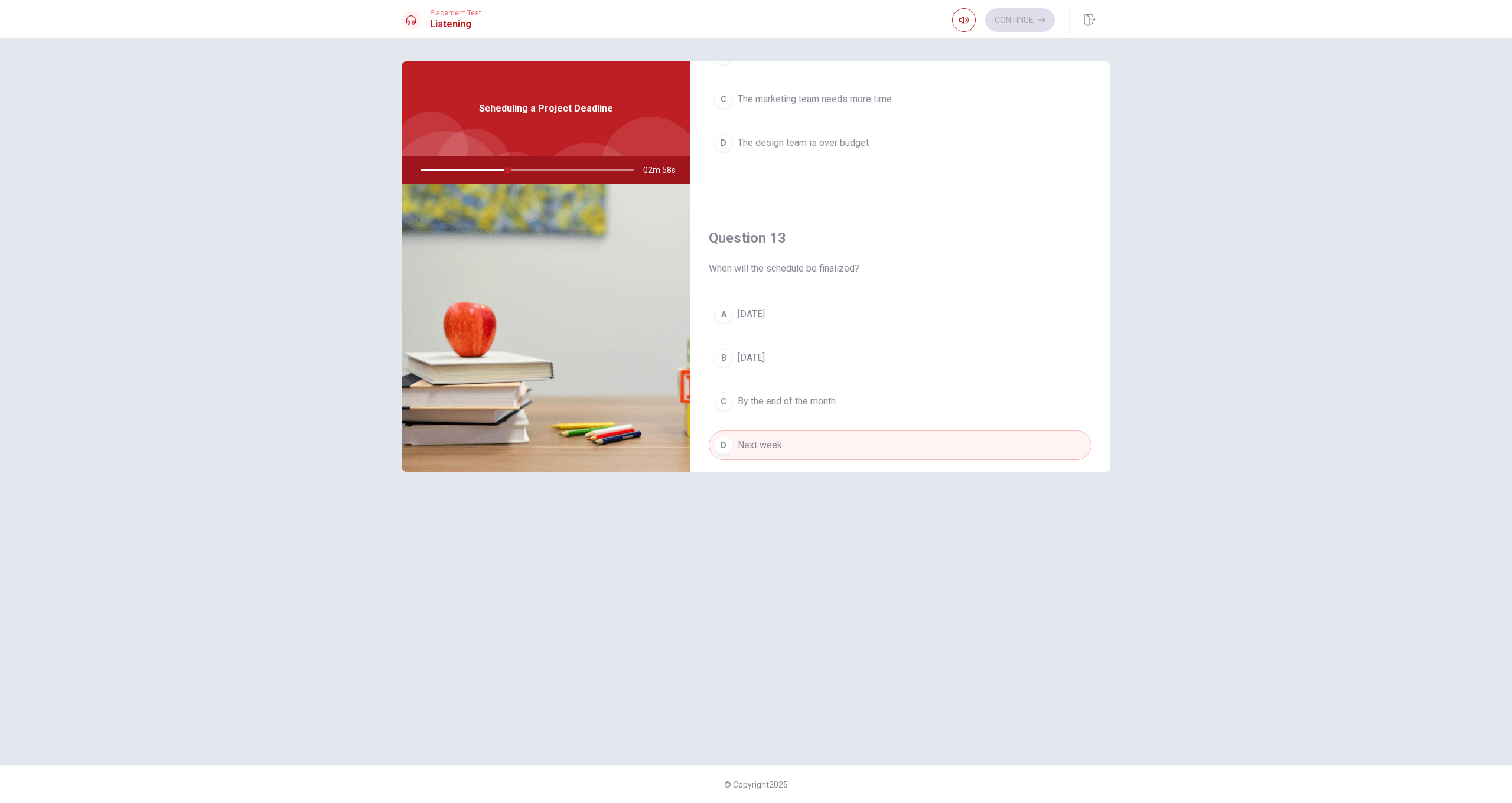
scroll to position [464, 0]
click at [800, 359] on button "B [DATE]" at bounding box center [900, 355] width 382 height 30
drag, startPoint x: 1104, startPoint y: 264, endPoint x: 1108, endPoint y: 256, distance: 8.9
click at [874, 256] on div "Question 11 What phase does the woman emphasize cannot be rushed? A The marketi…" at bounding box center [900, 266] width 420 height 410
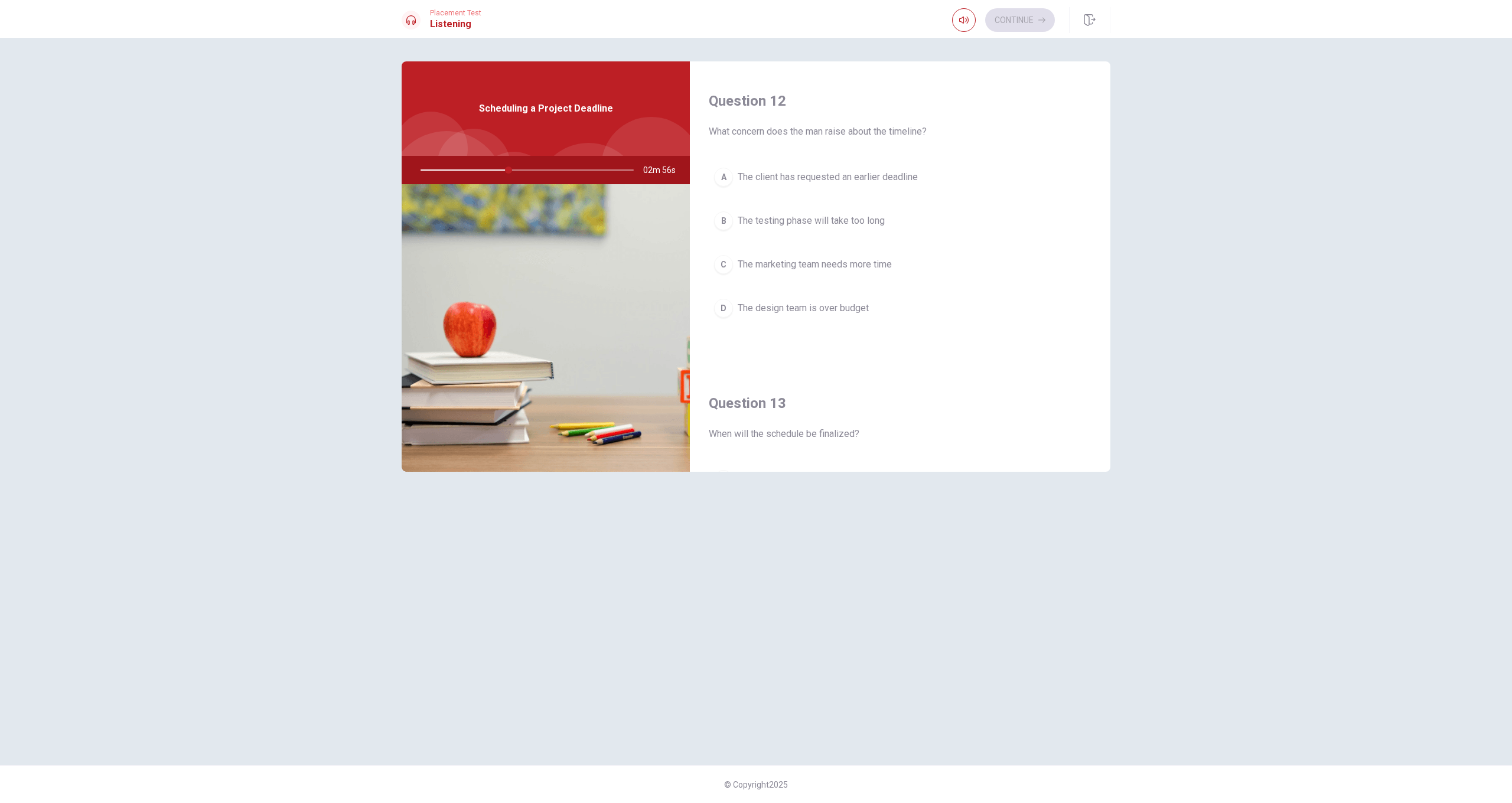
scroll to position [231, 0]
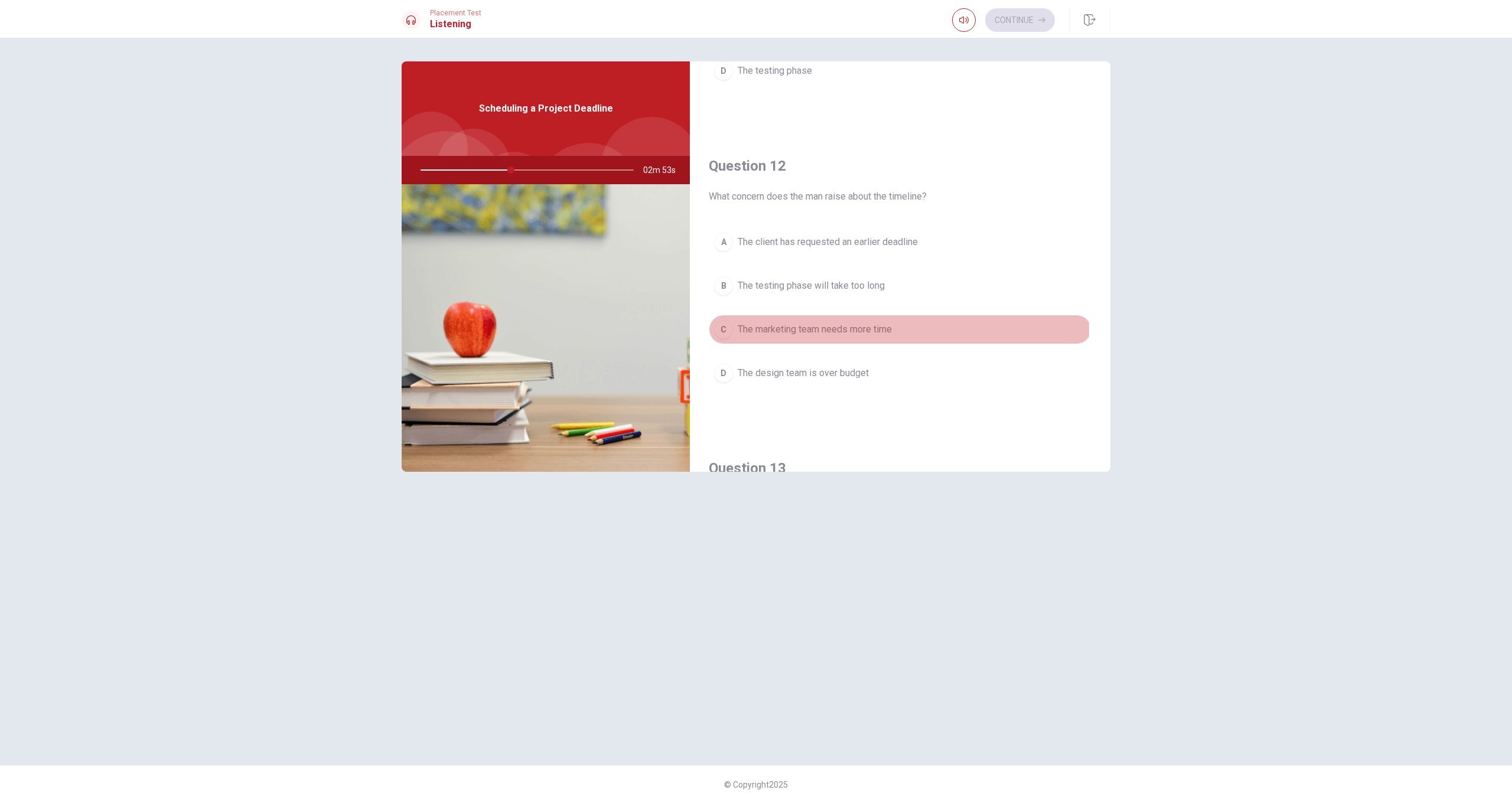
click at [844, 330] on span "The marketing team needs more time" at bounding box center [814, 329] width 154 height 14
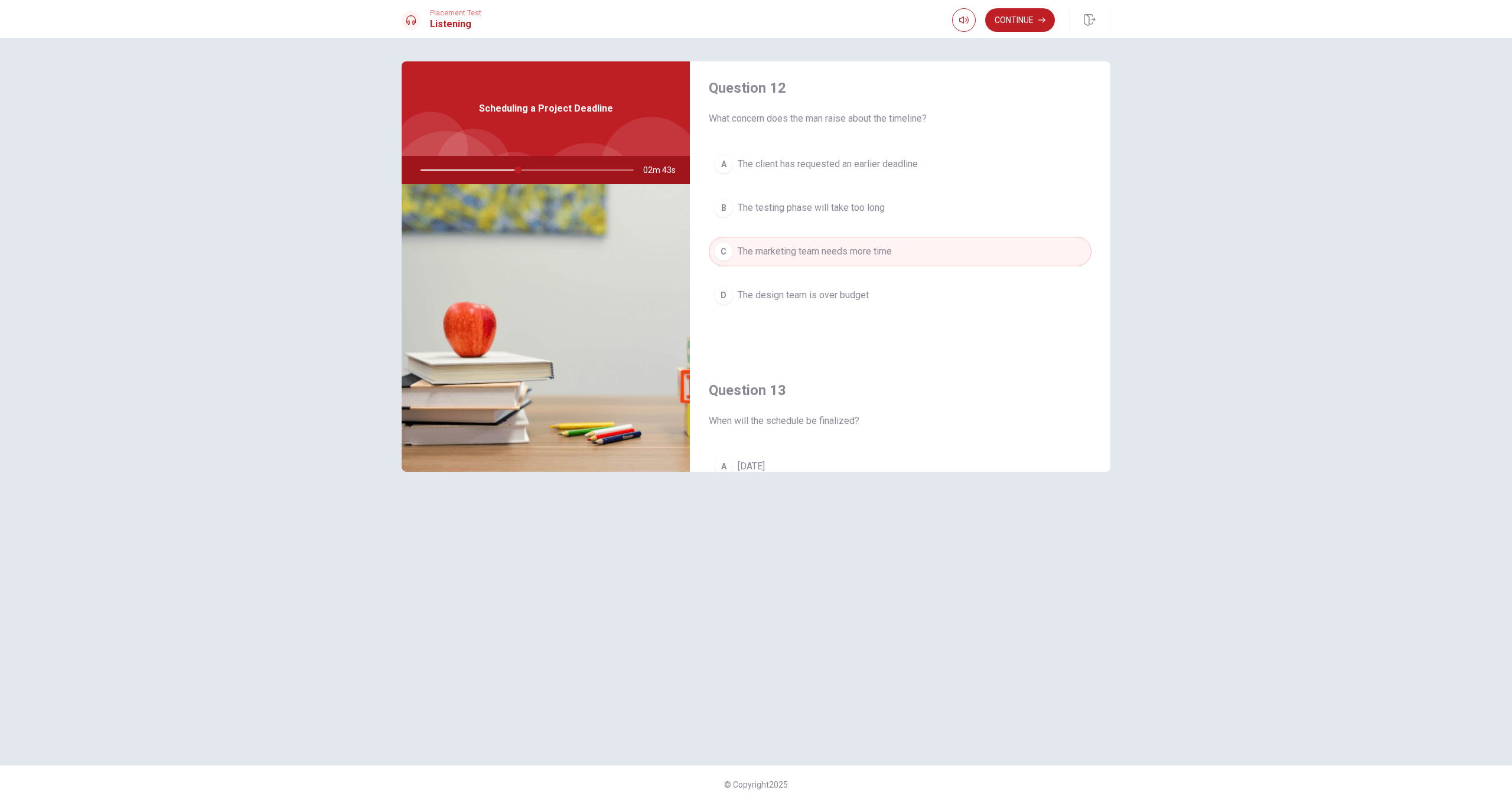
scroll to position [330, 0]
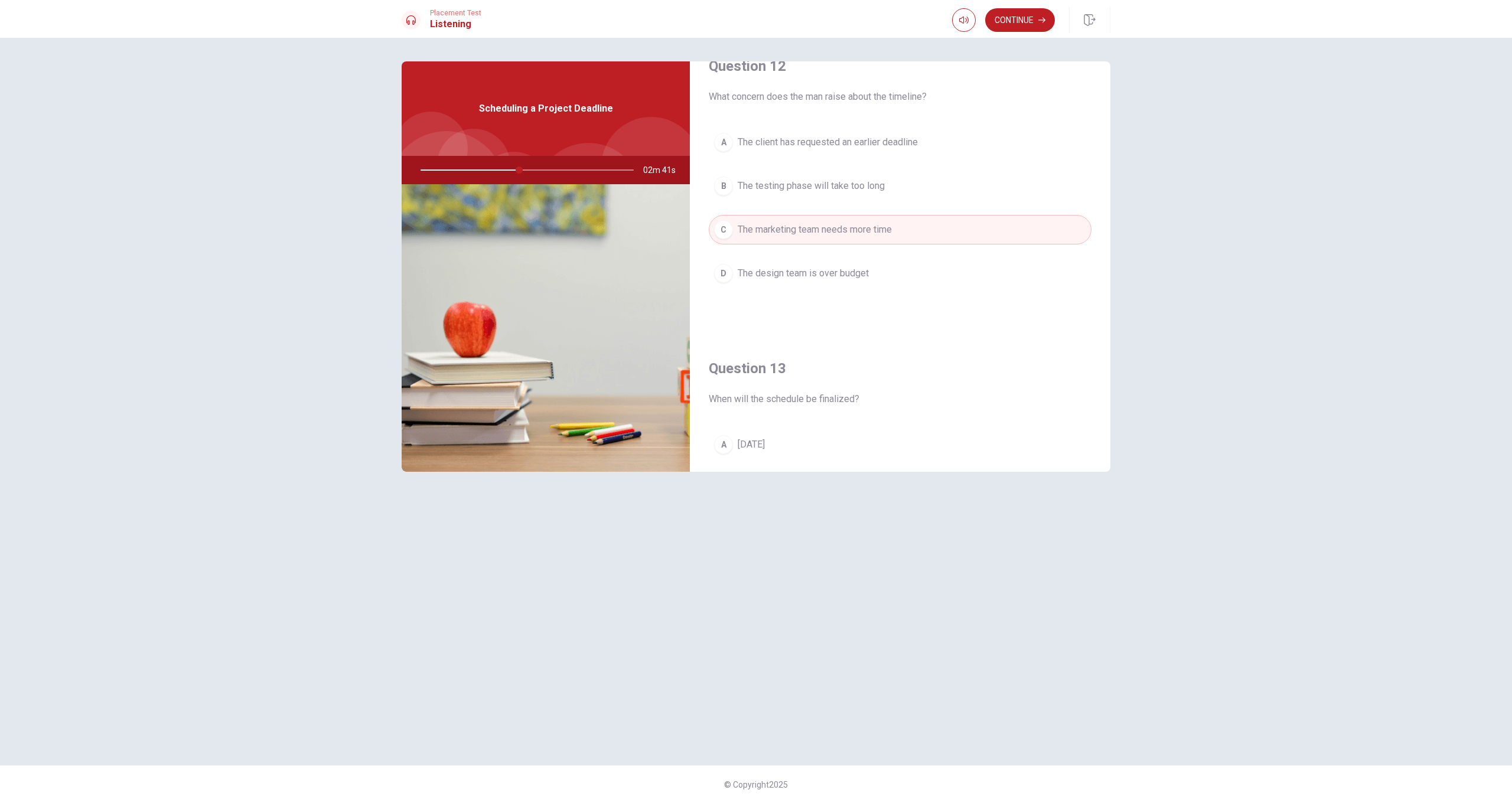
click at [823, 275] on span "The design team is over budget" at bounding box center [802, 273] width 131 height 14
click at [861, 224] on span "The marketing team needs more time" at bounding box center [814, 229] width 154 height 14
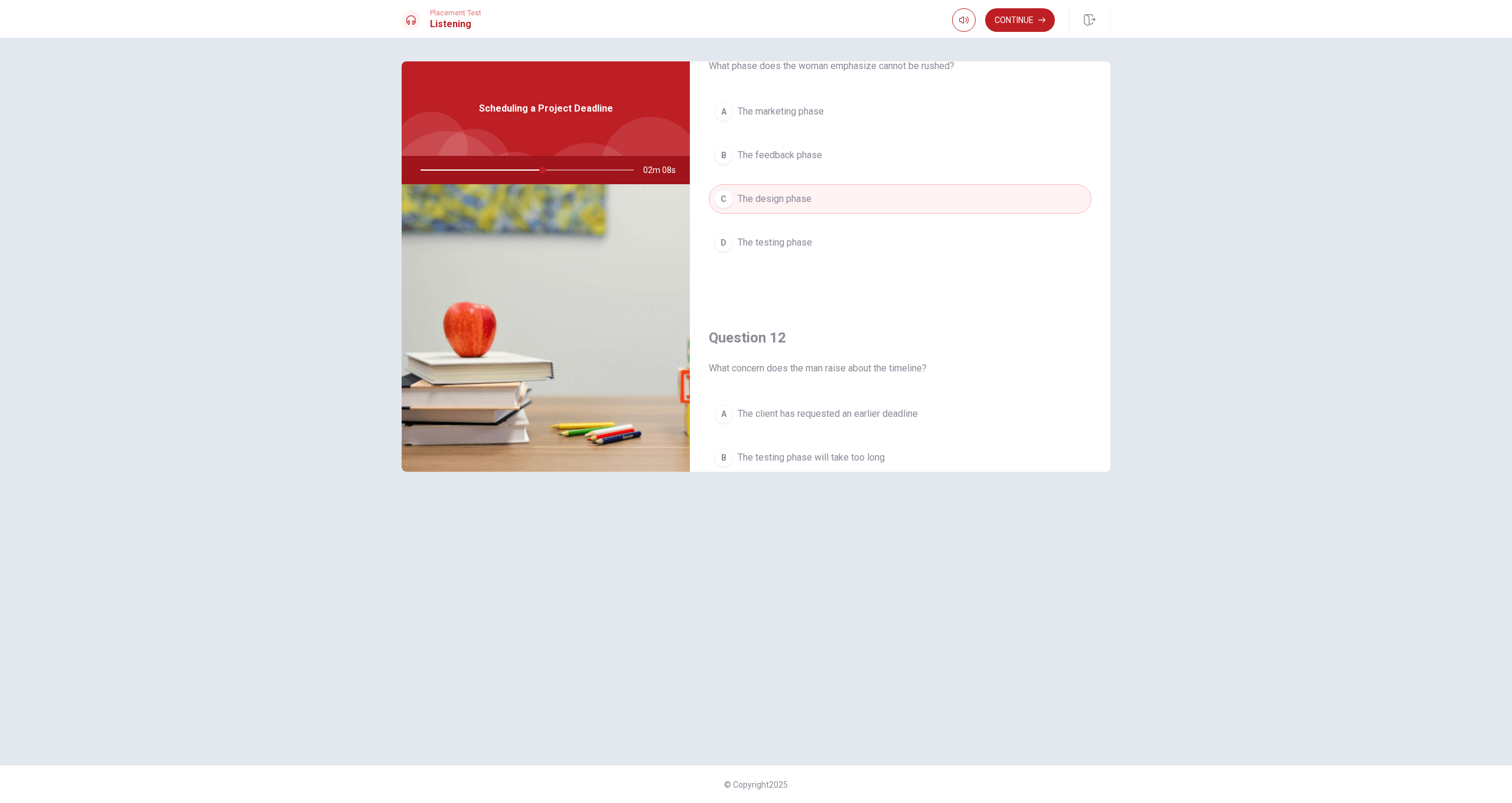
scroll to position [0, 0]
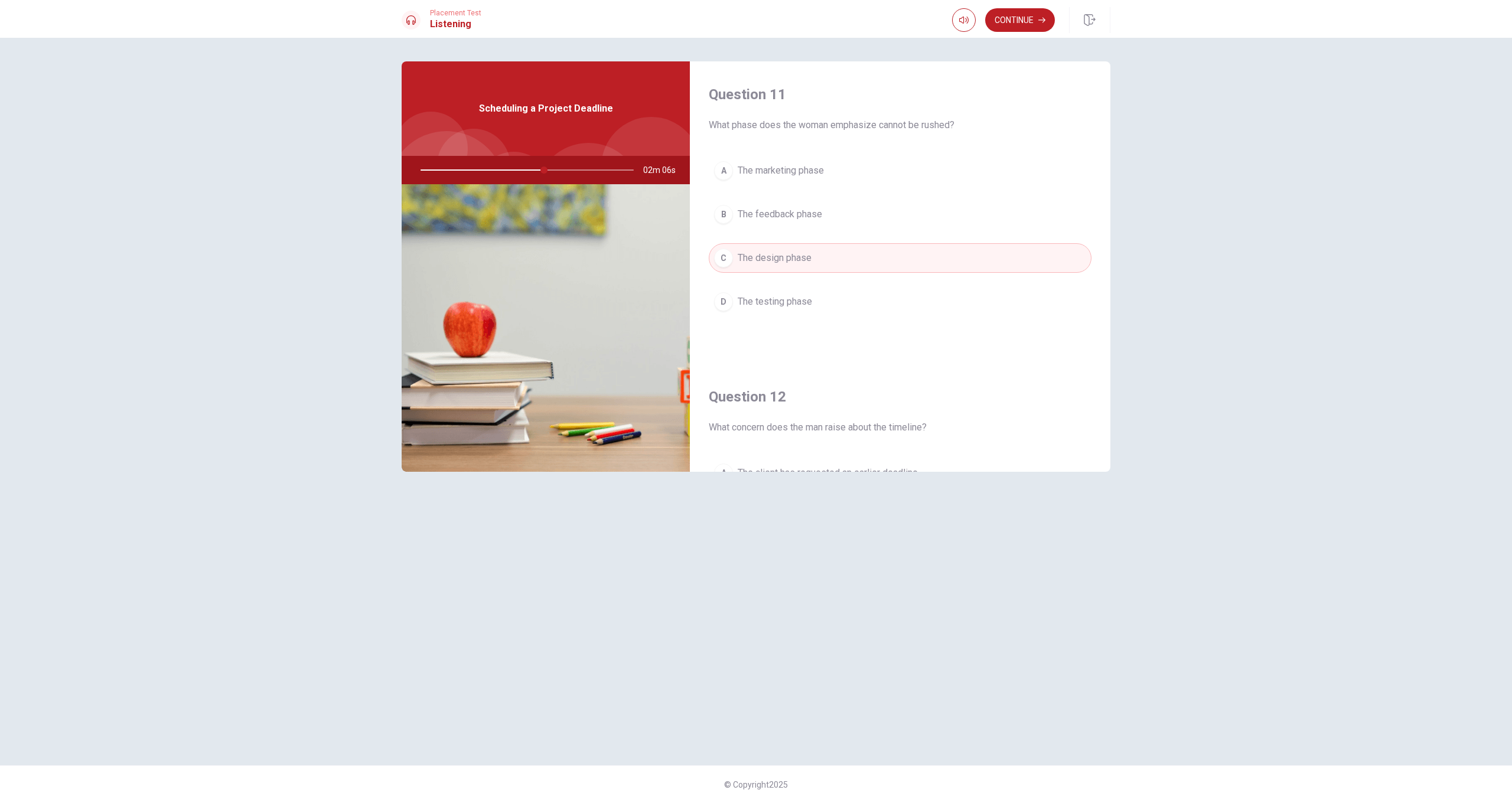
drag, startPoint x: 1106, startPoint y: 98, endPoint x: 1117, endPoint y: 147, distance: 50.2
click at [874, 147] on div "Question 11 What phase does the woman emphasize cannot be rushed? A The marketi…" at bounding box center [755, 401] width 747 height 680
drag, startPoint x: 1110, startPoint y: 131, endPoint x: 1106, endPoint y: 171, distance: 40.2
click at [874, 172] on div "Question 11 What phase does the woman emphasize cannot be rushed? A The marketi…" at bounding box center [755, 401] width 747 height 680
drag, startPoint x: 1107, startPoint y: 155, endPoint x: 1108, endPoint y: 161, distance: 6.1
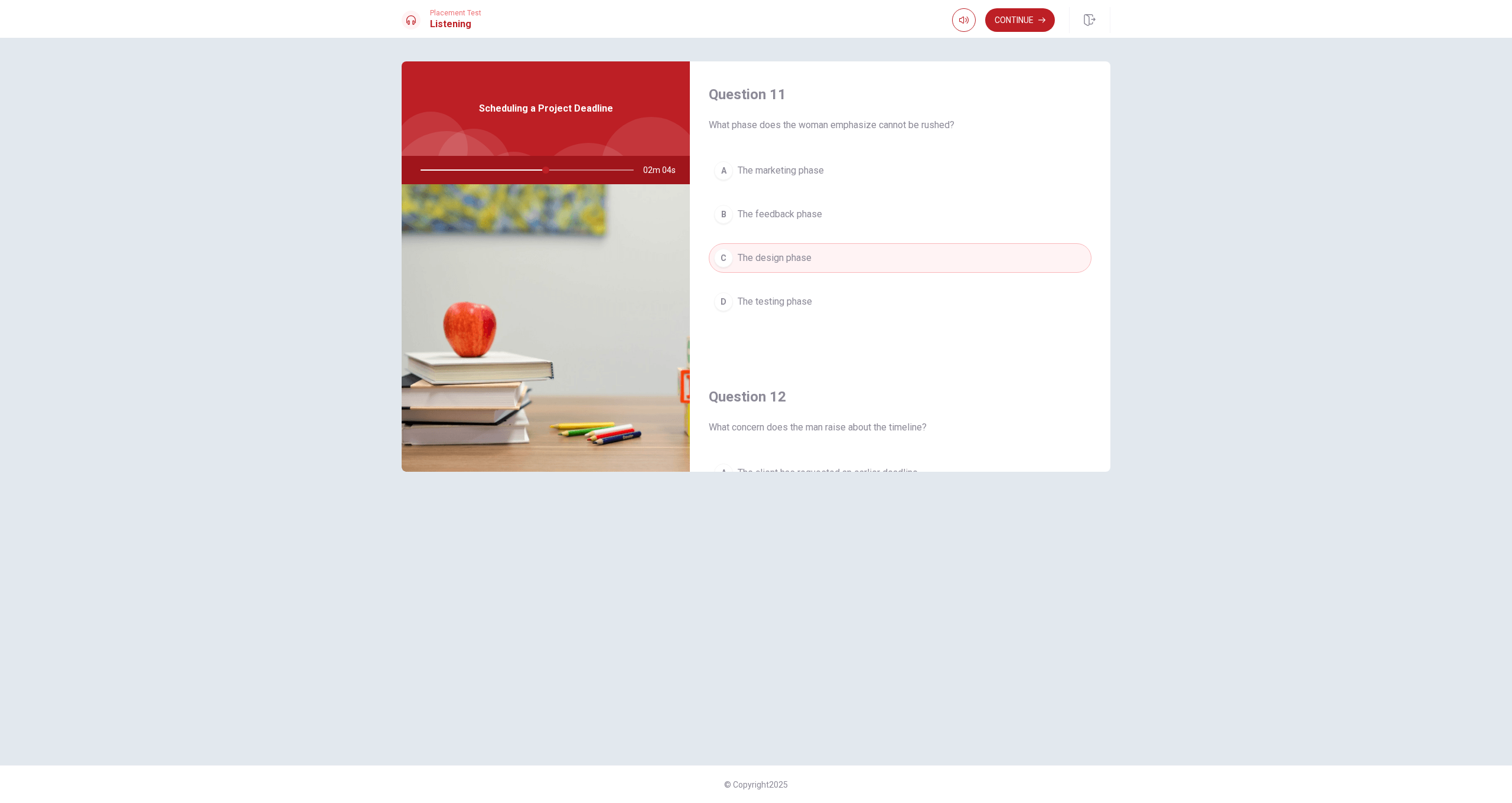
click at [874, 196] on div "Question 11 What phase does the woman emphasize cannot be rushed? A The marketi…" at bounding box center [900, 212] width 420 height 302
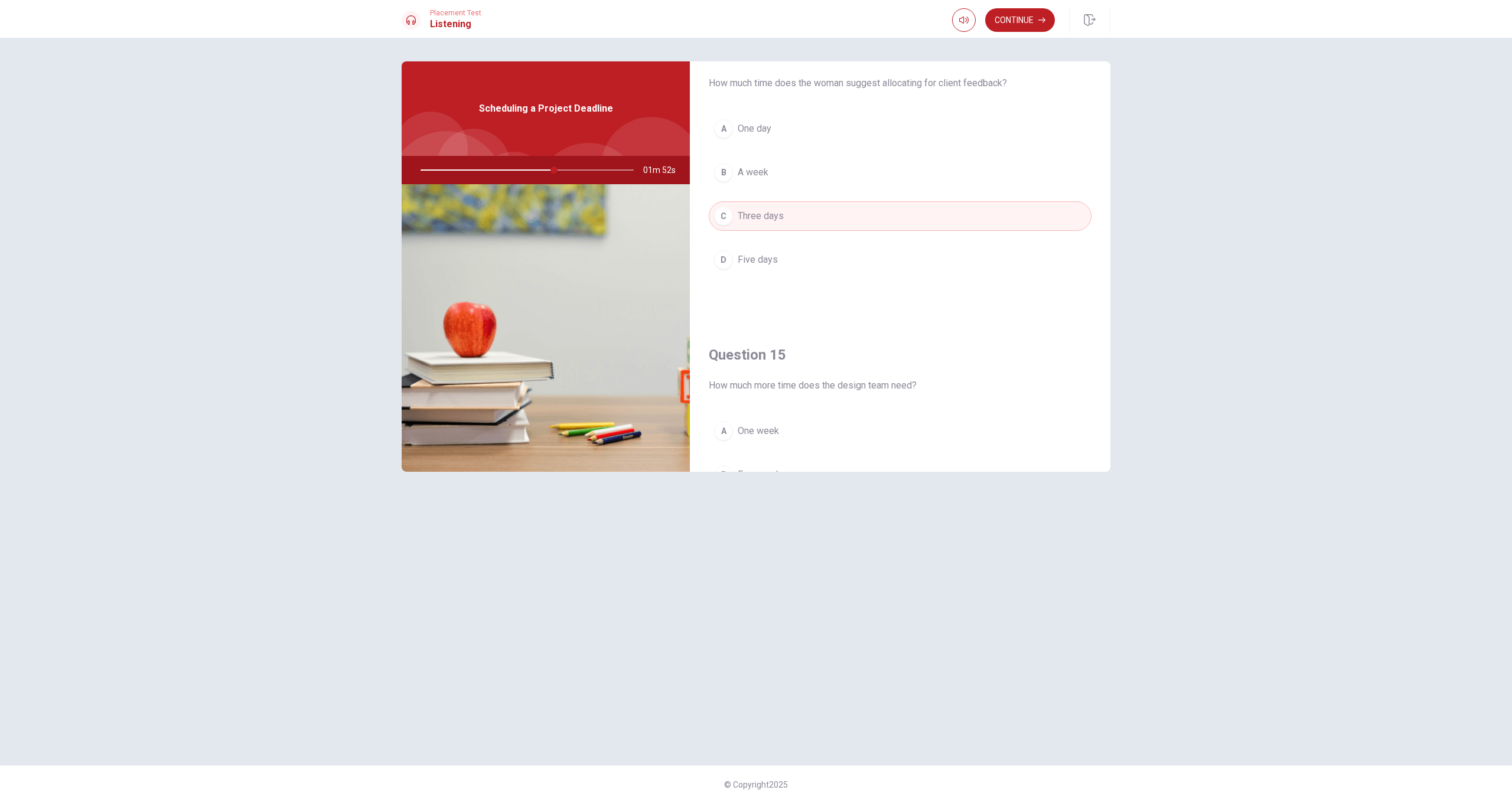
scroll to position [946, 0]
click at [874, 22] on button "Continue" at bounding box center [1019, 19] width 70 height 23
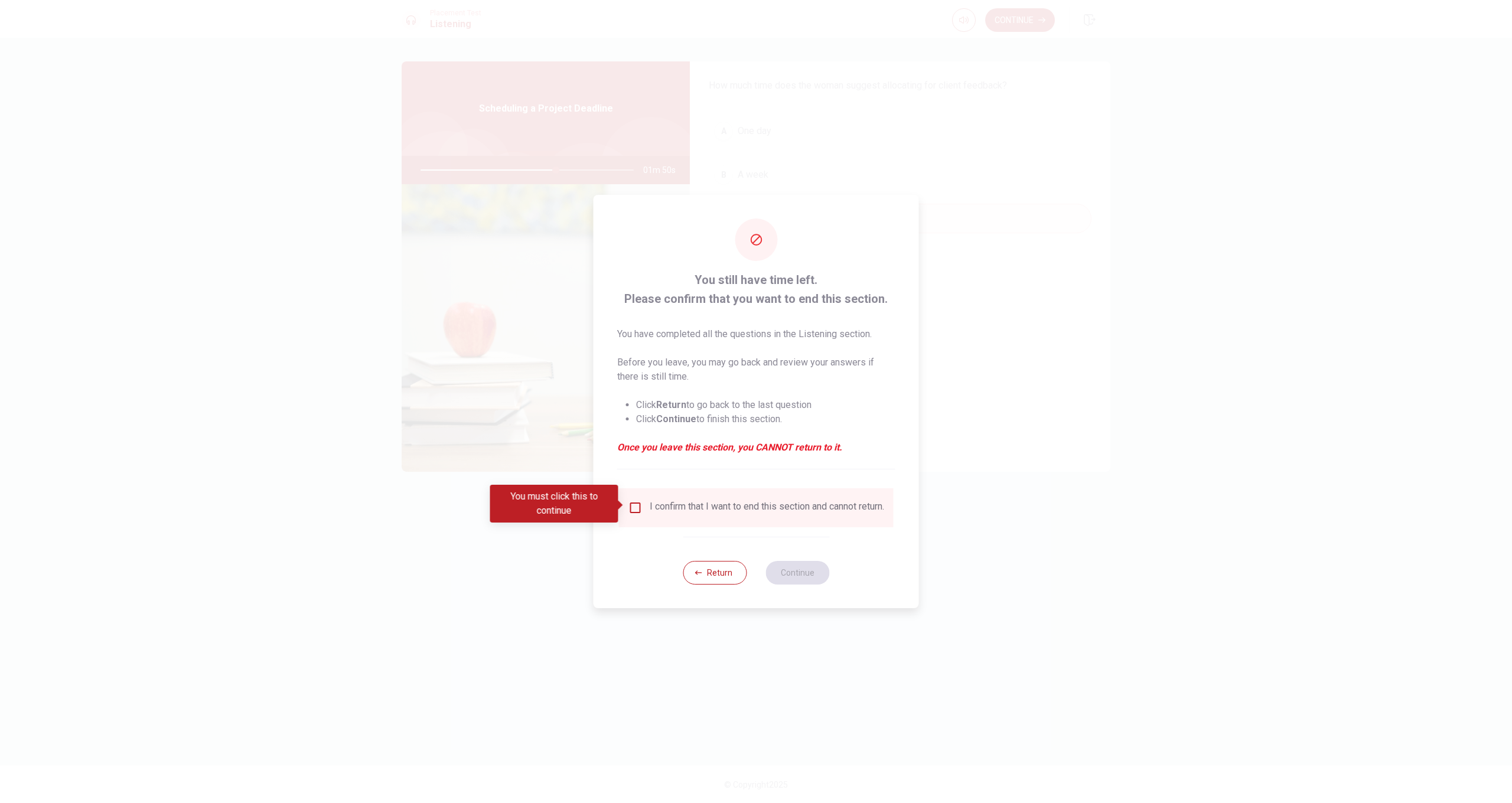
click at [698, 512] on div "I confirm that I want to end this section and cannot return." at bounding box center [766, 507] width 235 height 14
click at [644, 507] on div "I confirm that I want to end this section and cannot return." at bounding box center [756, 507] width 256 height 14
drag, startPoint x: 633, startPoint y: 504, endPoint x: 641, endPoint y: 506, distance: 8.2
click at [636, 505] on input "You must click this to continue" at bounding box center [634, 507] width 14 height 14
click at [784, 574] on button "Continue" at bounding box center [797, 572] width 64 height 23
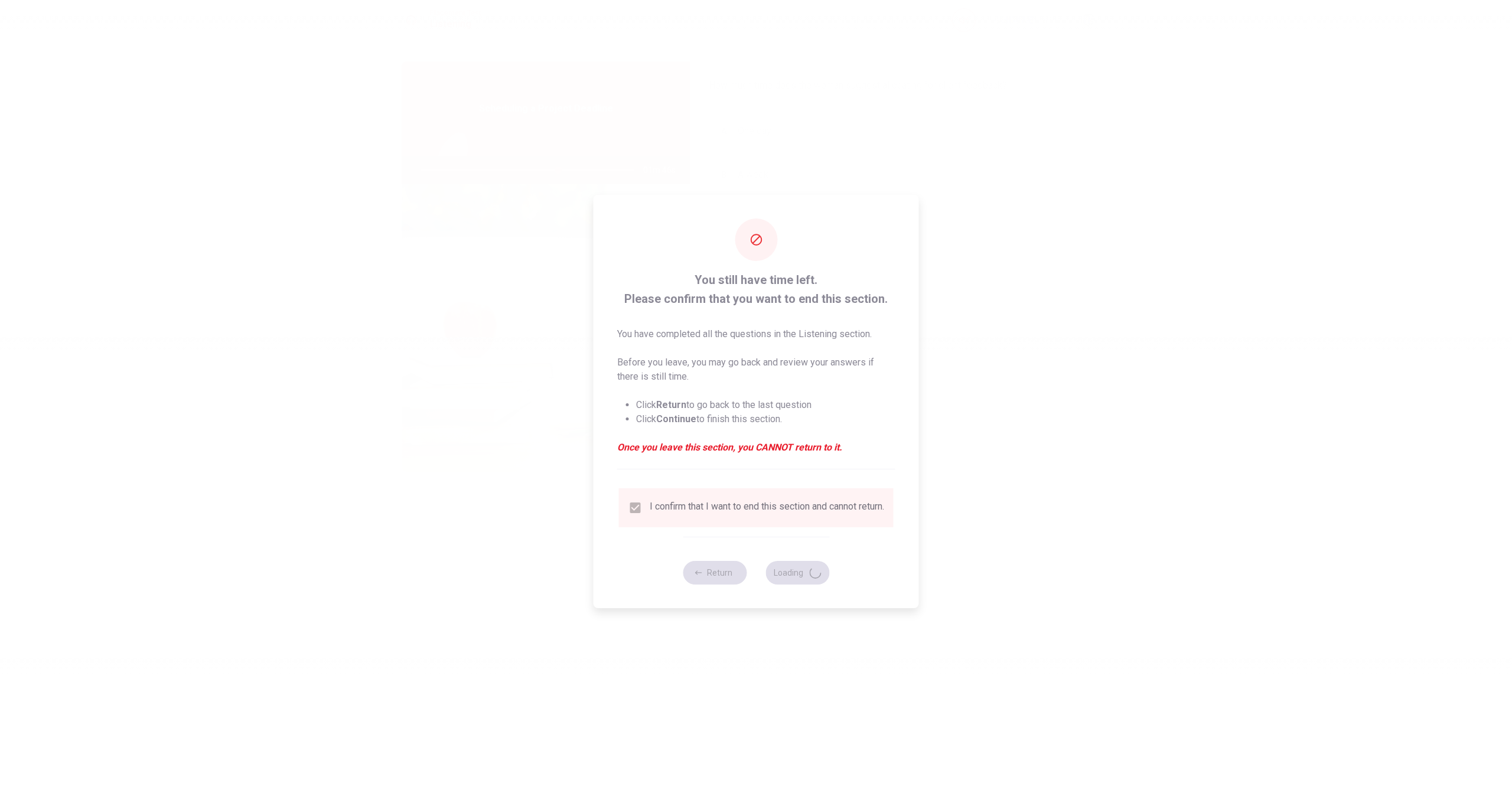
type input "65"
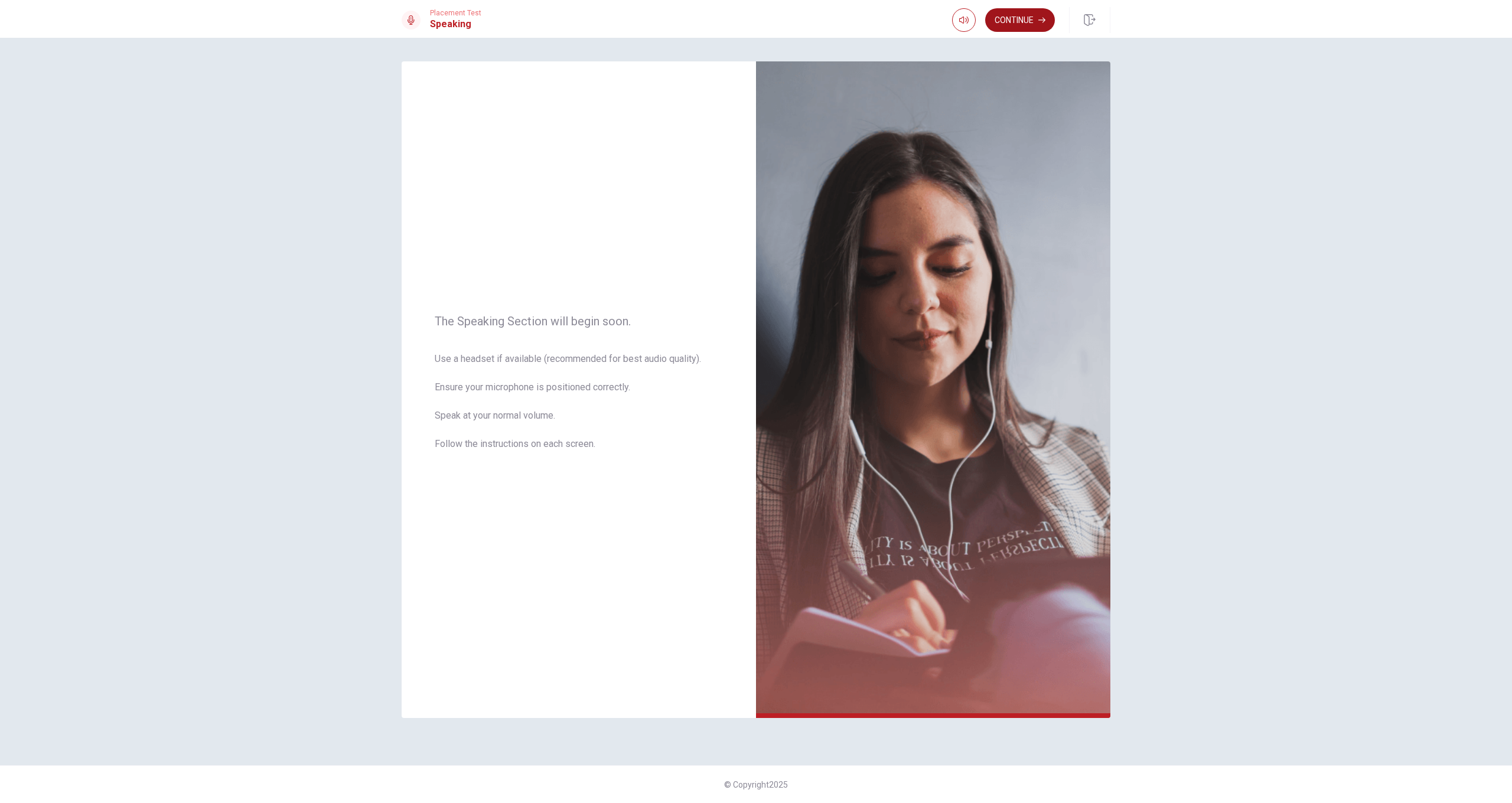
click at [874, 19] on button "Continue" at bounding box center [1019, 19] width 70 height 23
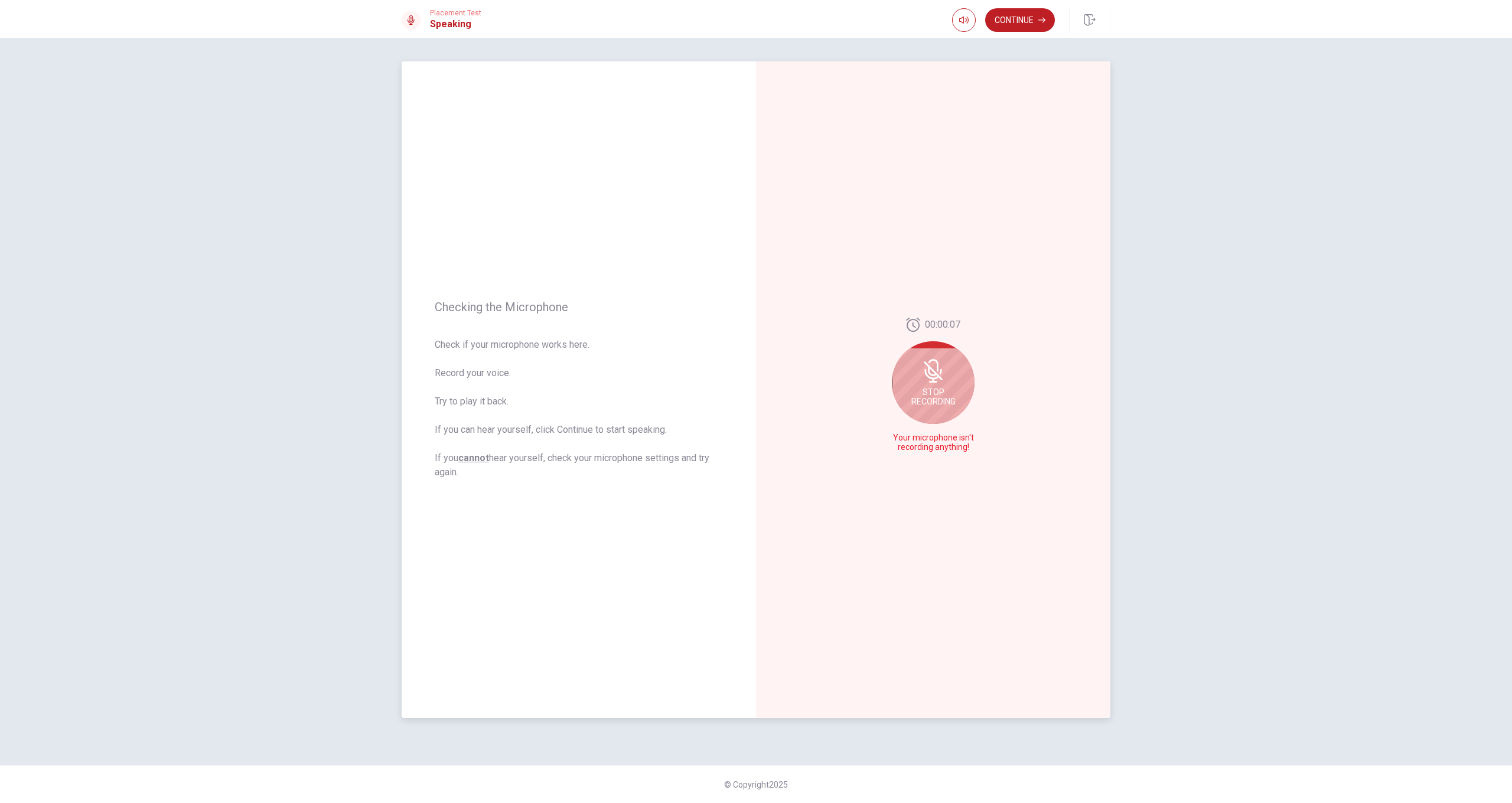
drag, startPoint x: 948, startPoint y: 388, endPoint x: 967, endPoint y: 388, distance: 19.0
click at [874, 387] on div "Stop Recording" at bounding box center [932, 382] width 83 height 83
click at [874, 448] on button "Play Audio" at bounding box center [946, 448] width 17 height 17
click at [874, 23] on button "Continue" at bounding box center [1019, 19] width 70 height 23
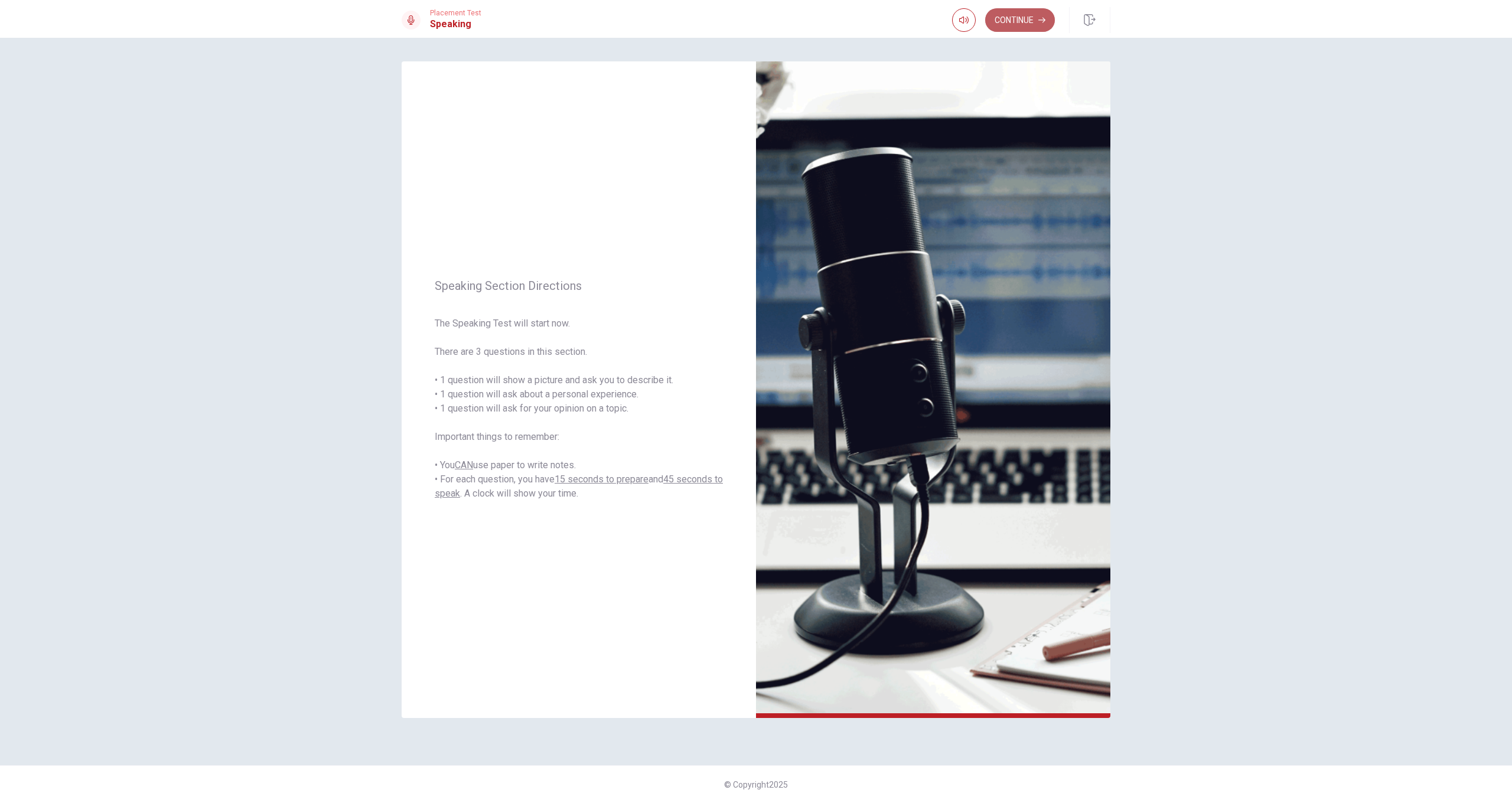
click at [874, 14] on button "Continue" at bounding box center [1019, 19] width 70 height 23
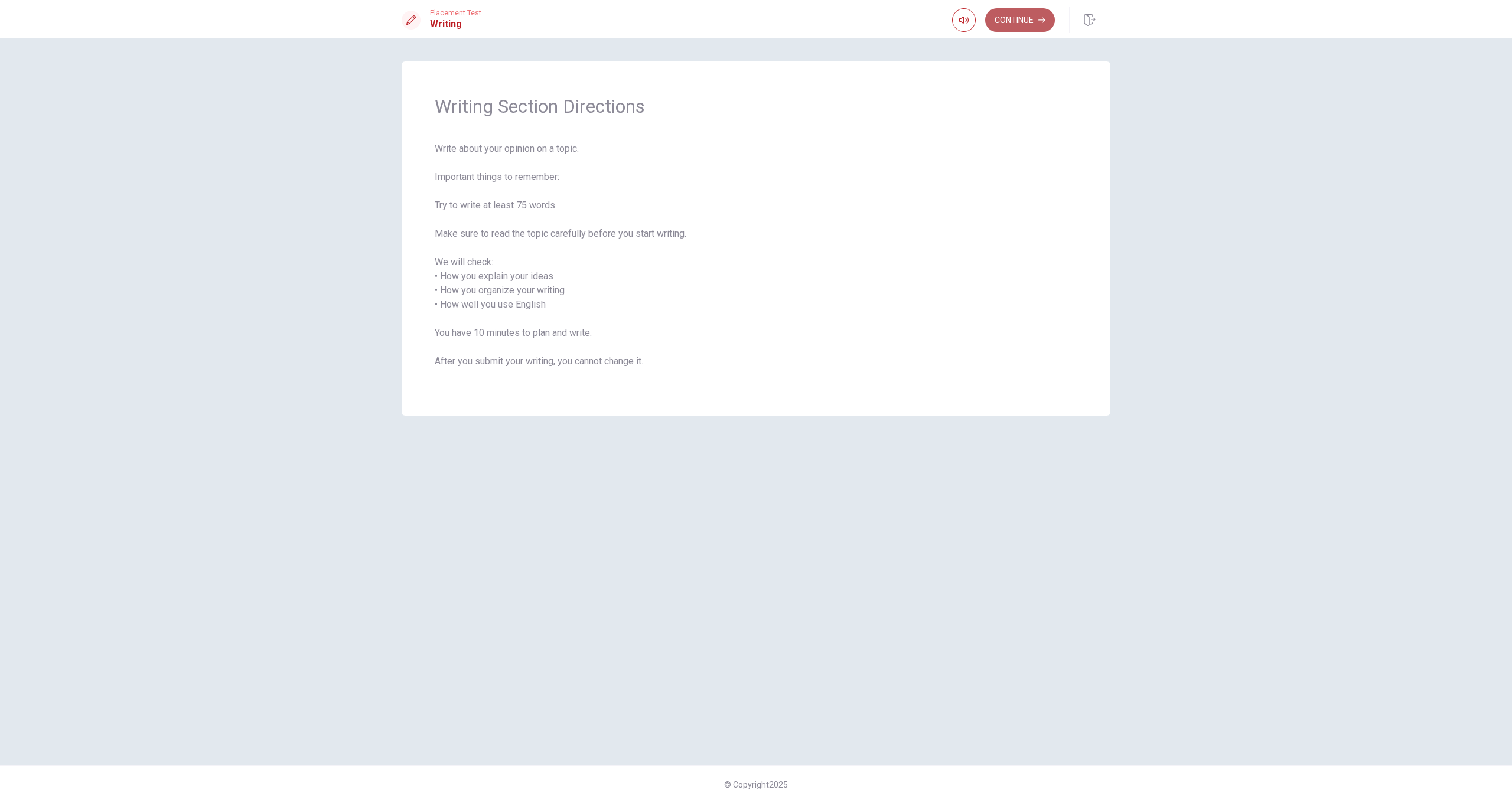
click at [874, 19] on button "Continue" at bounding box center [1019, 19] width 70 height 23
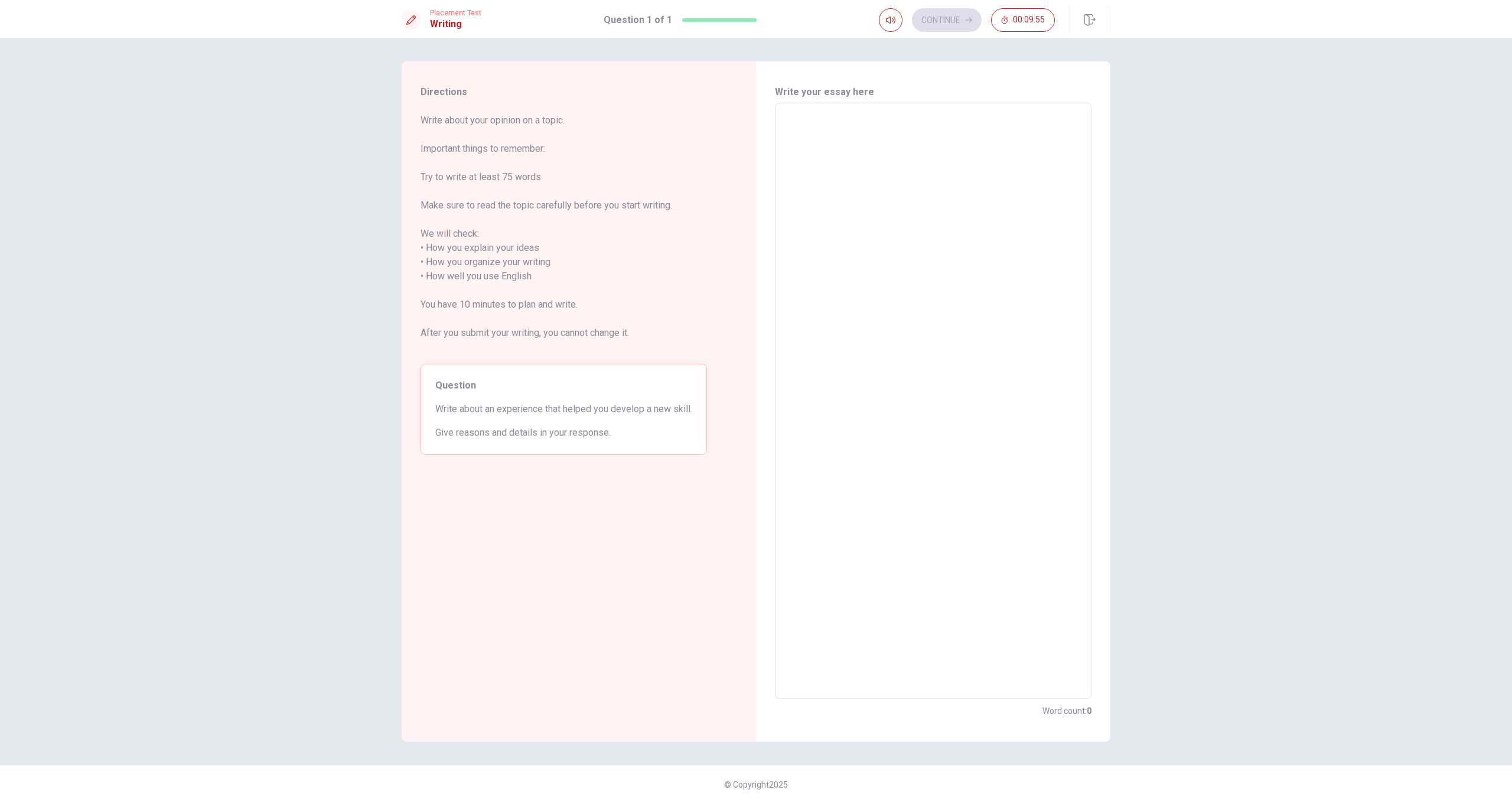
click at [874, 238] on textarea at bounding box center [932, 402] width 300 height 577
click at [874, 167] on textarea at bounding box center [932, 402] width 300 height 577
click at [837, 121] on textarea at bounding box center [932, 402] width 300 height 577
type textarea "O"
type textarea "x"
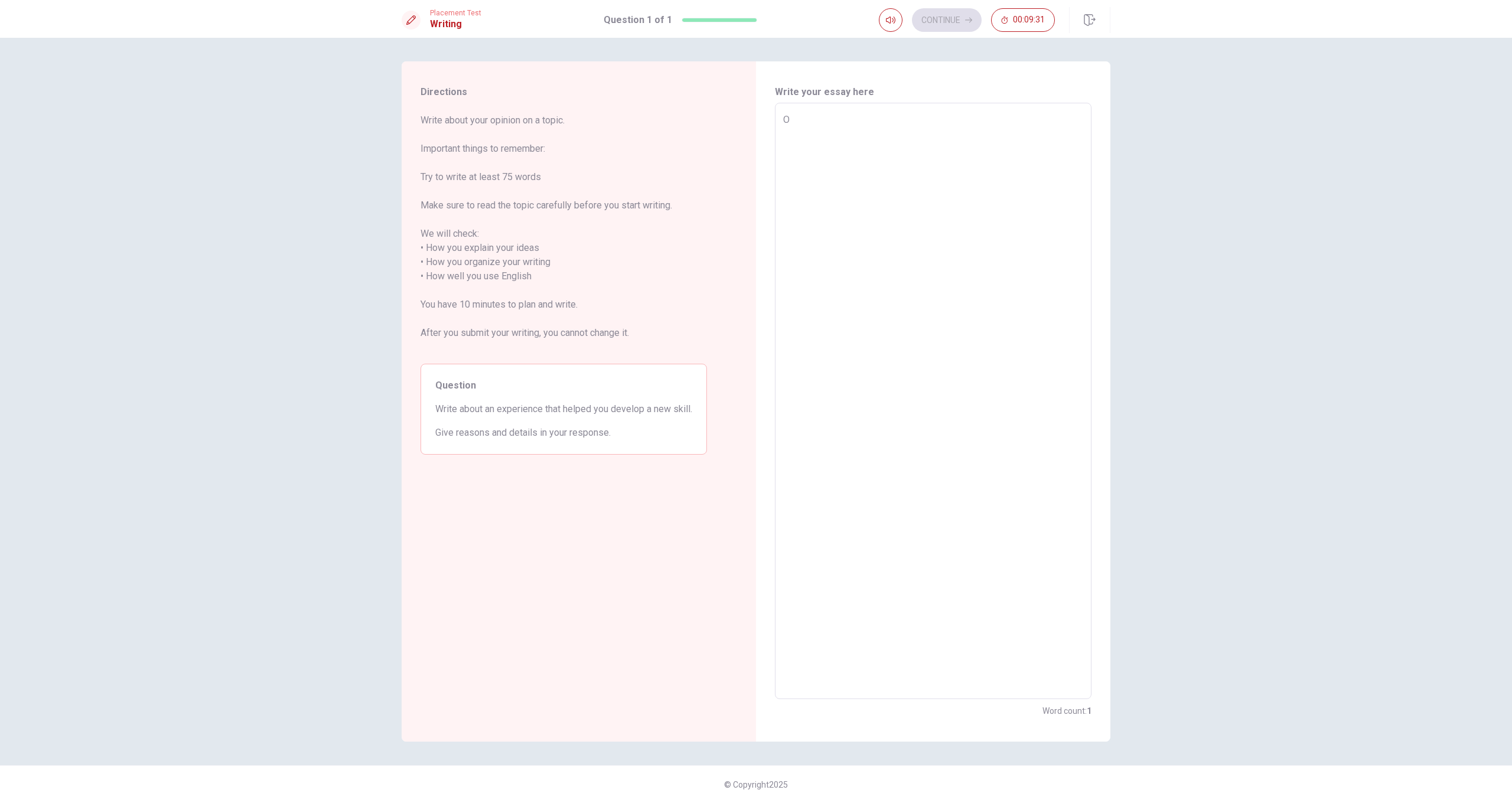
type textarea "ON"
type textarea "x"
type textarea "ONe"
type textarea "x"
type textarea "ONer"
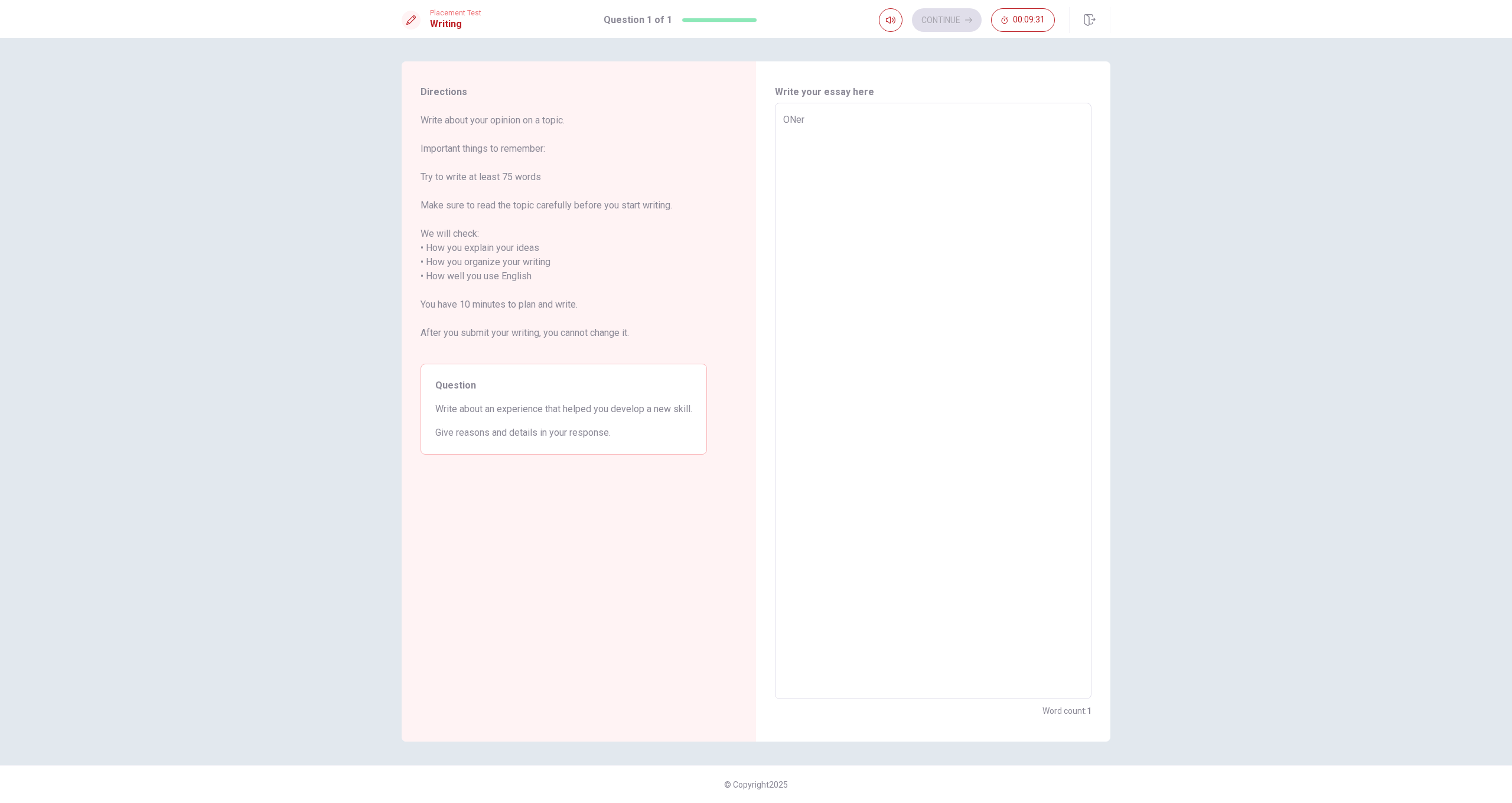
type textarea "x"
type textarea "ONer"
type textarea "x"
type textarea "ONer"
type textarea "x"
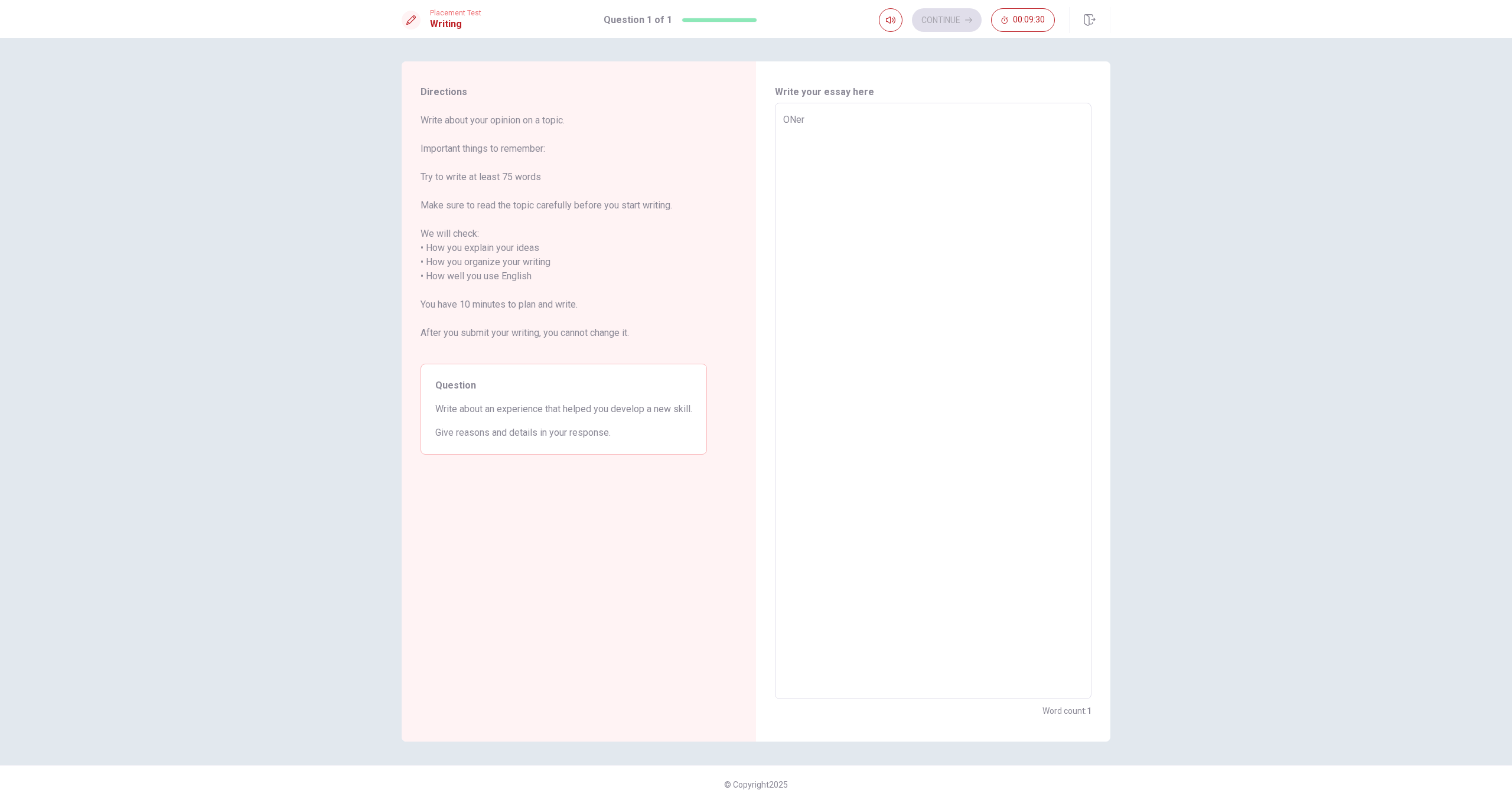
type textarea "ONe"
type textarea "x"
type textarea "ON"
type textarea "x"
type textarea "O"
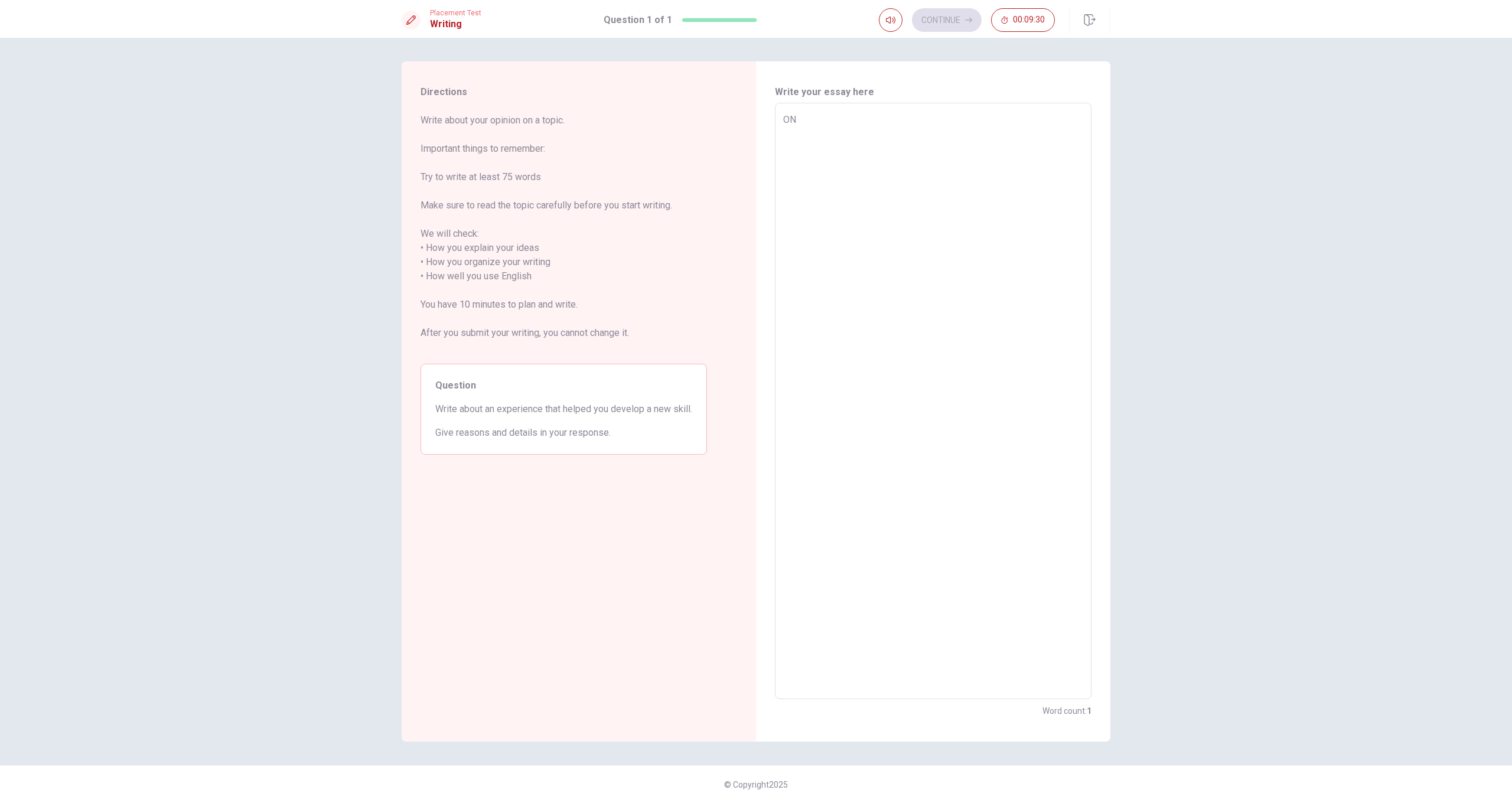
type textarea "x"
type textarea "On"
type textarea "x"
type textarea "One"
type textarea "x"
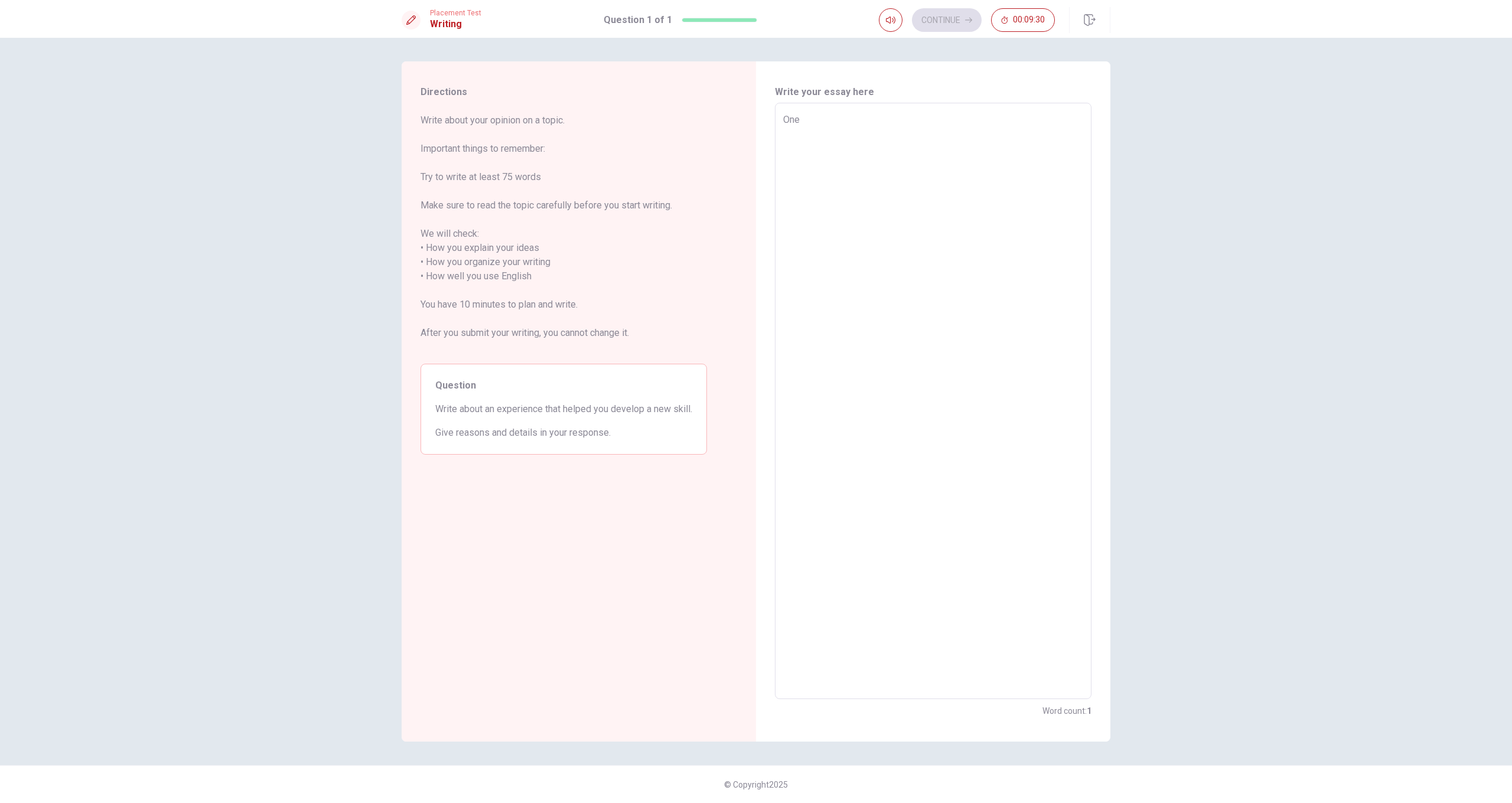
type textarea "One"
type textarea "x"
type textarea "One e"
type textarea "x"
type textarea "One ex"
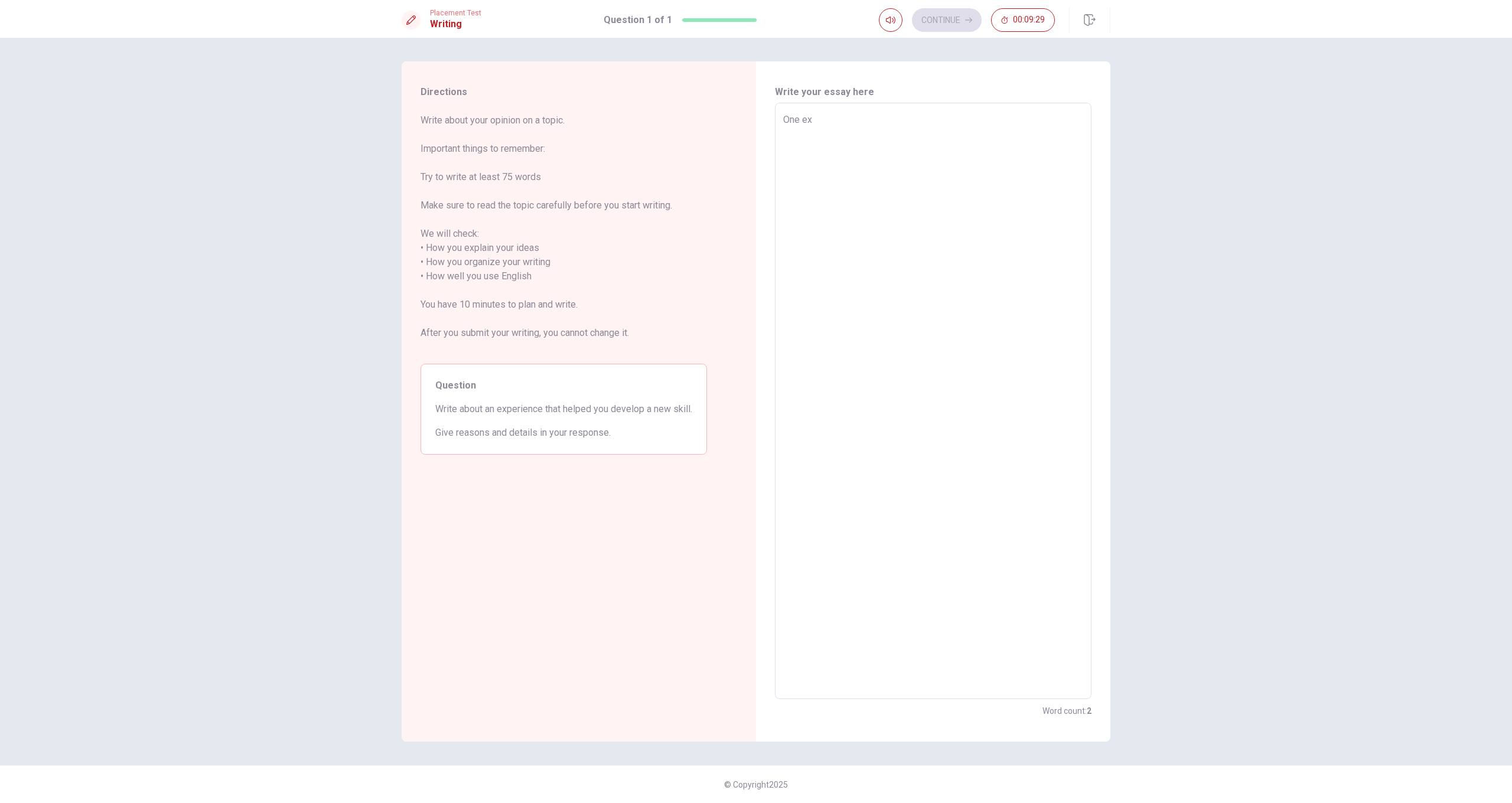
type textarea "x"
type textarea "One exp"
type textarea "x"
type textarea "One expe"
type textarea "x"
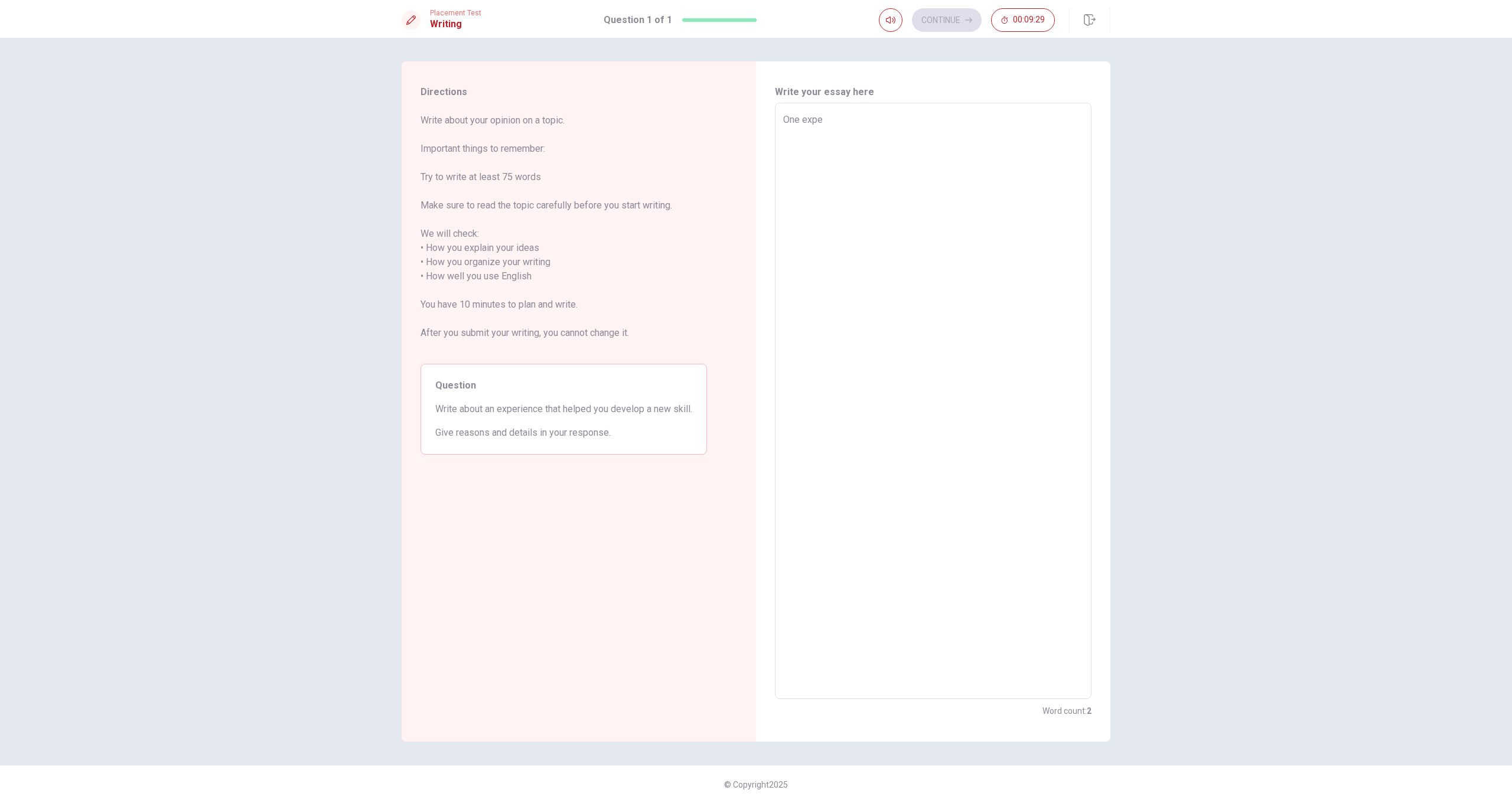
type textarea "One exper"
type textarea "x"
type textarea "One experi"
type textarea "x"
type textarea "One experie"
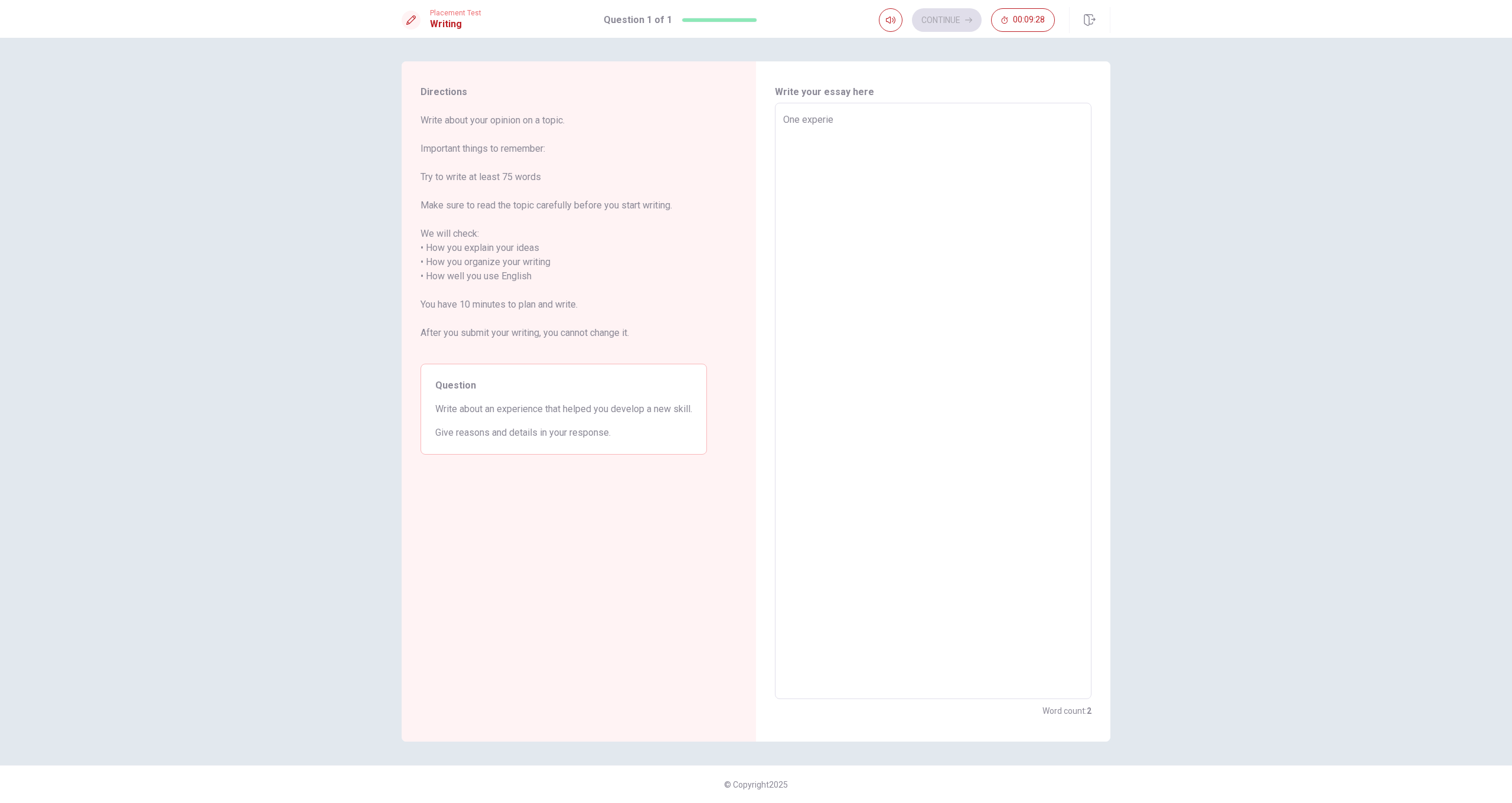
type textarea "x"
type textarea "One experien"
type textarea "x"
type textarea "One experienc"
type textarea "x"
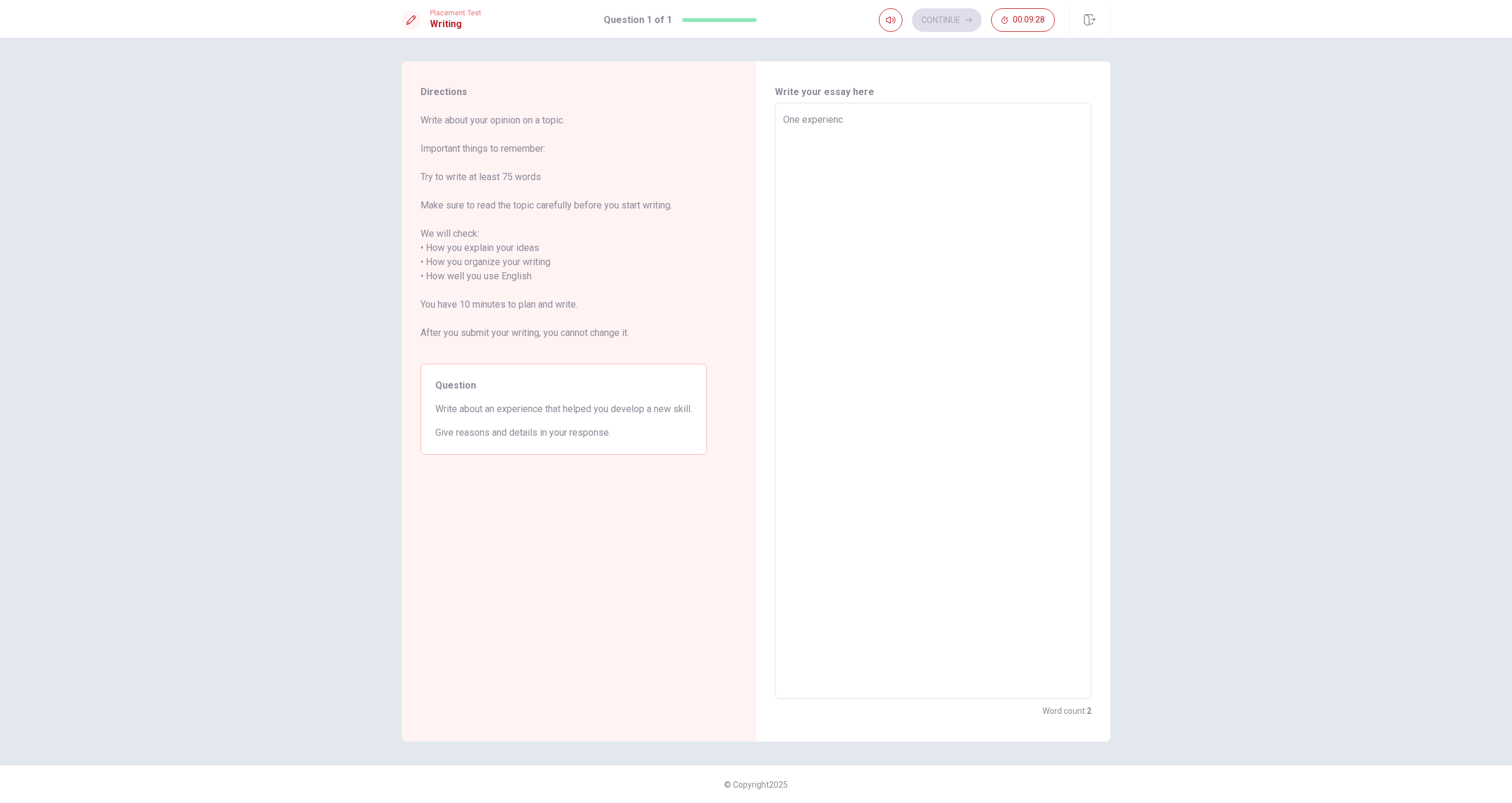
type textarea "One experience"
type textarea "x"
type textarea "One experience"
type textarea "x"
type textarea "One experience"
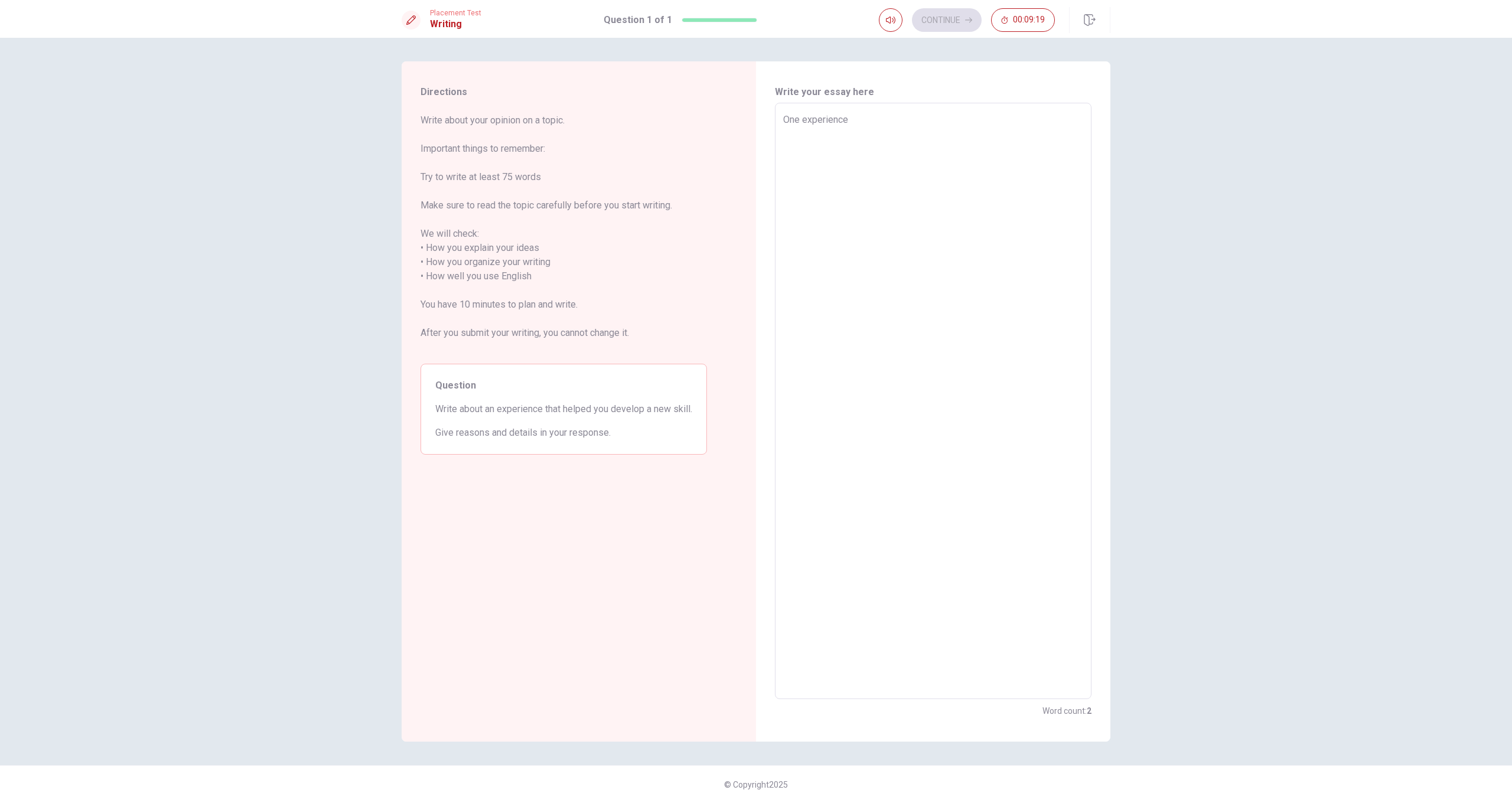
type textarea "x"
type textarea "One experience"
type textarea "x"
type textarea "One experience t"
type textarea "x"
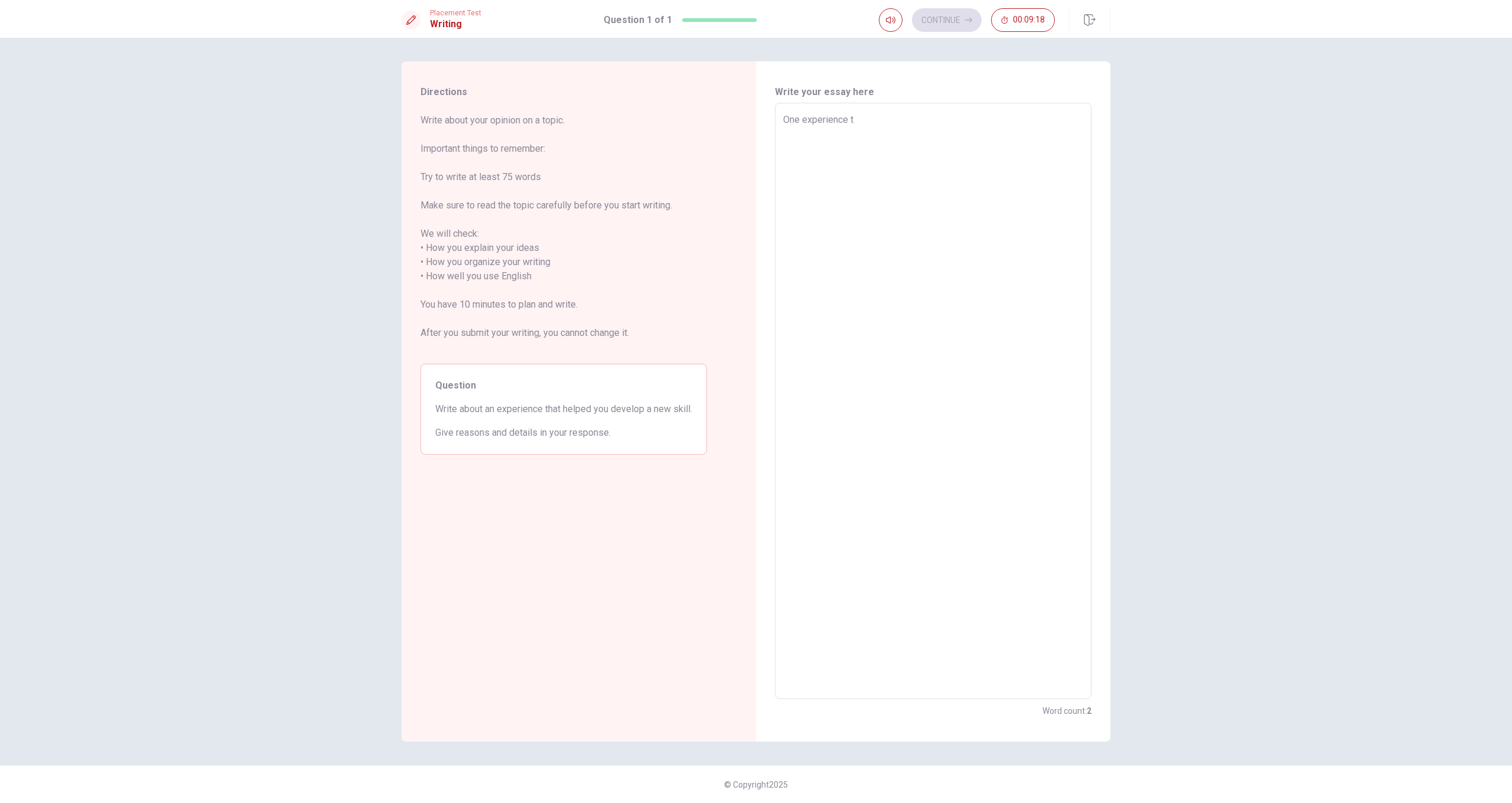
type textarea "One experience th"
type textarea "x"
type textarea "One experience tha"
type textarea "x"
type textarea "One experience that"
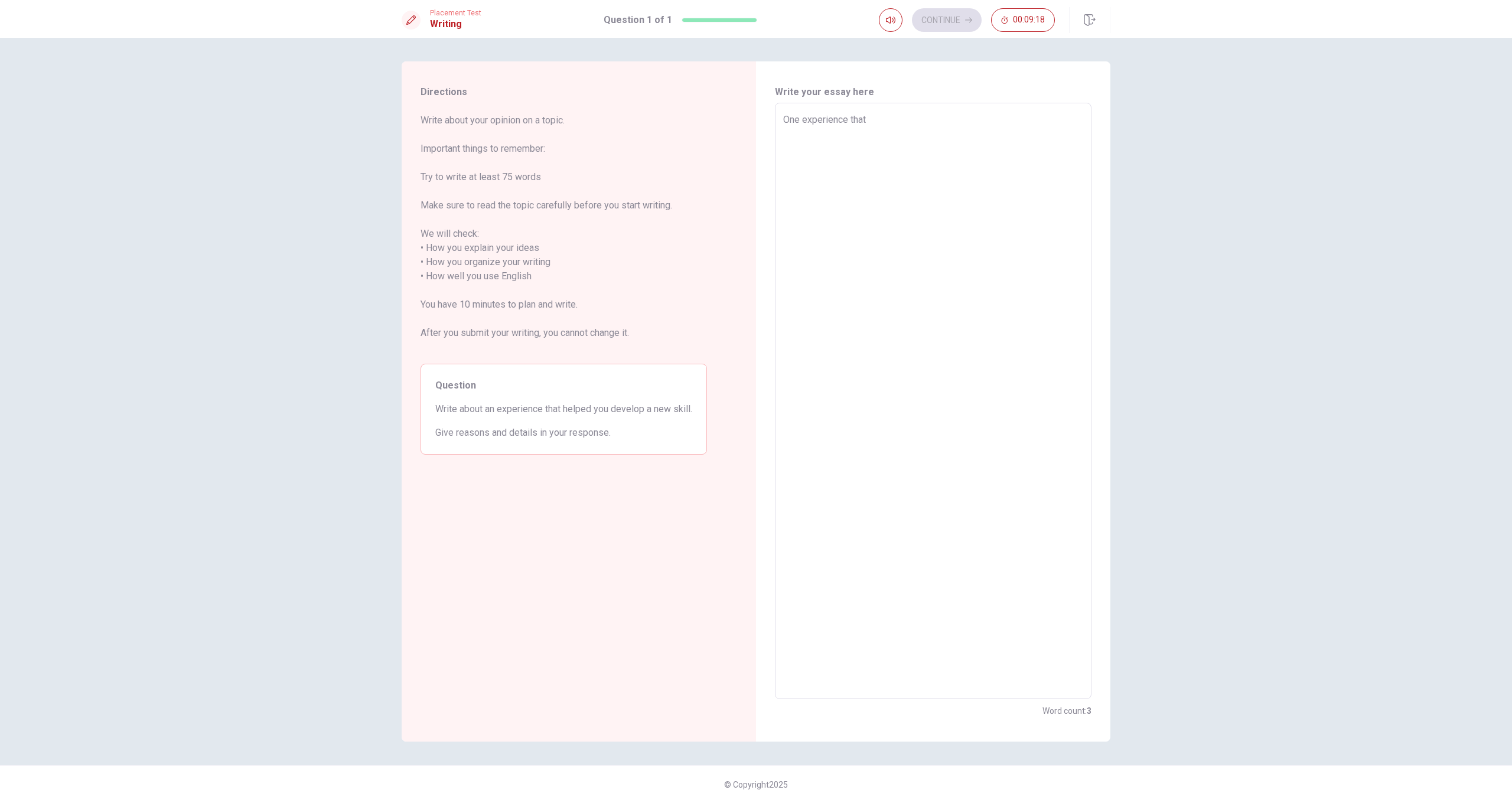
type textarea "x"
type textarea "One experience that"
type textarea "x"
type textarea "One experience that h"
type textarea "x"
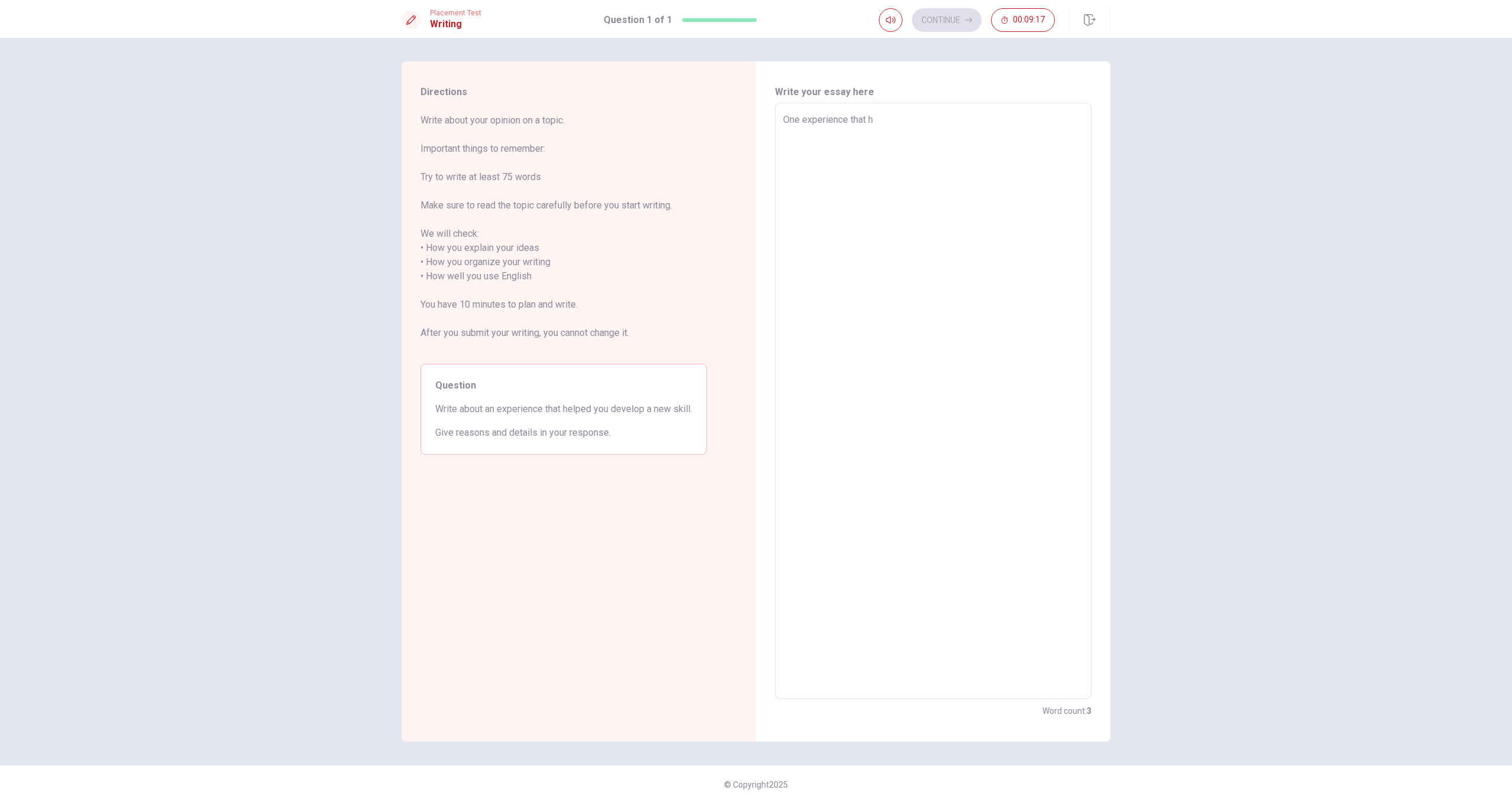
type textarea "One experience that he"
type textarea "x"
type textarea "One experience that hel"
type textarea "x"
type textarea "One experience that help"
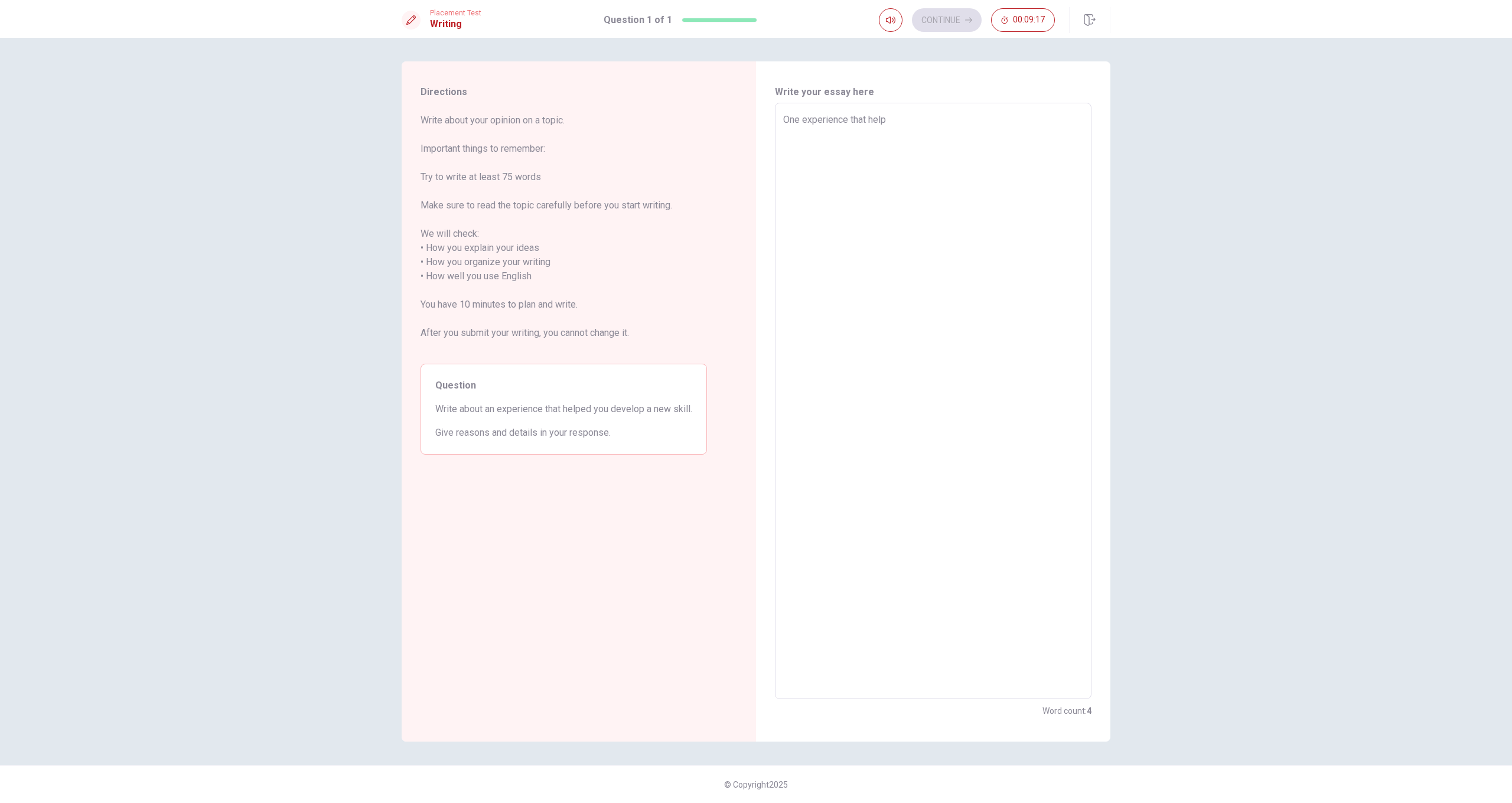
type textarea "x"
type textarea "One experience that helpe"
type textarea "x"
type textarea "One experience that helped"
type textarea "x"
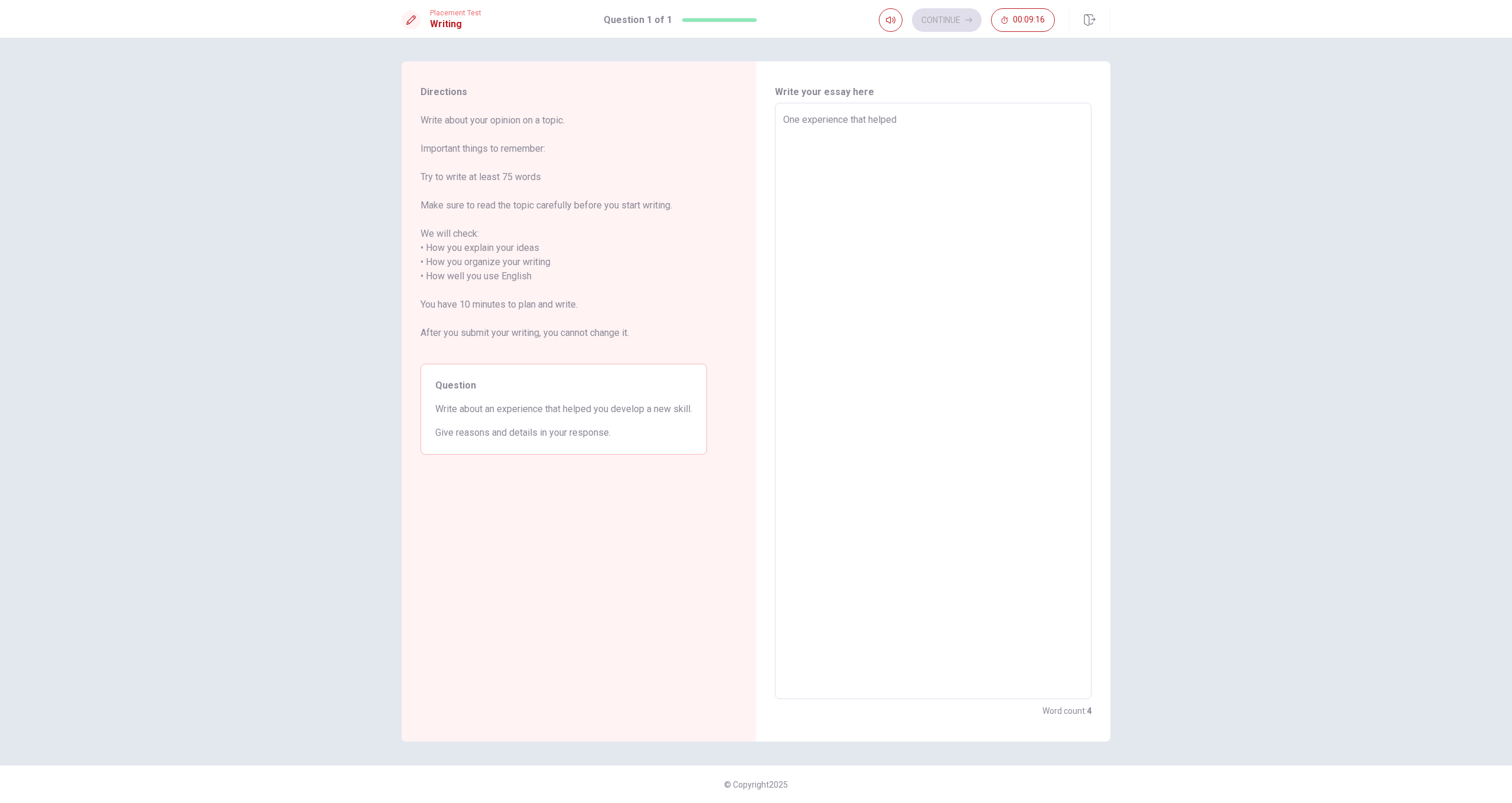
type textarea "One experience that helpe"
type textarea "x"
type textarea "One experience that helped"
type textarea "x"
type textarea "One experience that helped"
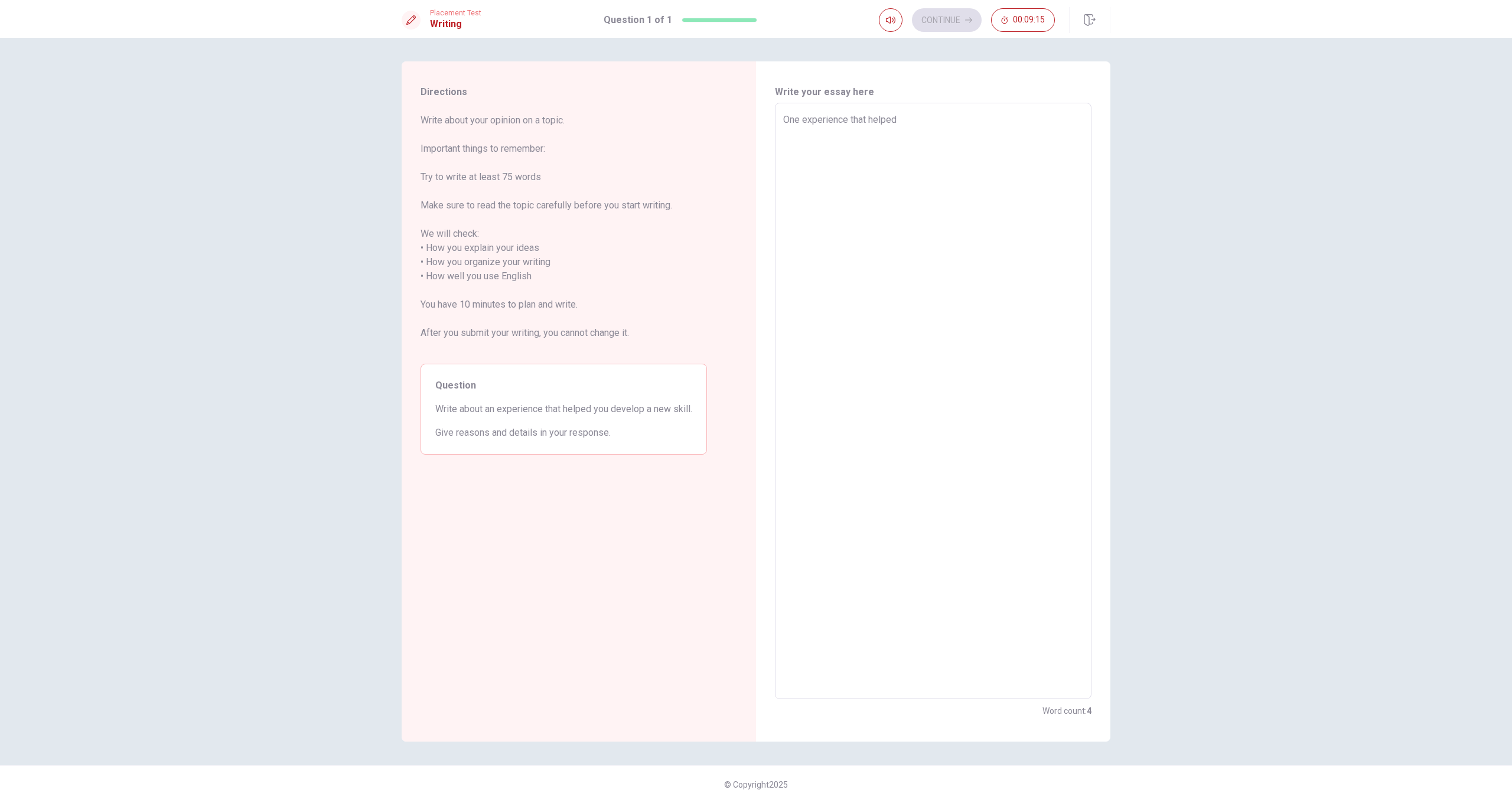
type textarea "x"
type textarea "One experience that helped m"
type textarea "x"
type textarea "One experience that helped me"
type textarea "x"
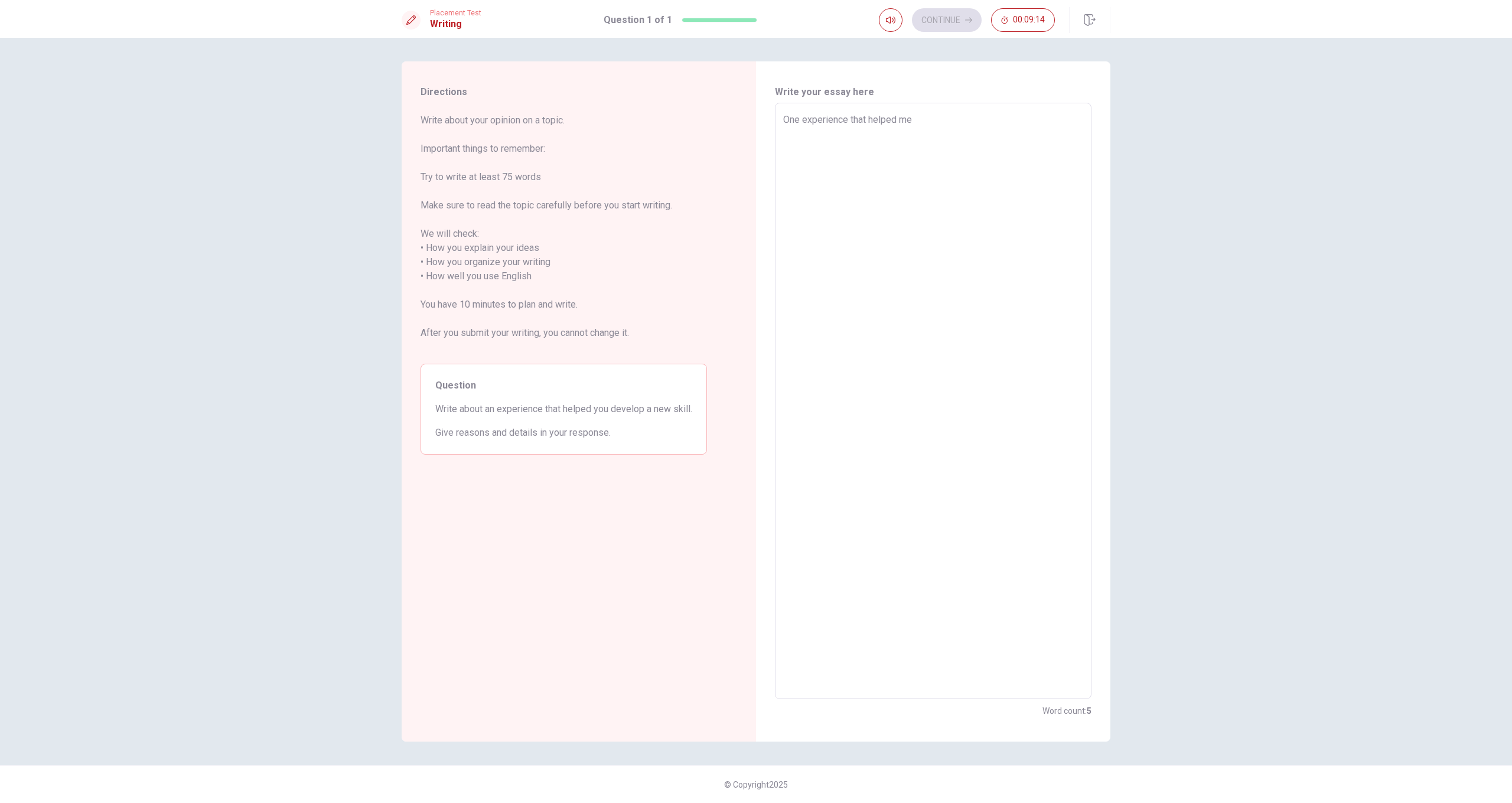
type textarea "One experience that helped me"
type textarea "x"
type textarea "One experience that helped me d"
type textarea "x"
type textarea "One experience that helped me de"
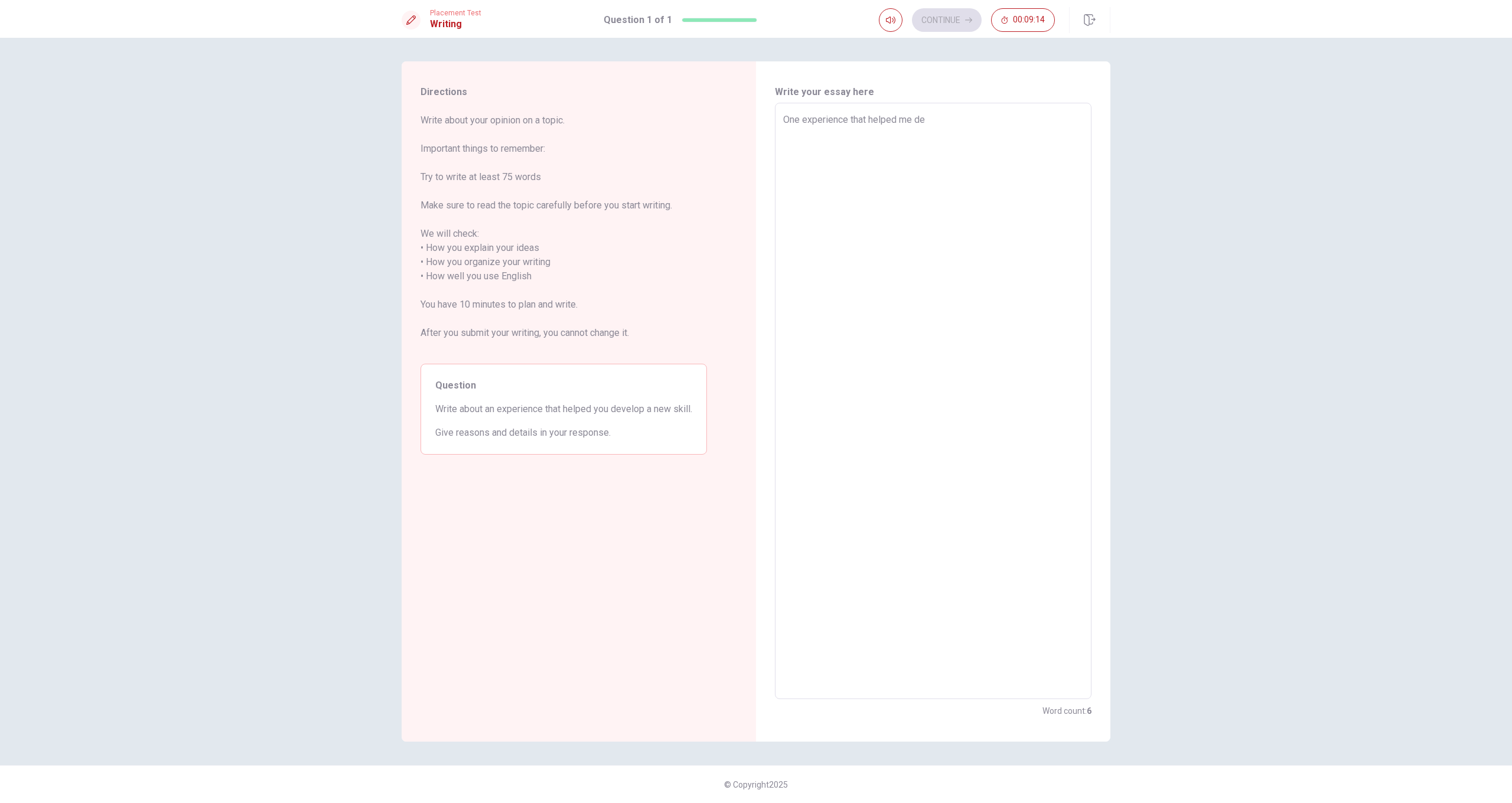
type textarea "x"
type textarea "One experience that helped me dev"
type textarea "x"
type textarea "One experience that helped me deve"
type textarea "x"
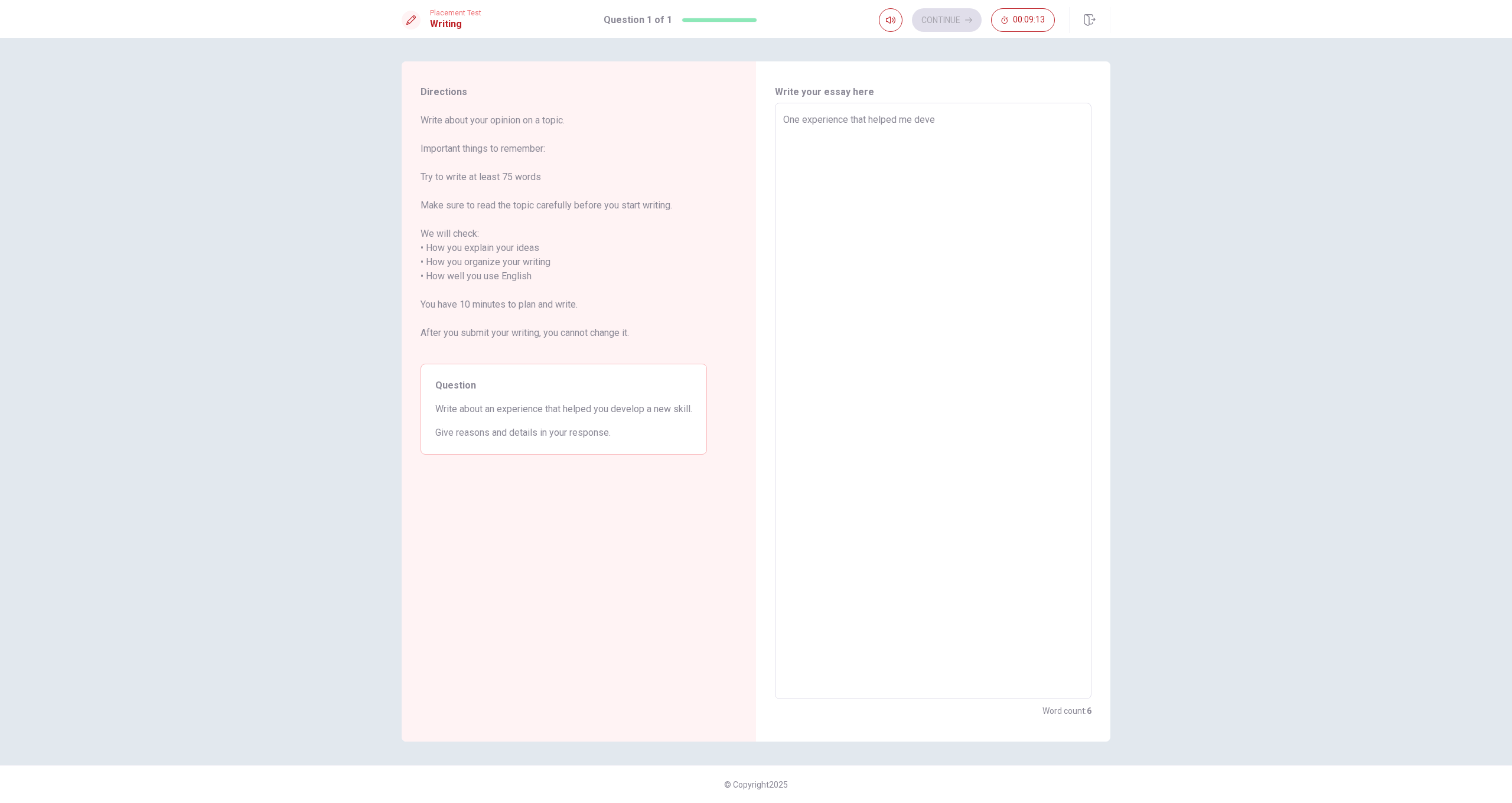
type textarea "One experience that helped me devel"
type textarea "x"
type textarea "One experience that helped me develo"
type textarea "x"
type textarea "One experience that helped me develop"
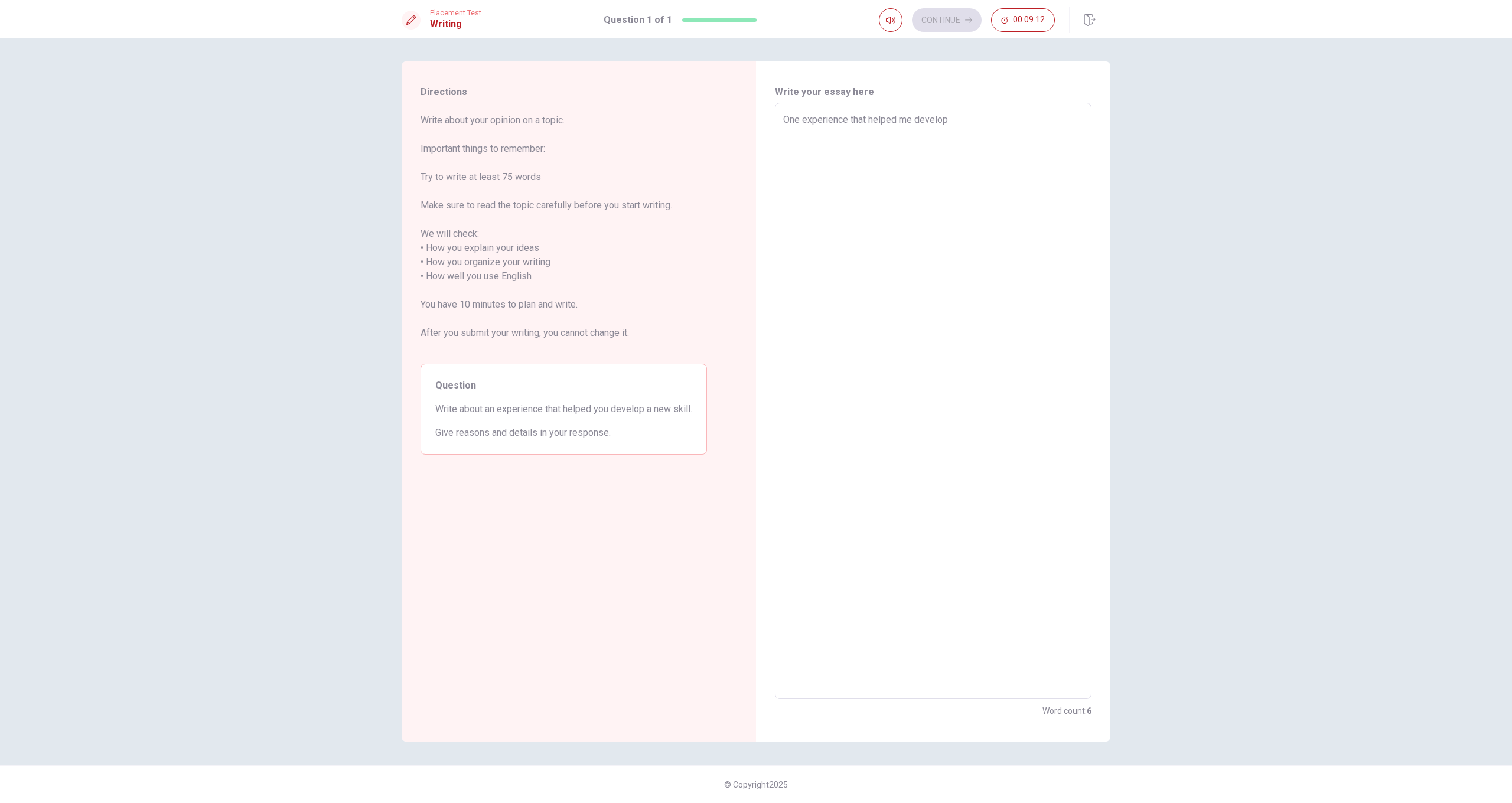
type textarea "x"
type textarea "One experience that helped me develop"
type textarea "x"
type textarea "One experience that helped me develop n"
type textarea "x"
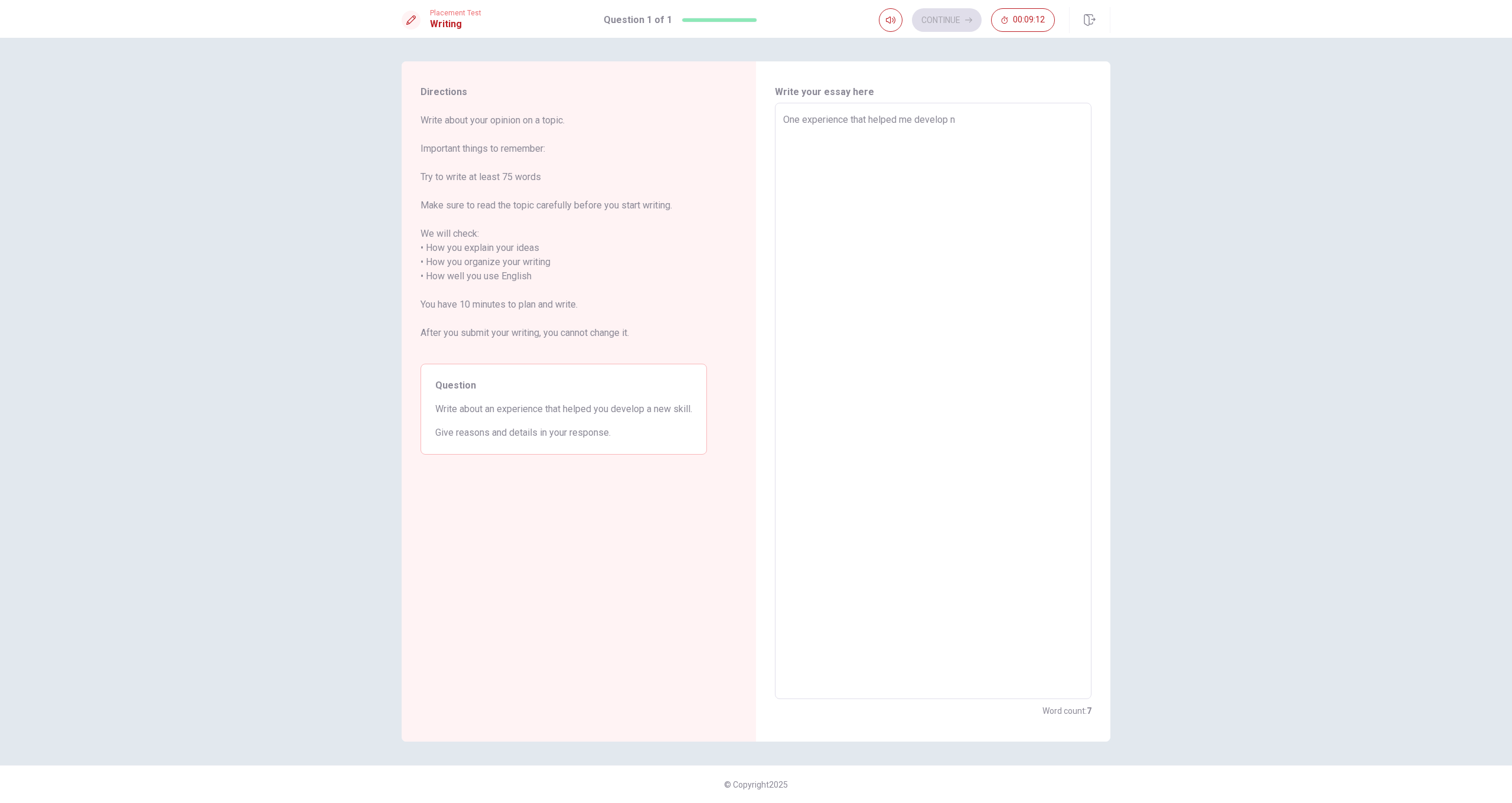
type textarea "One experience that helped me develop ne"
type textarea "x"
type textarea "One experience that helped me develop new"
type textarea "x"
type textarea "One experience that helped me develop new"
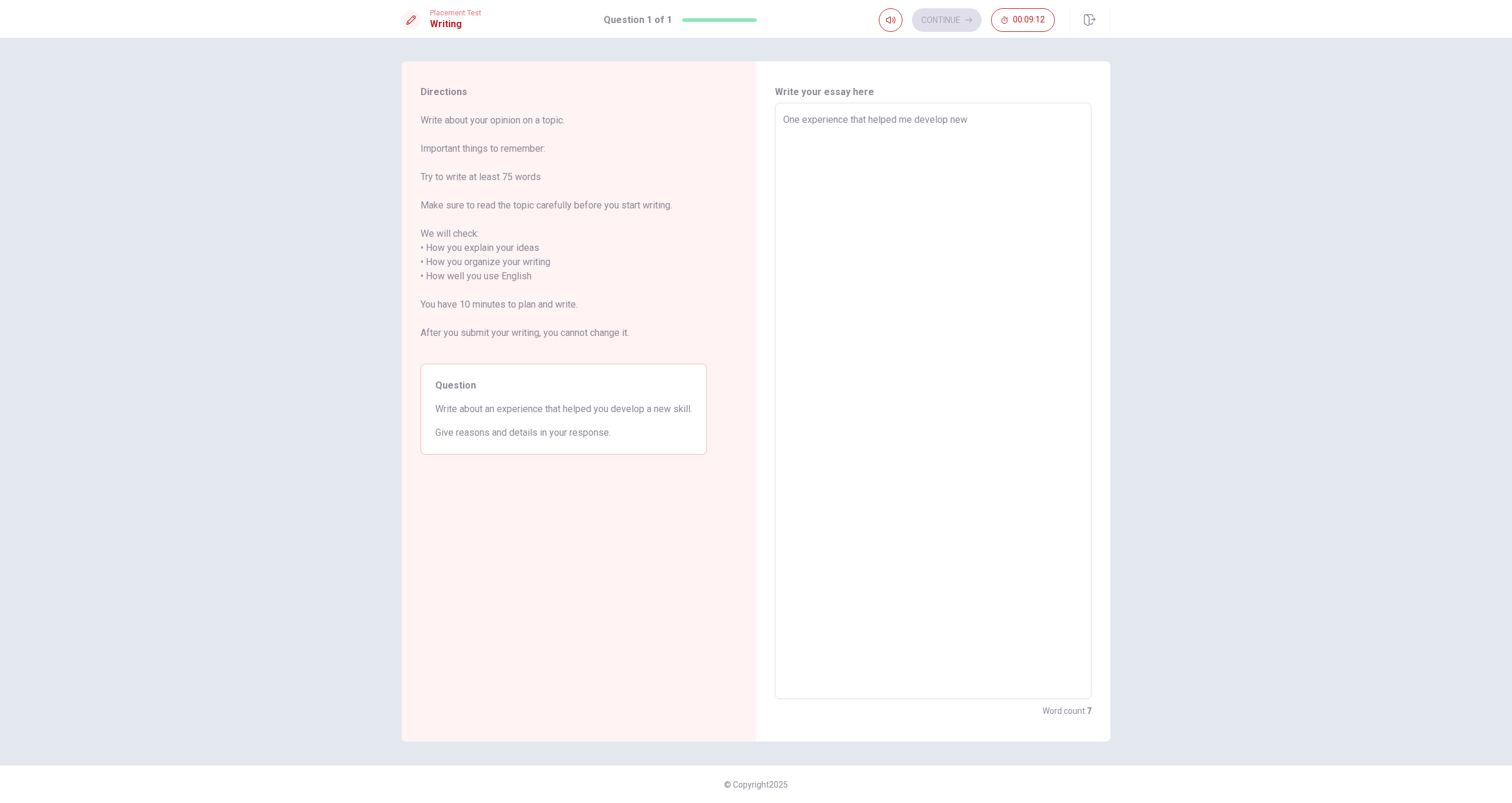
type textarea "x"
type textarea "One experience that helped me develop new s"
type textarea "x"
type textarea "One experience that helped me develop new sk"
type textarea "x"
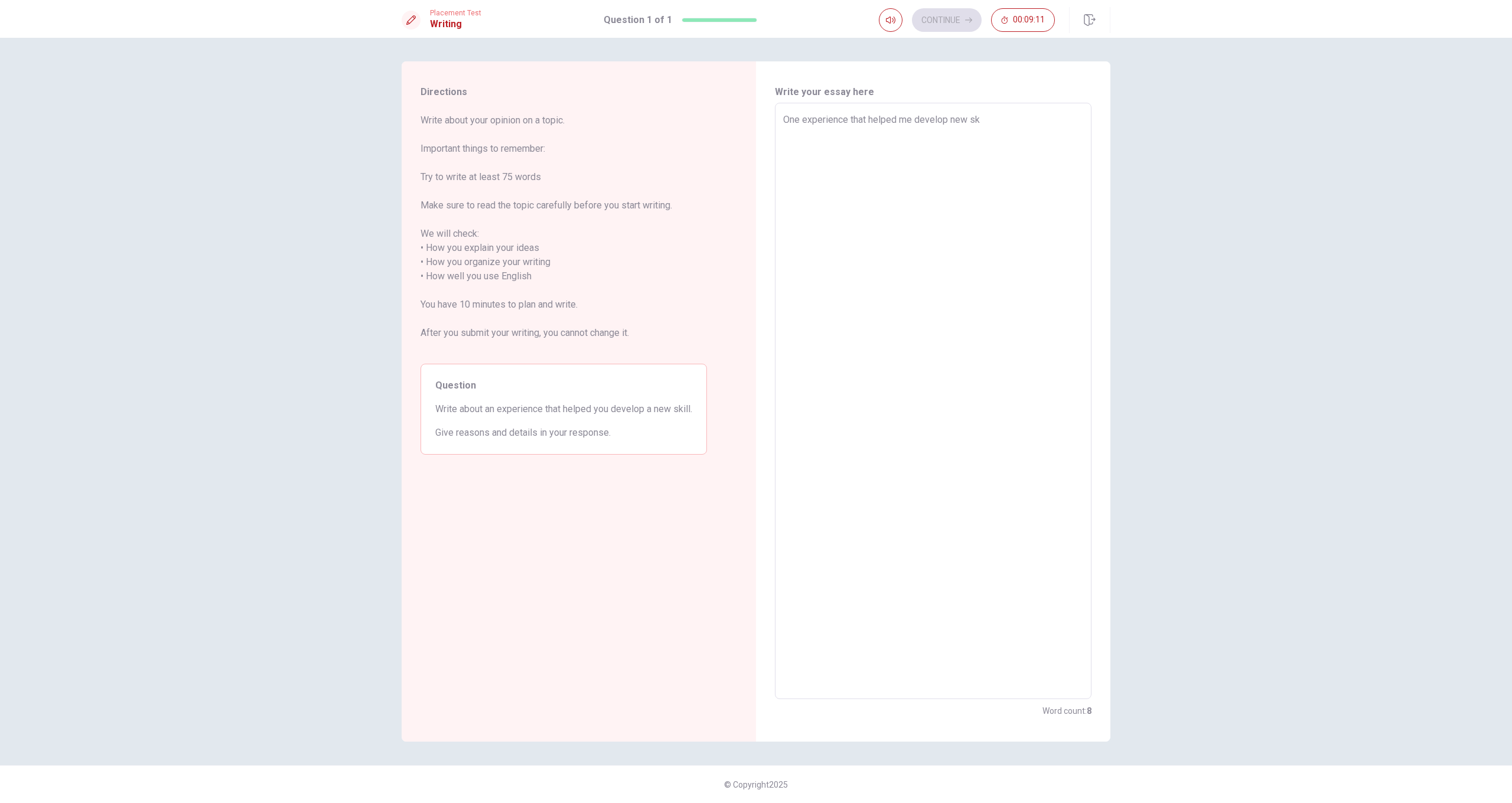
type textarea "One experience that helped me develop new ski"
type textarea "x"
type textarea "One experience that helped me develop new skil"
type textarea "x"
type textarea "One experience that helped me develop new skill"
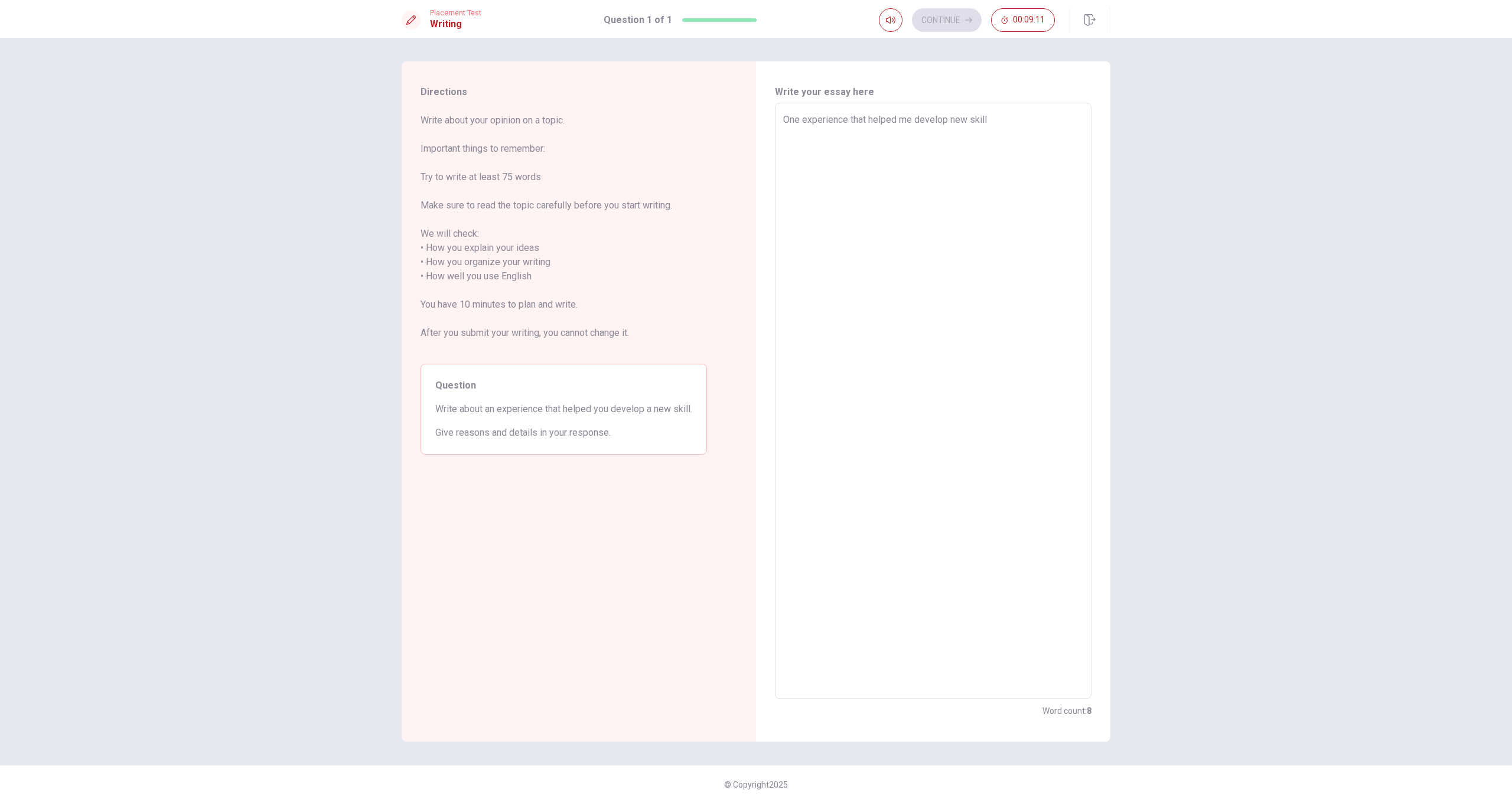
type textarea "x"
type textarea "One experience that helped me develop new skills"
type textarea "x"
type textarea "One experience that helped me develop new skills"
type textarea "x"
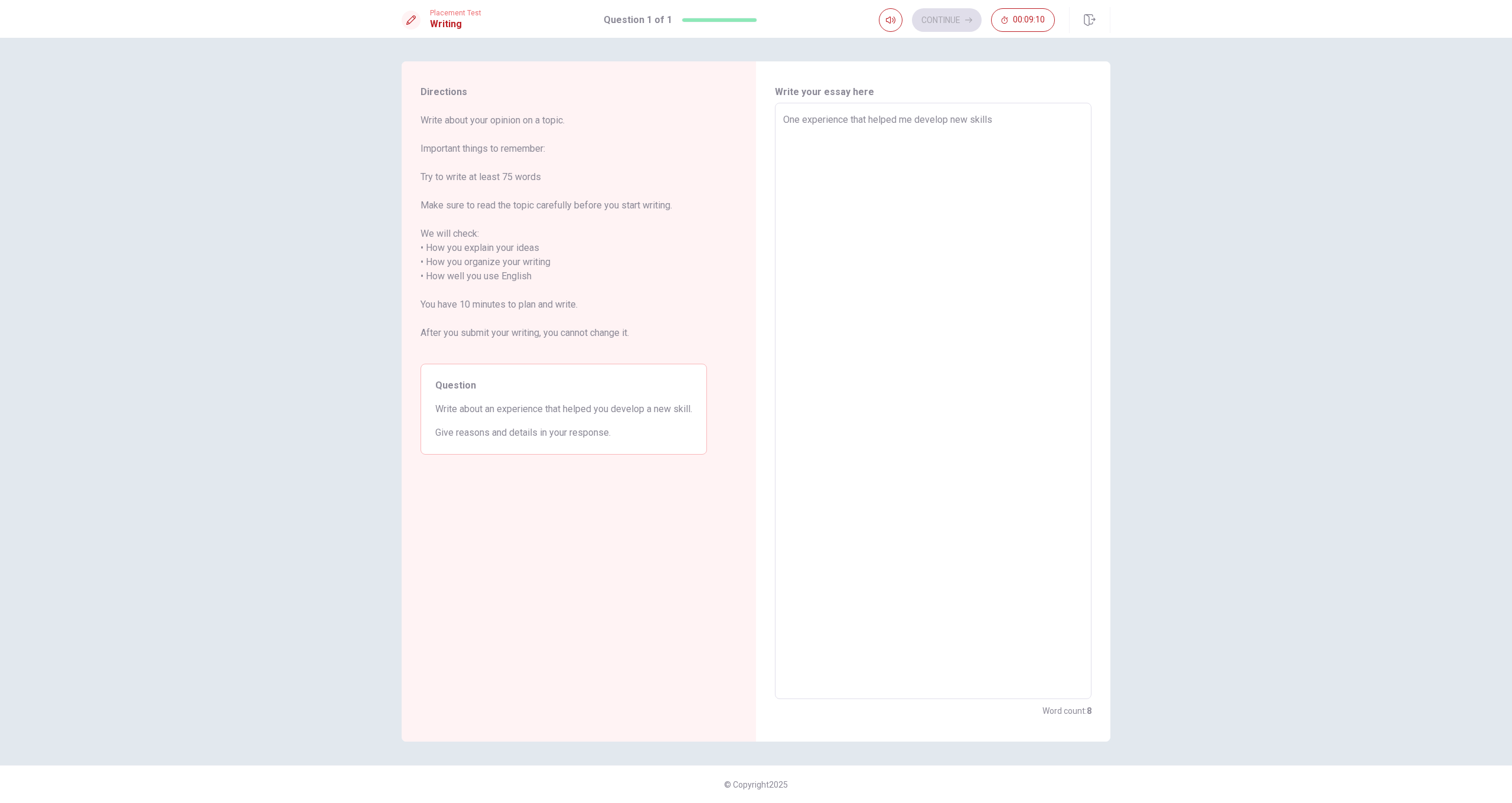
type textarea "One experience that helped me develop new skills i"
type textarea "x"
type textarea "One experience that helped me develop new skills is"
type textarea "x"
type textarea "One experience that helped me develop new skills is"
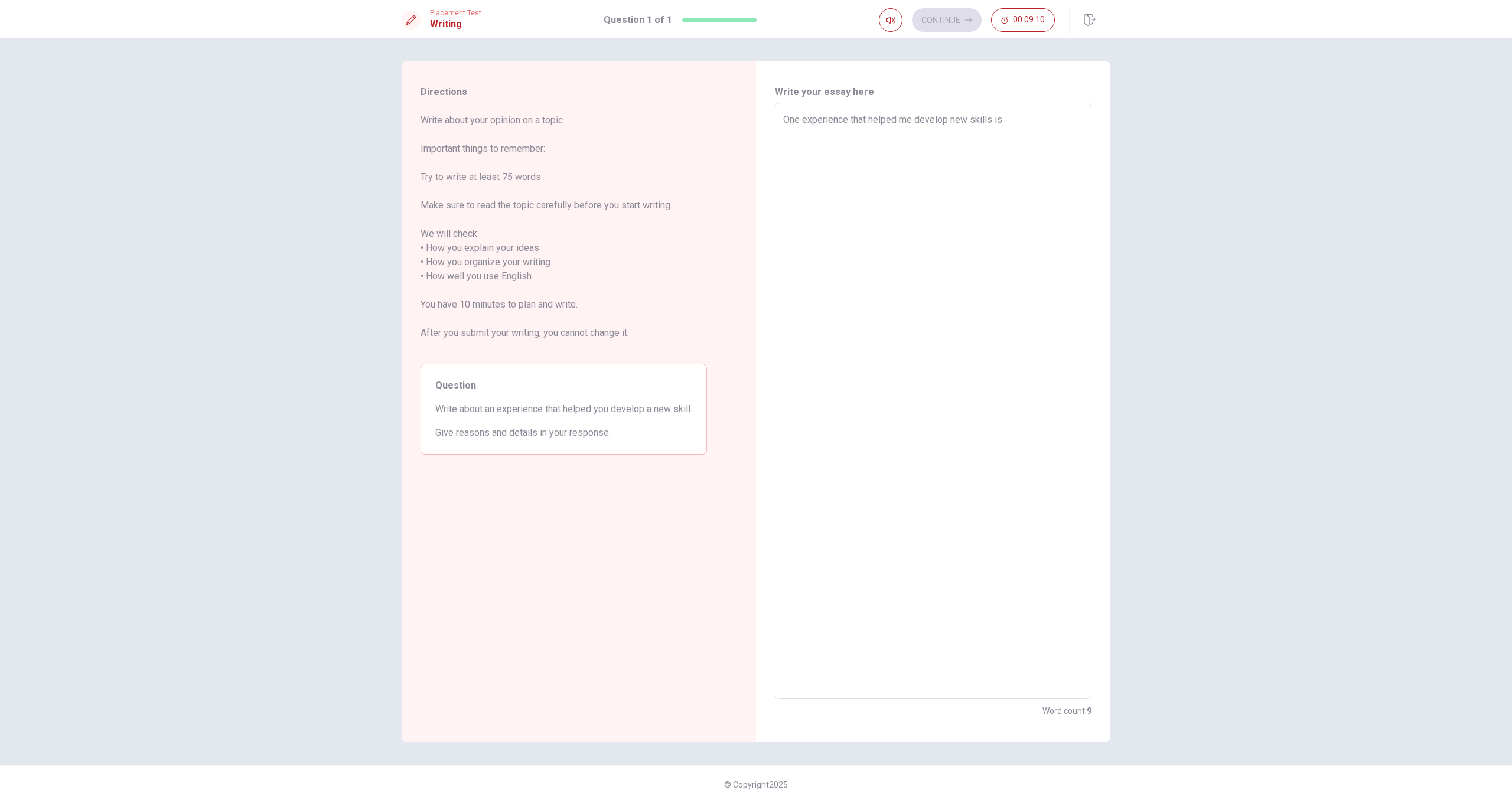
type textarea "x"
type textarea "One experience that helped me develop new skills is w"
type textarea "x"
type textarea "One experience that helped me develop new skills is wh"
type textarea "x"
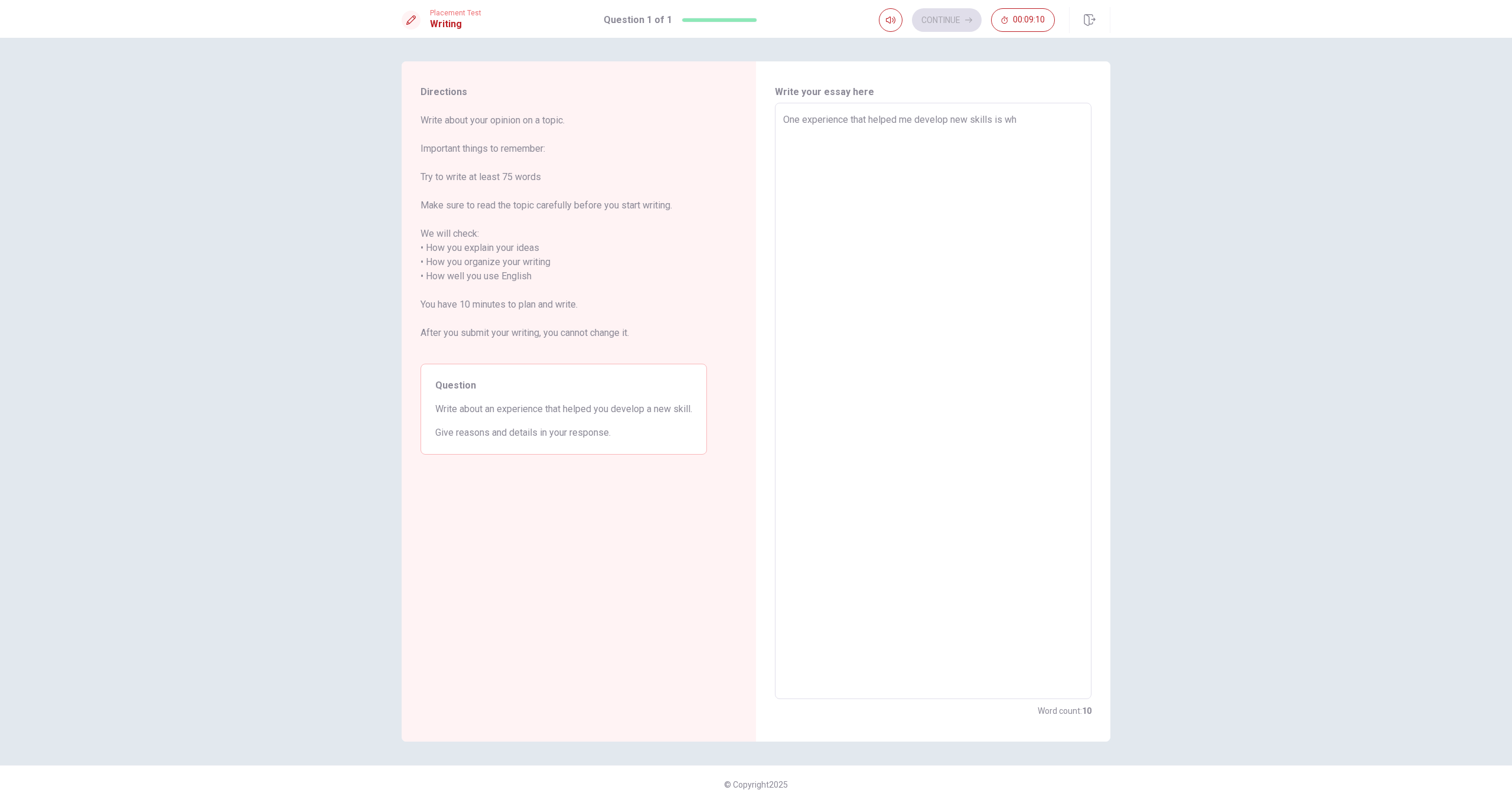
type textarea "One experience that helped me develop new skills is whe"
type textarea "x"
type textarea "One experience that helped me develop new skills is when"
type textarea "x"
type textarea "One experience that helped me develop new skills is when"
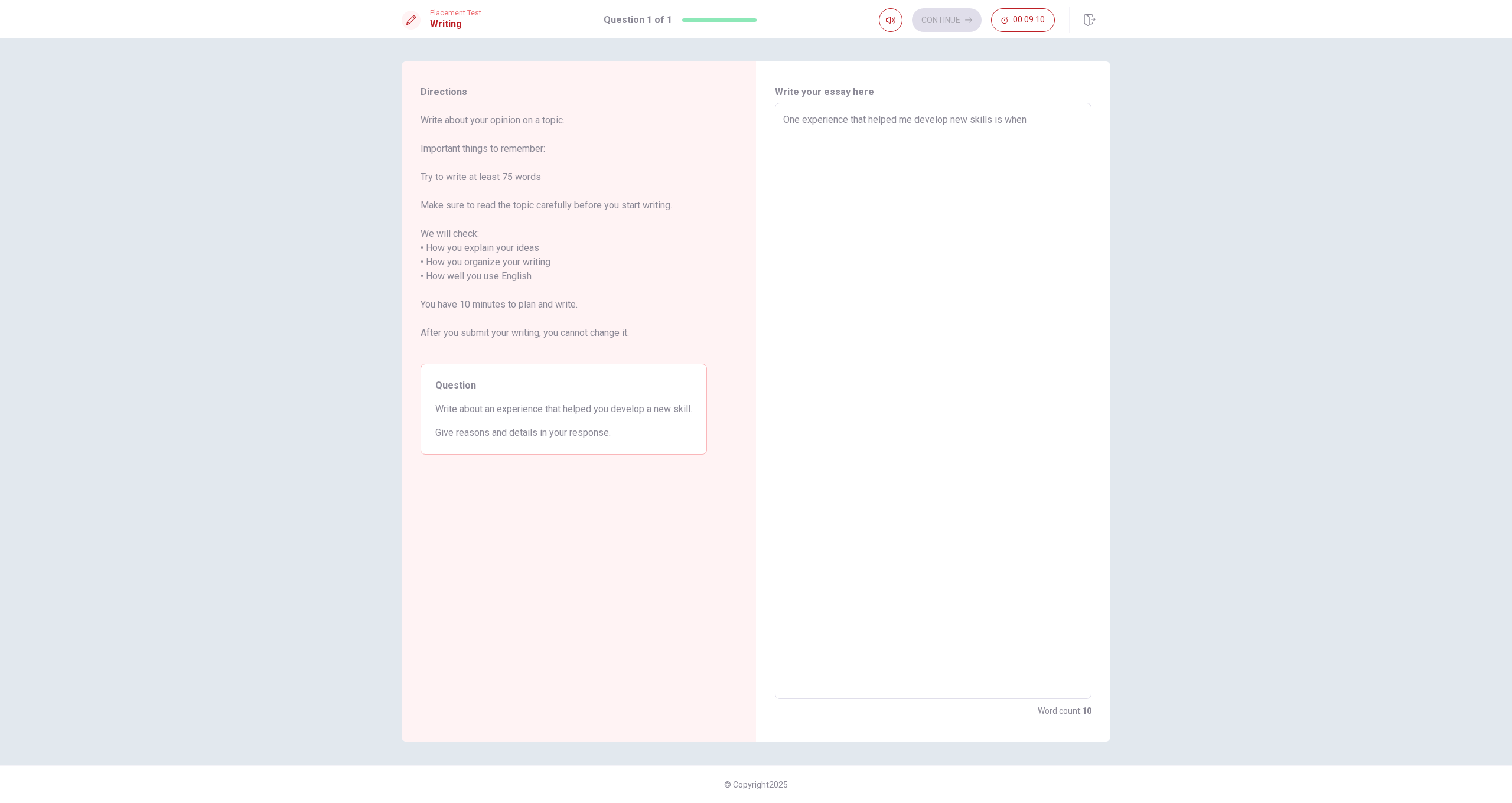
type textarea "x"
type textarea "One experience that helped me develop new skills is when i"
type textarea "x"
type textarea "One experience that helped me develop new skills is when i"
type textarea "x"
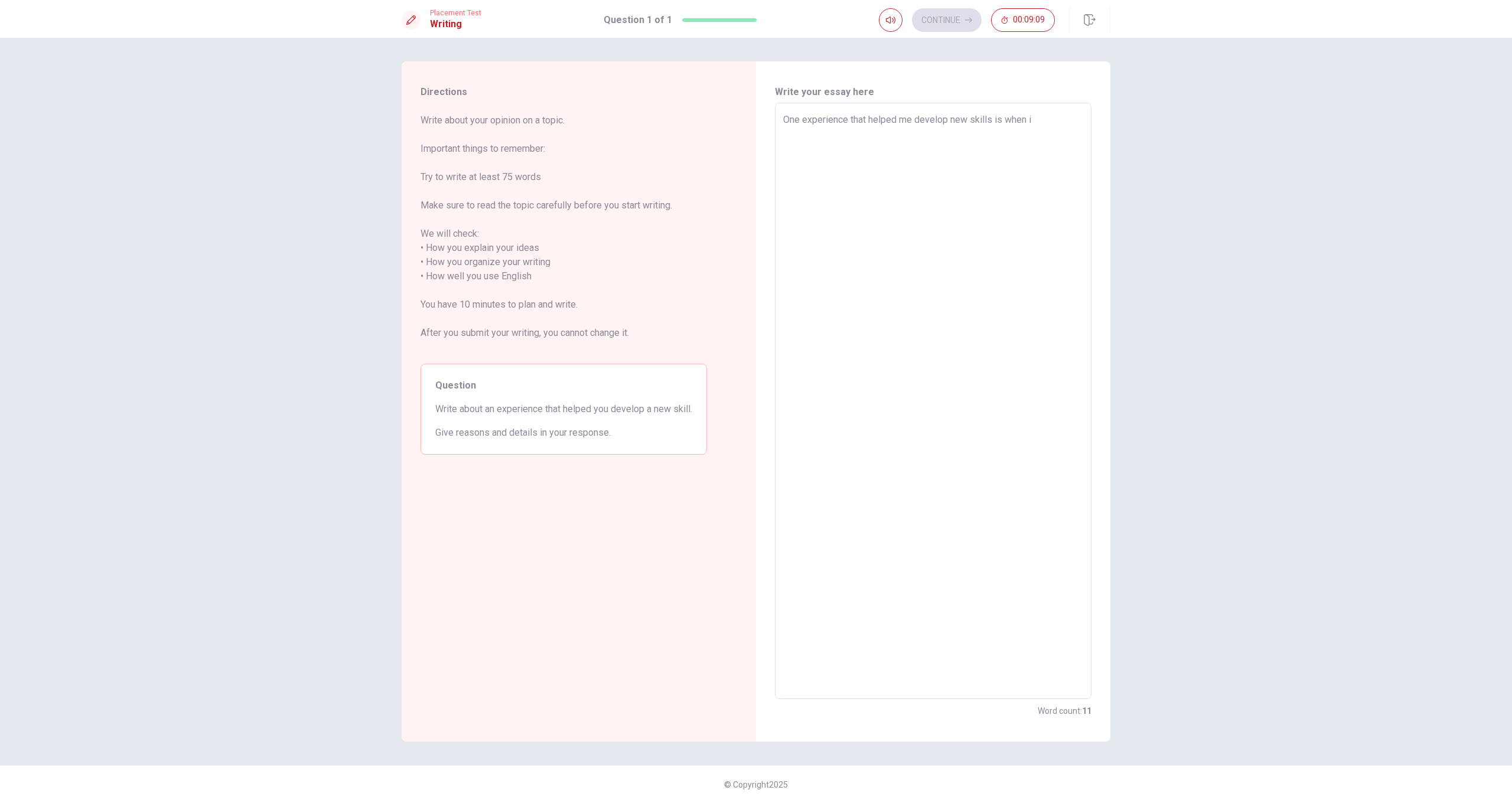
type textarea "One experience that helped me develop new skills is when i d"
type textarea "x"
type textarea "One experience that helped me develop new skills is when i de"
type textarea "x"
type textarea "One experience that helped me develop new skills is when i dec"
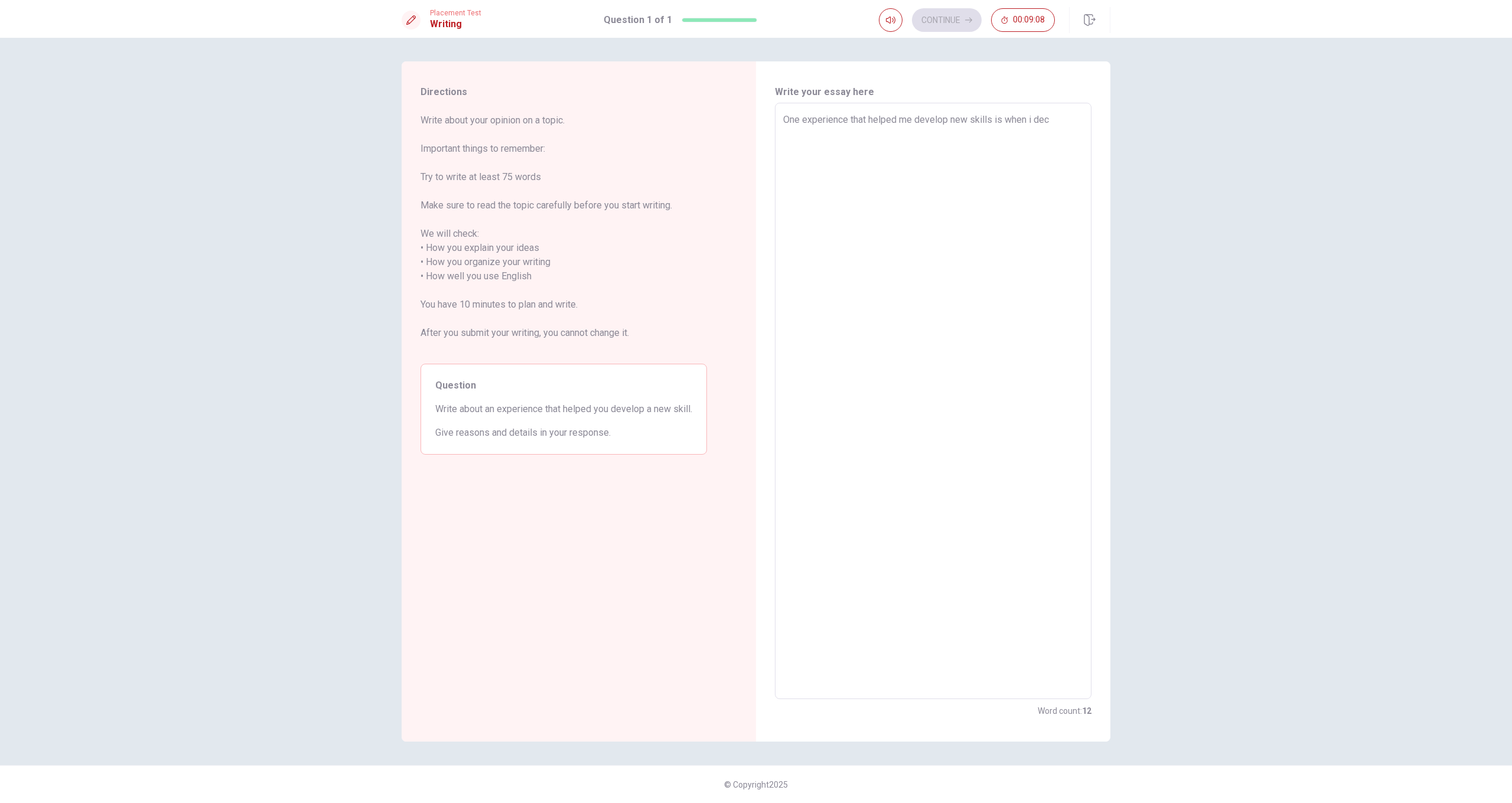
type textarea "x"
type textarea "One experience that helped me develop new skills is when i dece"
type textarea "x"
type textarea "One experience that helped me develop new skills is when i decei"
type textarea "x"
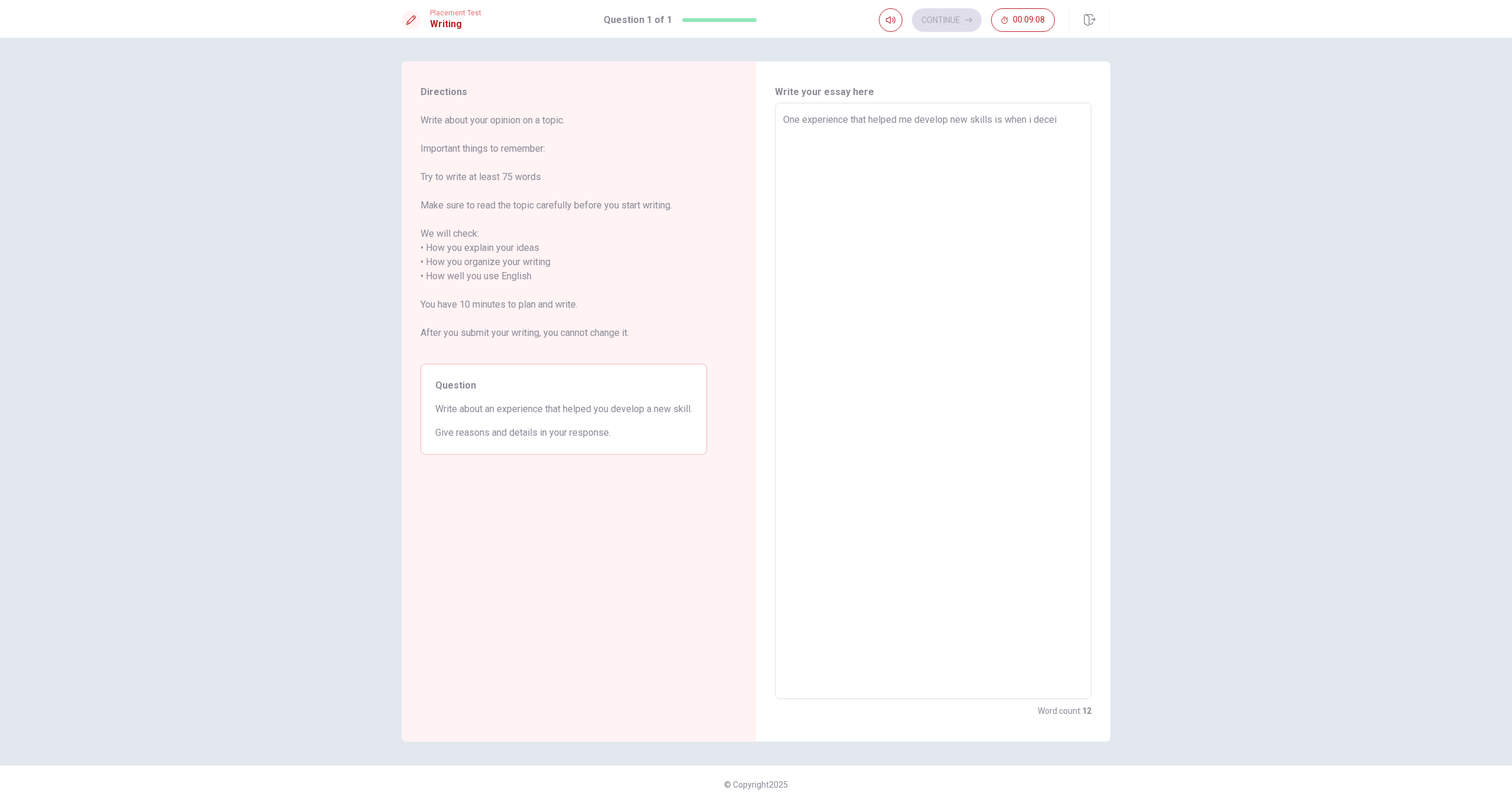
type textarea "One experience that helped me develop new skills is when i deceid"
type textarea "x"
type textarea "One experience that helped me develop new skills is when i deceide"
type textarea "x"
type textarea "One experience that helped me develop new skills is when i deceid"
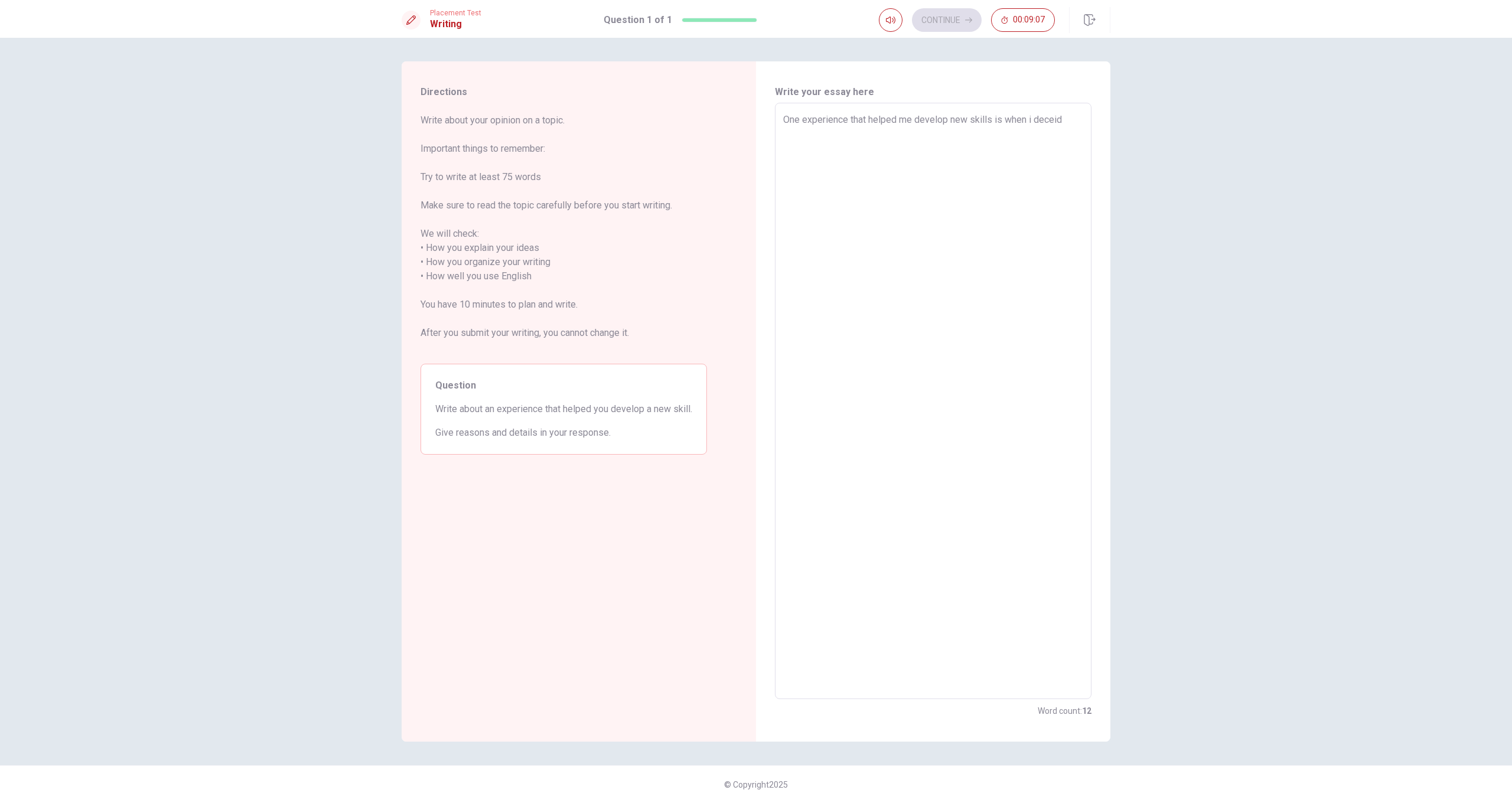
type textarea "x"
type textarea "One experience that helped me develop new skills is when i decei"
type textarea "x"
type textarea "One experience that helped me develop new skills is when i dece"
type textarea "x"
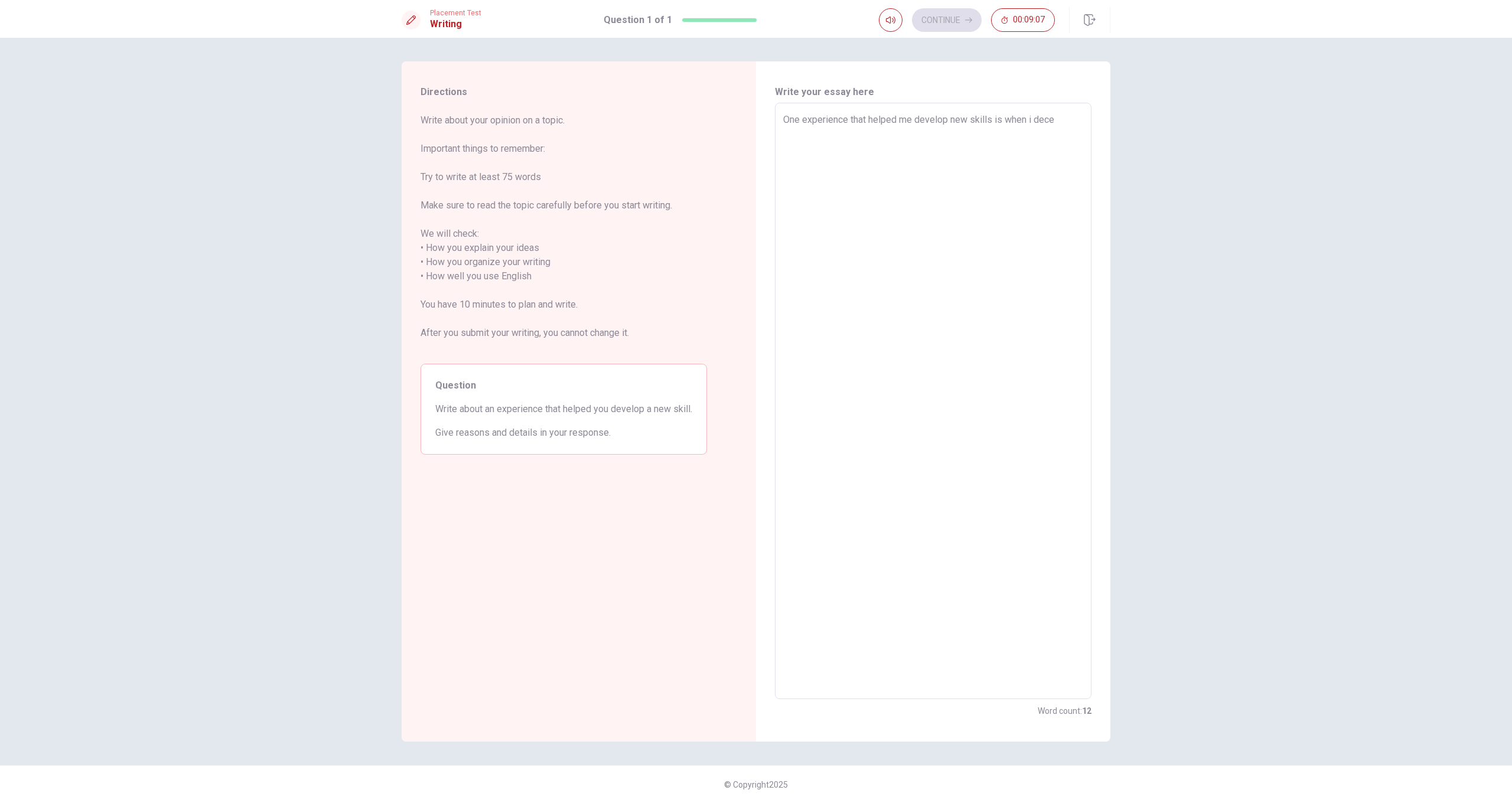
type textarea "One experience that helped me develop new skills is when i dec"
type textarea "x"
type textarea "One experience that helped me develop new skills is when i deci"
type textarea "x"
type textarea "One experience that helped me develop new skills is when i decid"
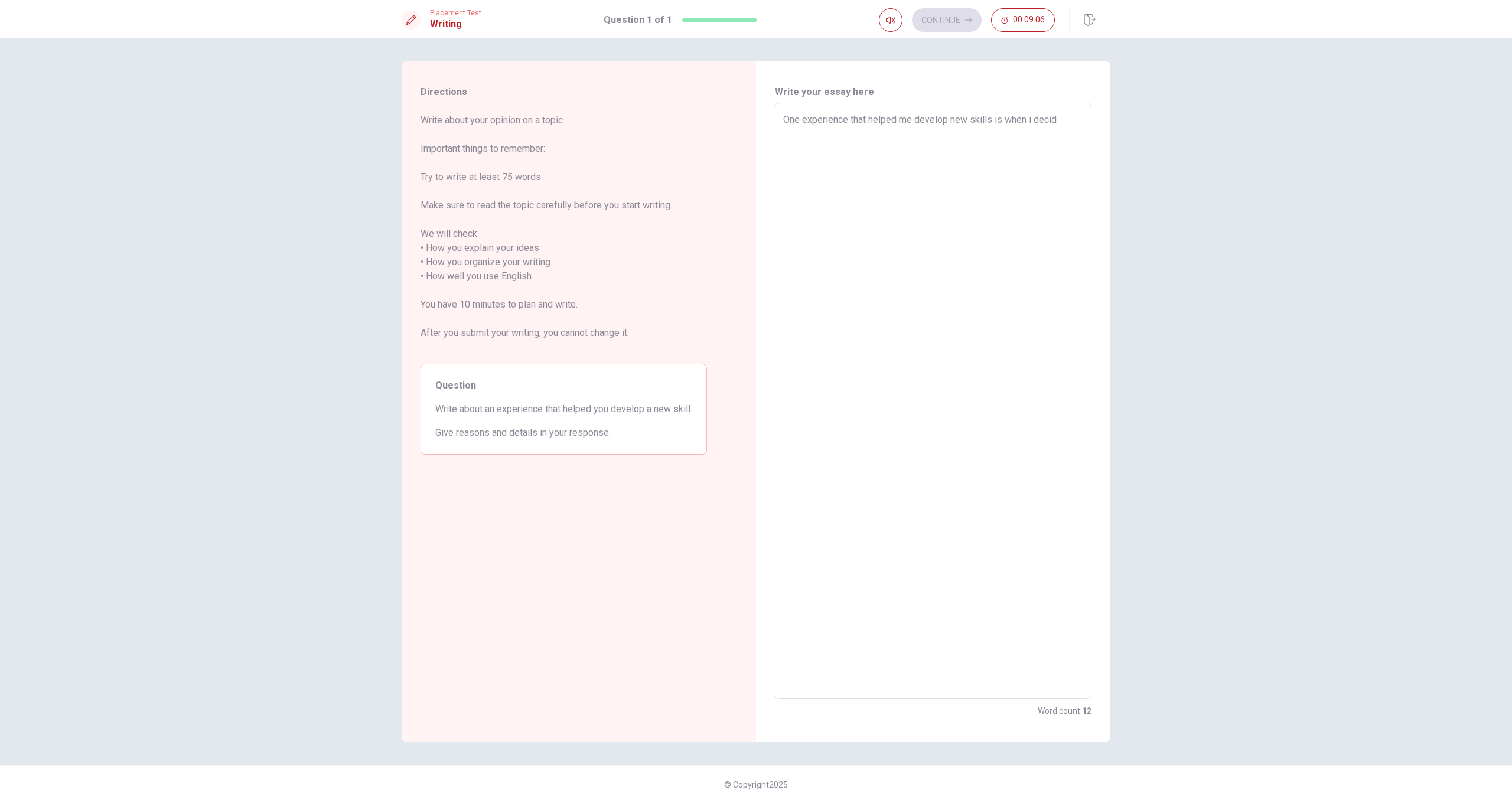
type textarea "x"
type textarea "One experience that helped me develop new skills is when i decide"
type textarea "x"
type textarea "One experience that helped me develop new skills is when i decided"
type textarea "x"
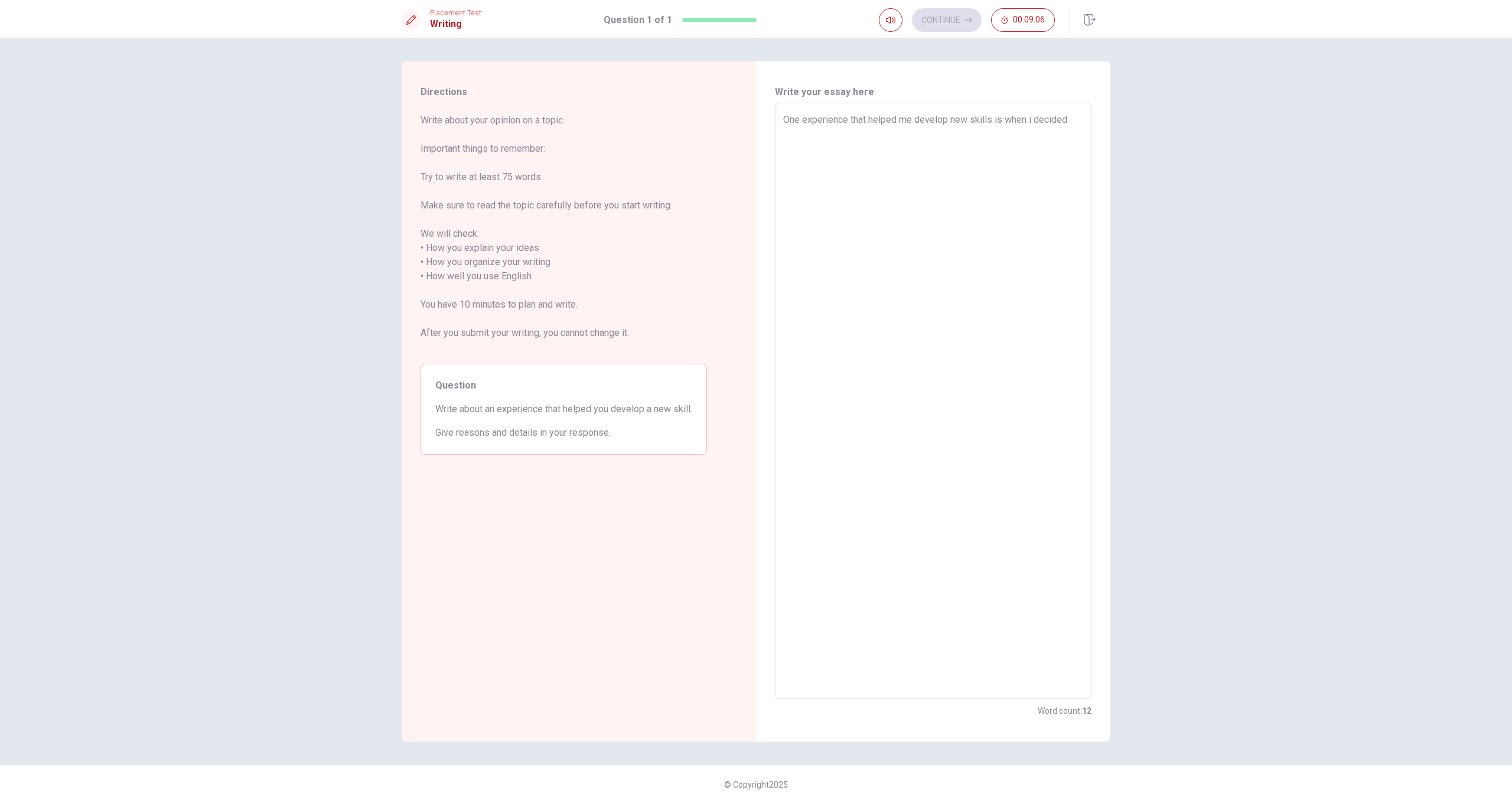
type textarea "One experience that helped me develop new skills is when i decided"
type textarea "x"
type textarea "One experience that helped me develop new skills is when i decided t"
type textarea "x"
type textarea "One experience that helped me develop new skills is when i decided to"
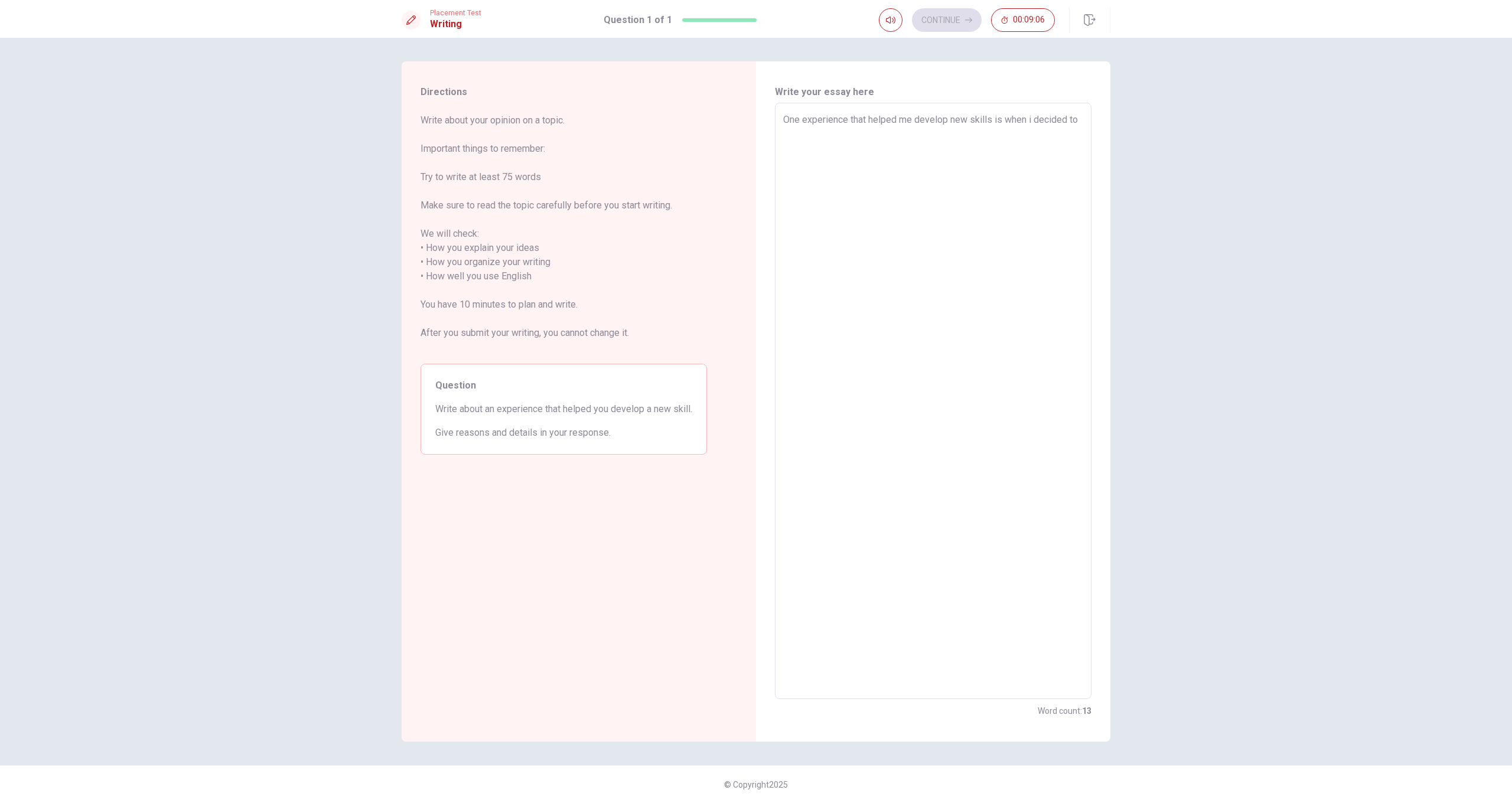
type textarea "x"
type textarea "One experience that helped me develop new skills is when i decided to"
type textarea "x"
type textarea "One experience that helped me develop new skills is when i decided to c"
type textarea "x"
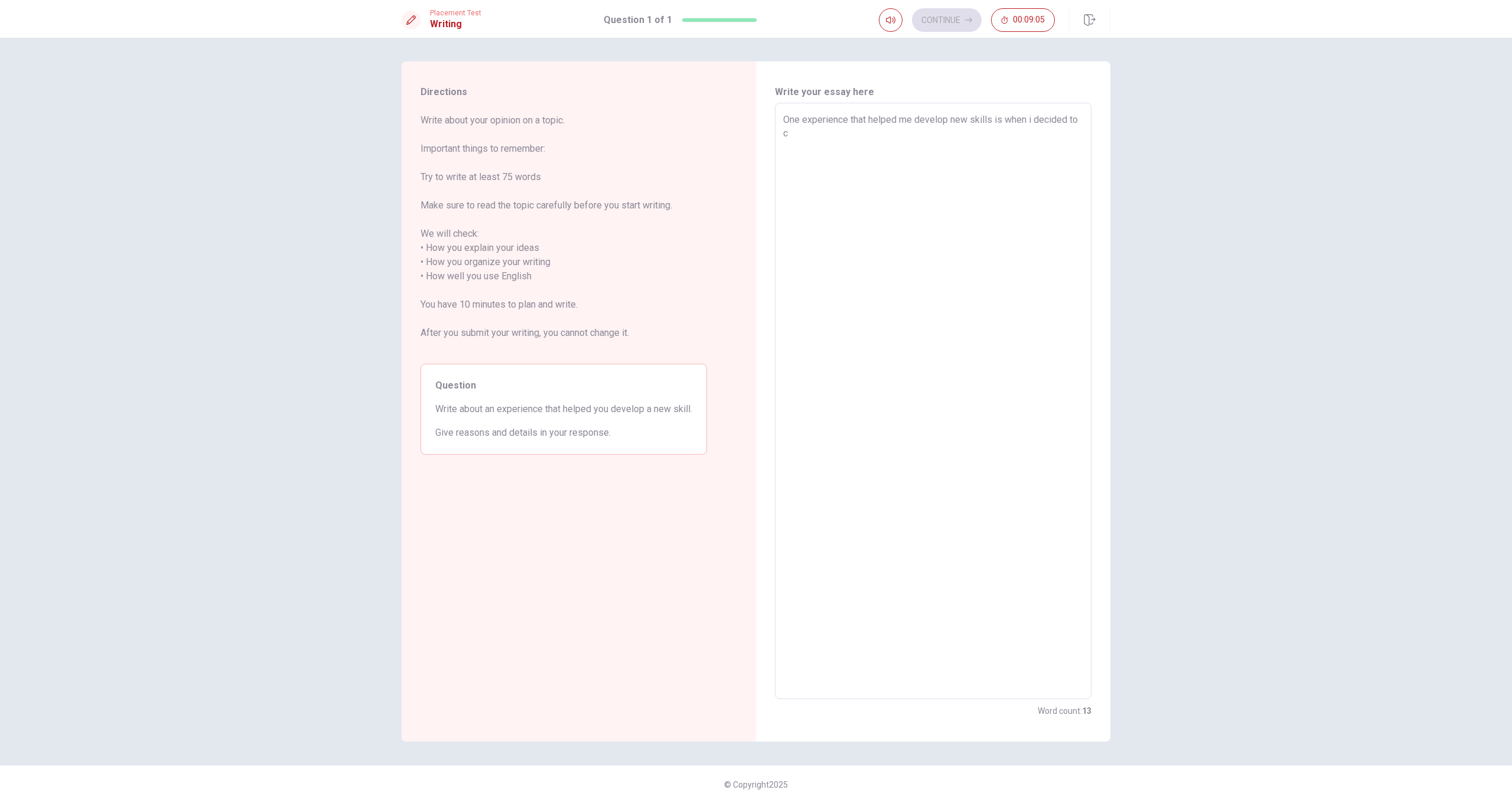
type textarea "One experience that helped me develop new skills is when i decided to ch"
type textarea "x"
type textarea "One experience that helped me develop new skills is when i decided to cha"
type textarea "x"
type textarea "One experience that helped me develop new skills is when i decided to [PERSON_N…"
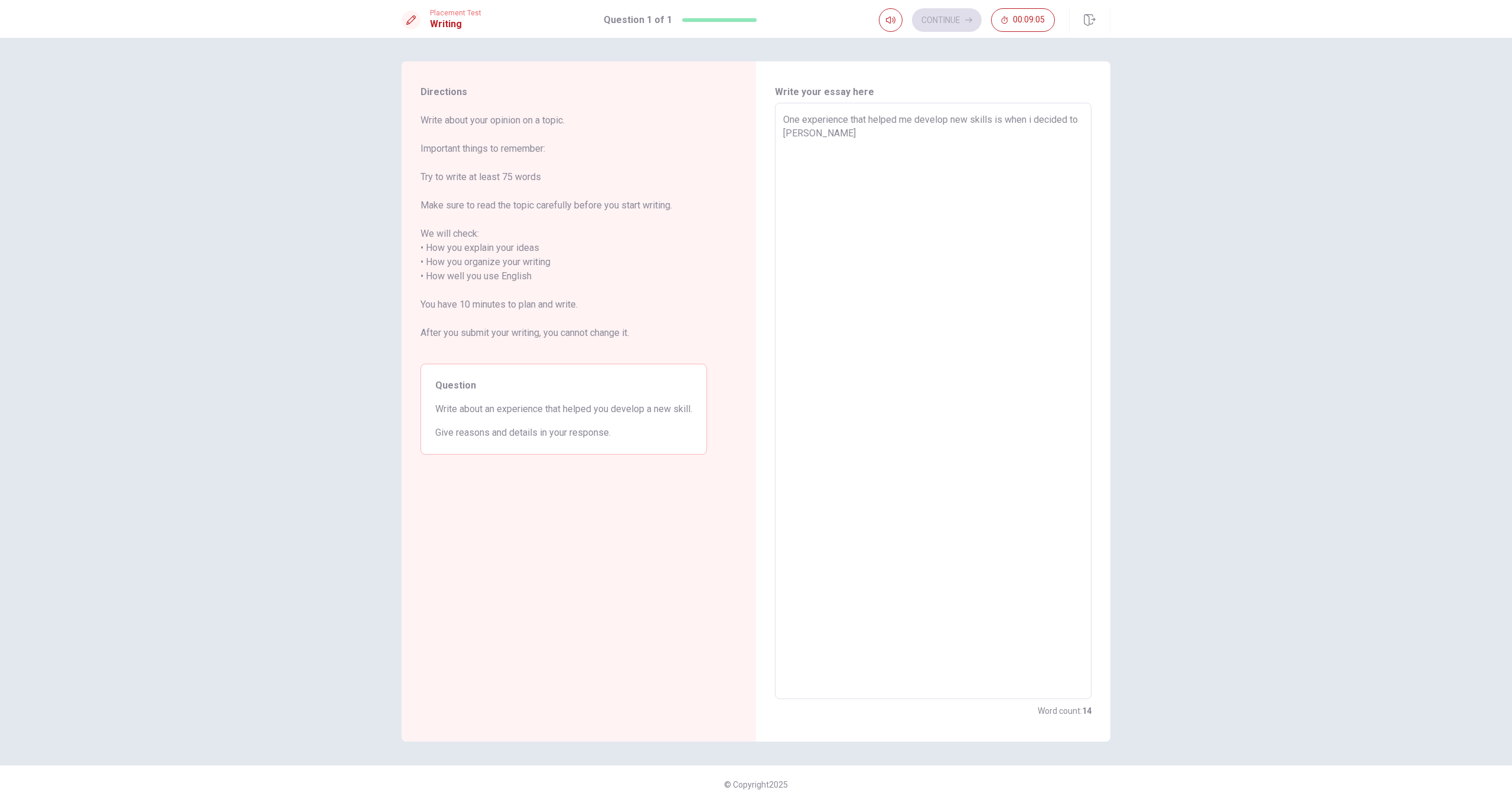
type textarea "x"
type textarea "One experience that helped me develop new skills is when i decided to [PERSON_N…"
type textarea "x"
type textarea "One experience that helped me develop new skills is when i decided to change"
type textarea "x"
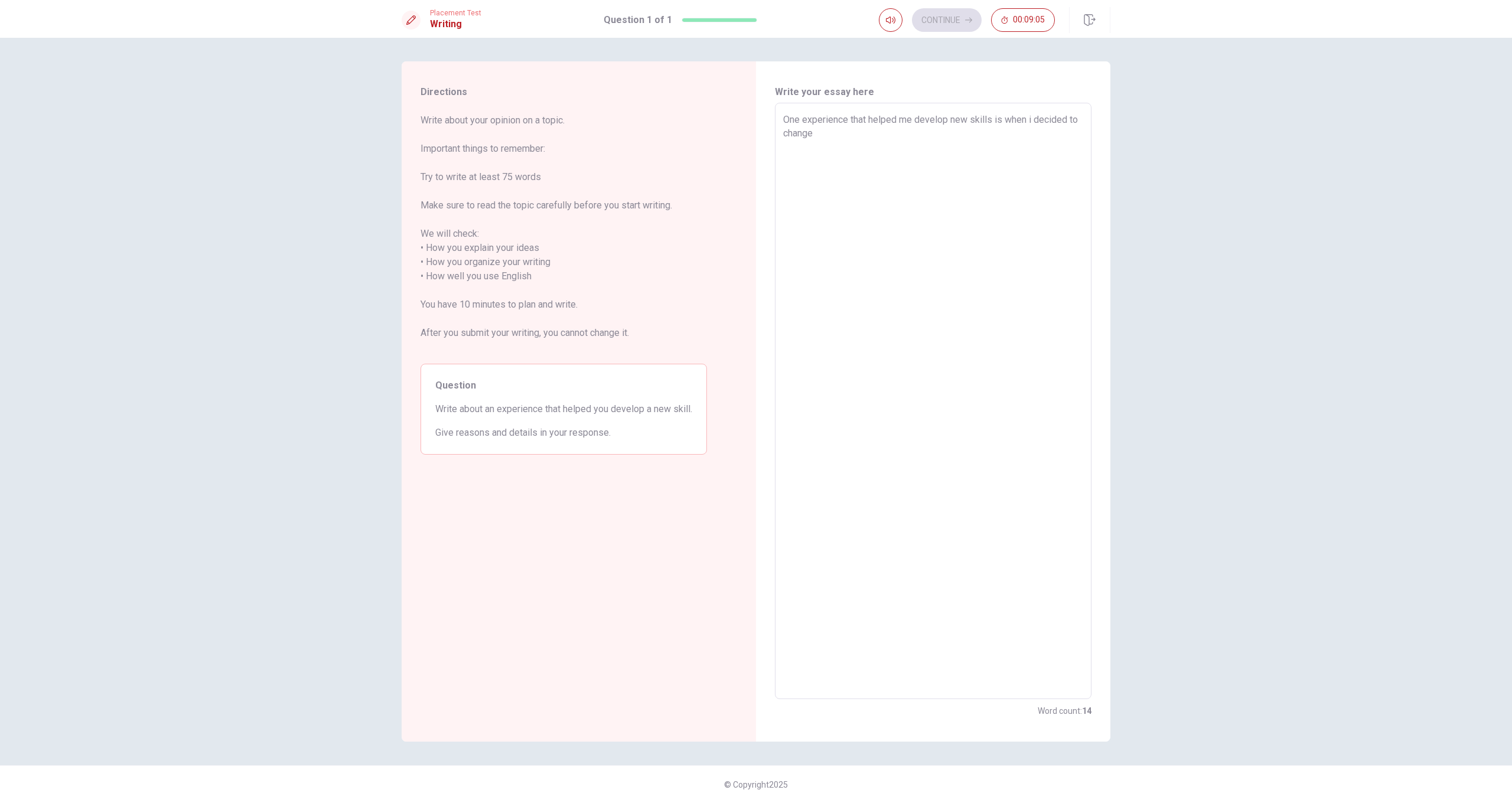
type textarea "One experience that helped me develop new skills is when i decided to change"
type textarea "x"
type textarea "One experience that helped me develop new skills is when i decided to change m"
type textarea "x"
type textarea "One experience that helped me develop new skills is when i decided to change my"
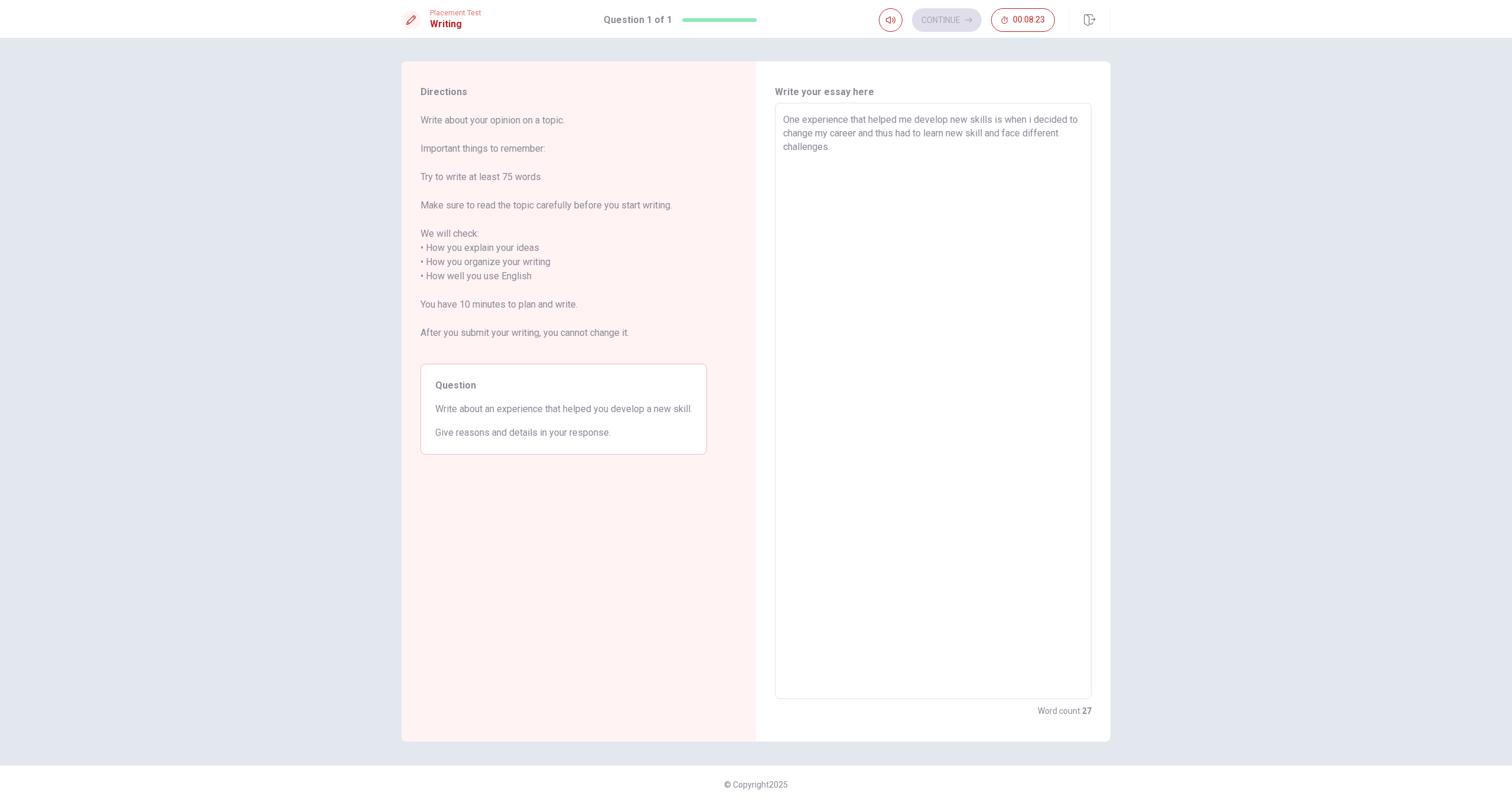
click at [874, 135] on textarea "One experience that helped me develop new skills is when i decided to change my…" at bounding box center [932, 402] width 300 height 577
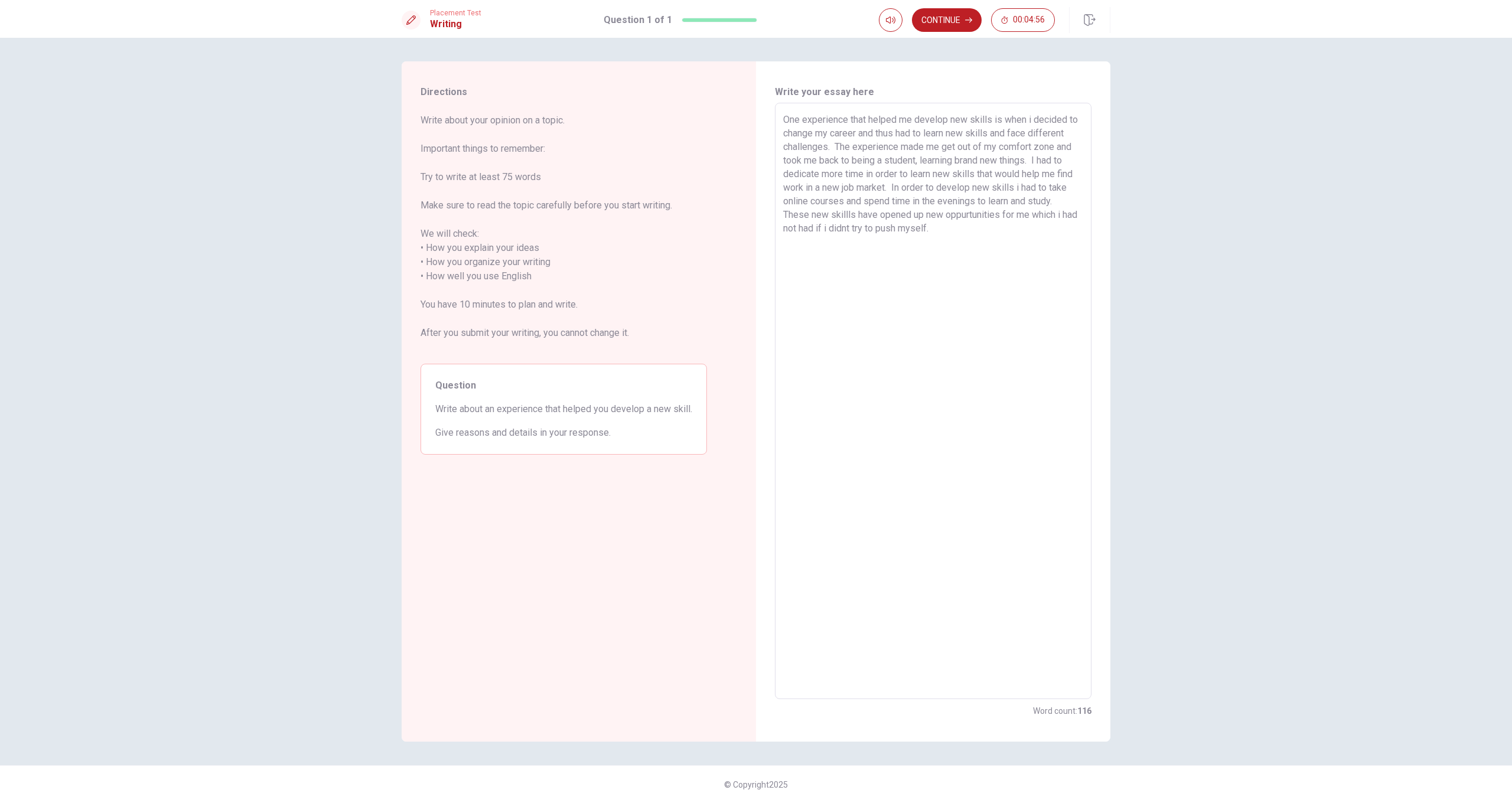
click at [814, 230] on textarea "One experience that helped me develop new skills is when i decided to change my…" at bounding box center [932, 402] width 300 height 577
click at [874, 21] on button "Continue" at bounding box center [946, 19] width 70 height 23
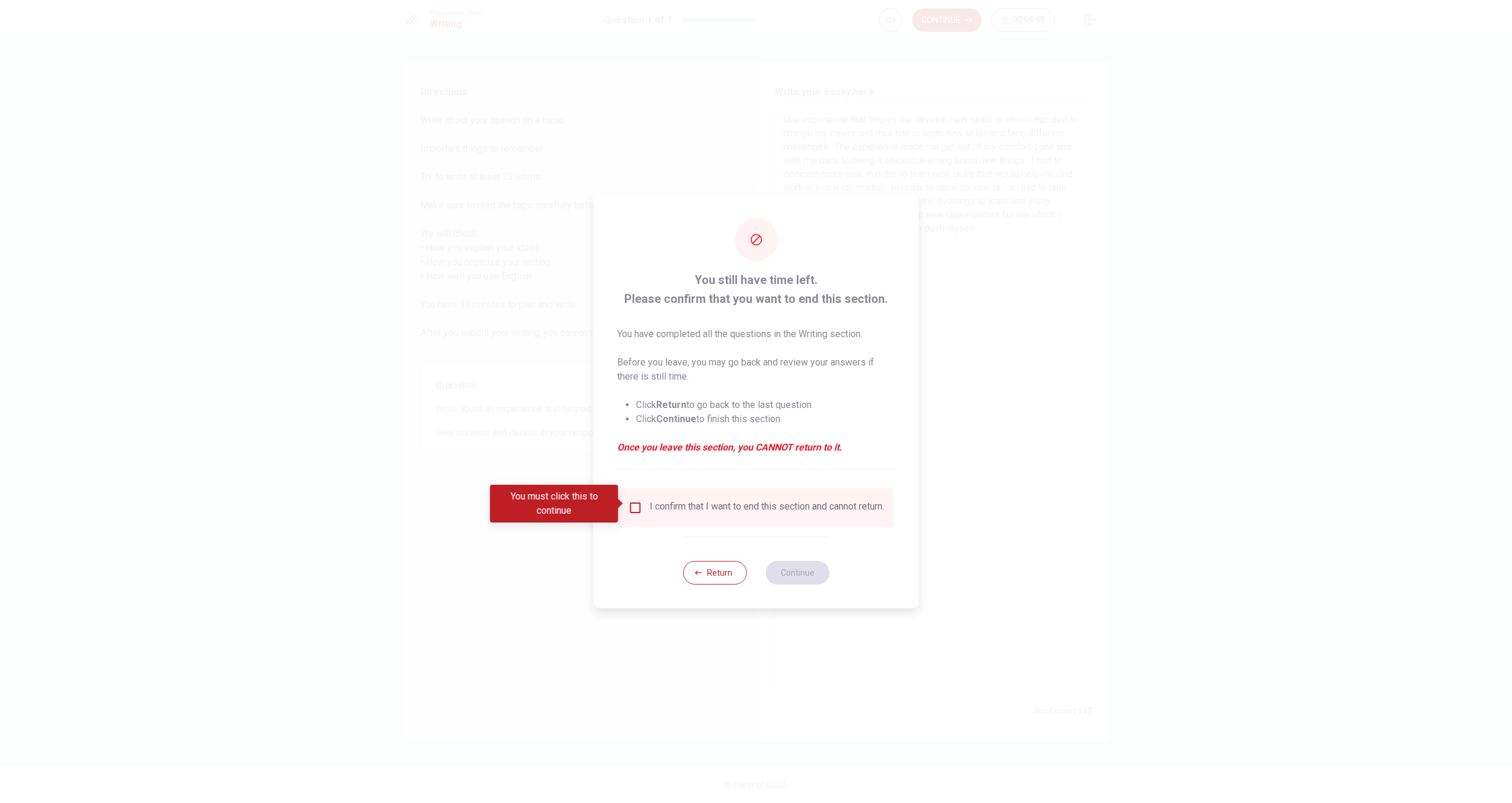
click at [630, 510] on input "You must click this to continue" at bounding box center [634, 507] width 14 height 14
click at [809, 584] on button "Continue" at bounding box center [797, 572] width 64 height 23
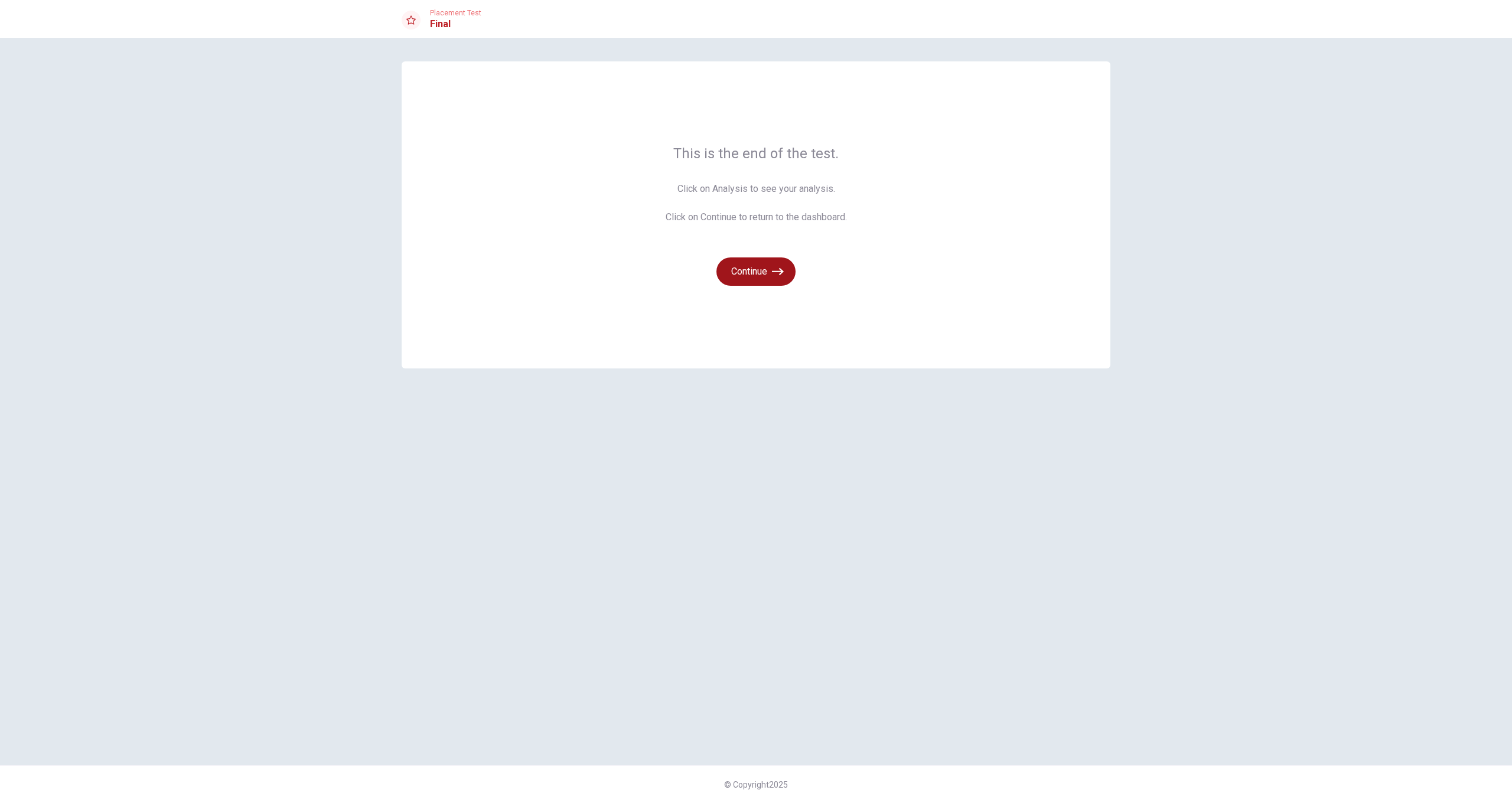
click at [750, 272] on button "Continue" at bounding box center [755, 272] width 79 height 29
